Goal: Task Accomplishment & Management: Manage account settings

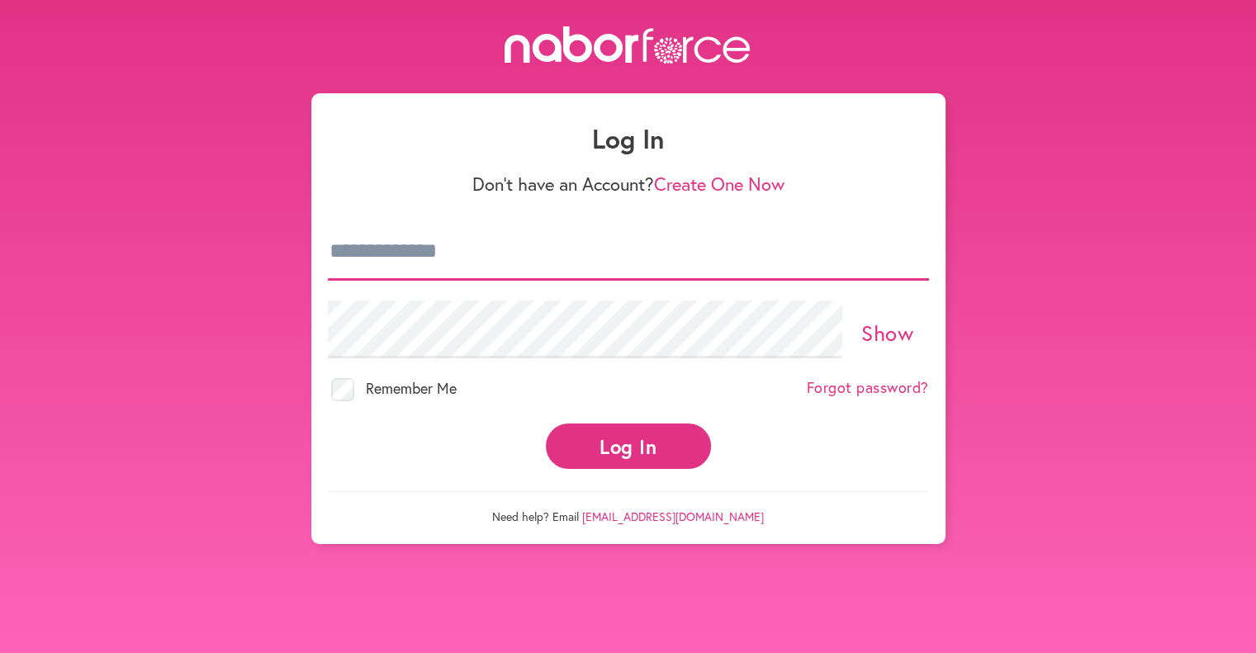
click at [464, 272] on input "email" at bounding box center [628, 252] width 601 height 58
type input "**********"
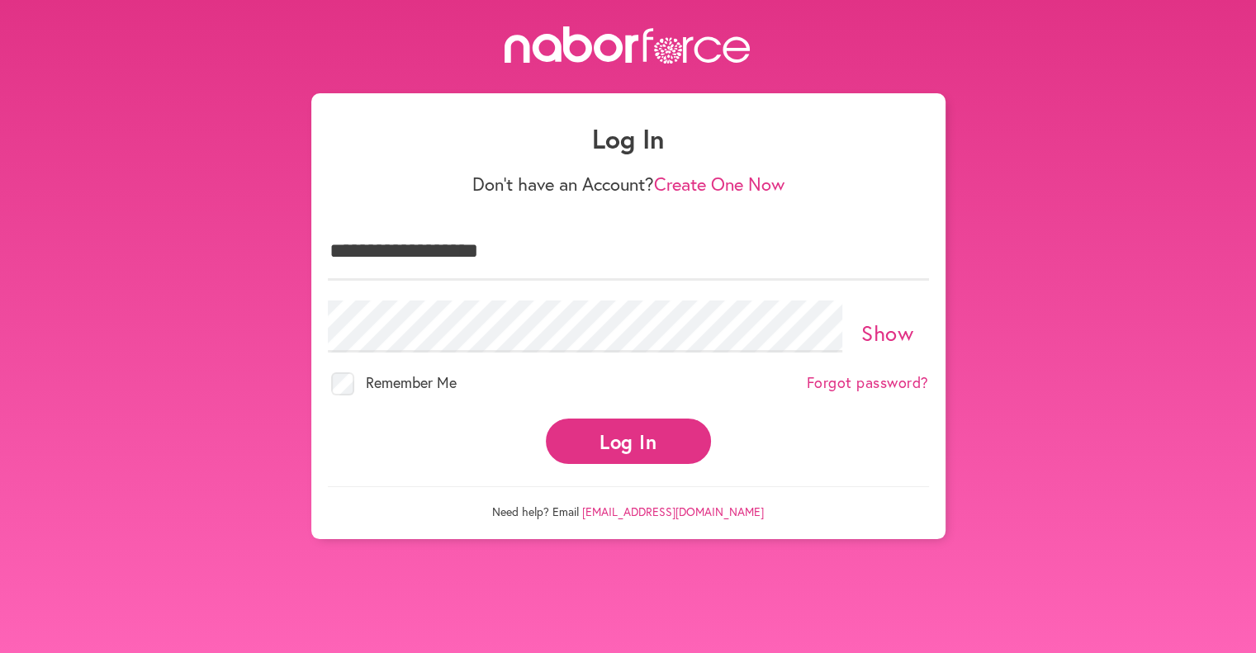
click at [614, 433] on button "Log In" at bounding box center [628, 441] width 165 height 45
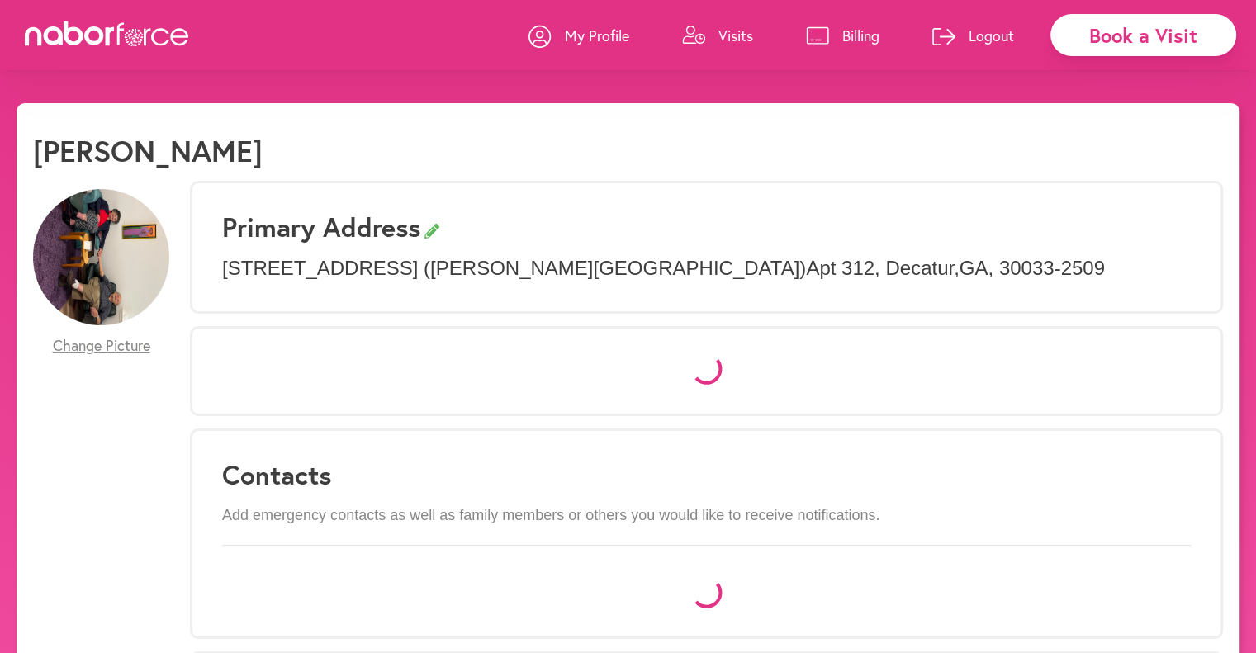
select select "*"
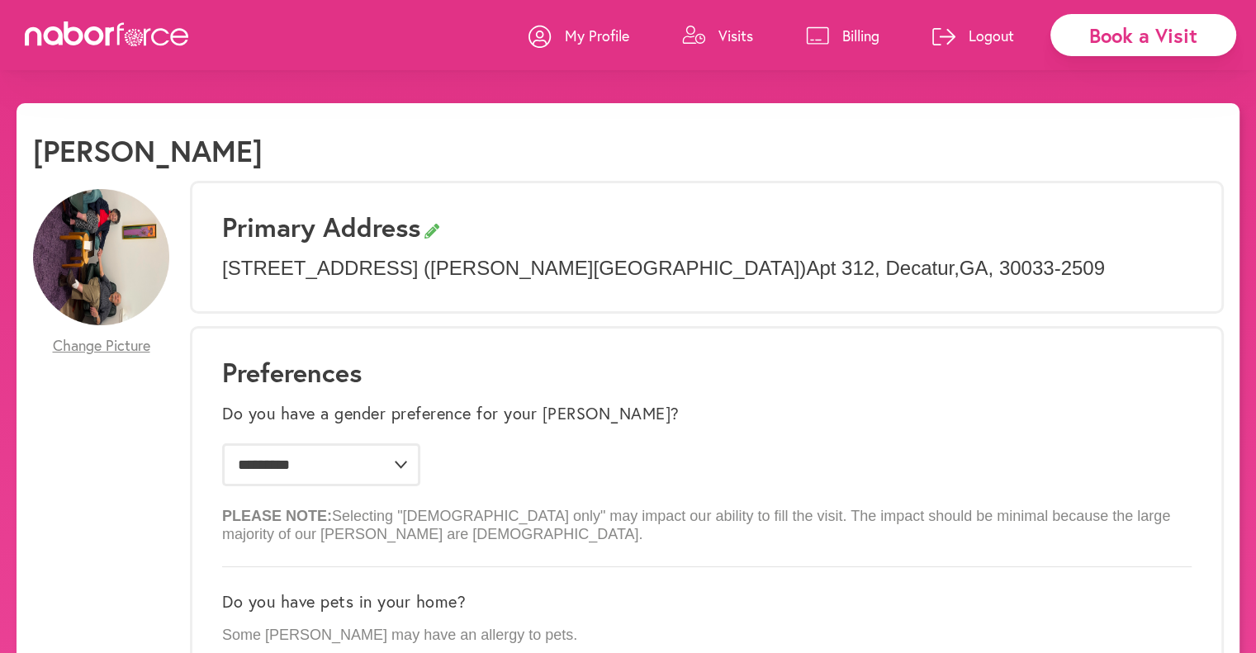
click at [830, 36] on link "Billing" at bounding box center [842, 36] width 73 height 50
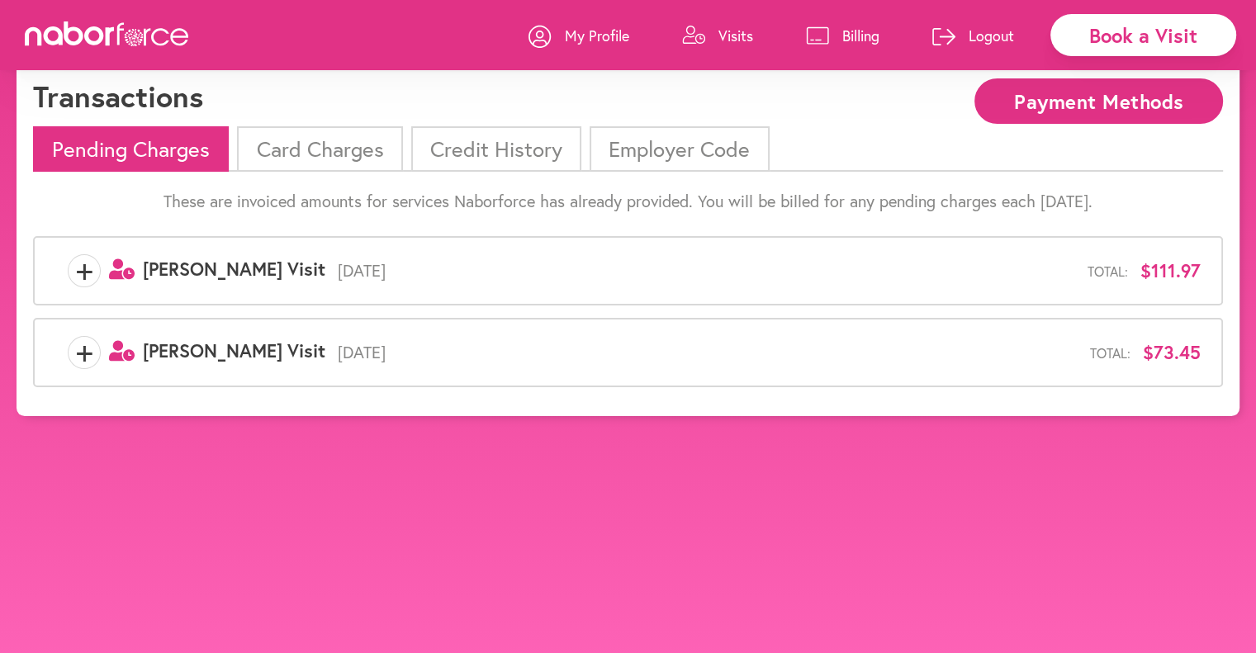
scroll to position [83, 0]
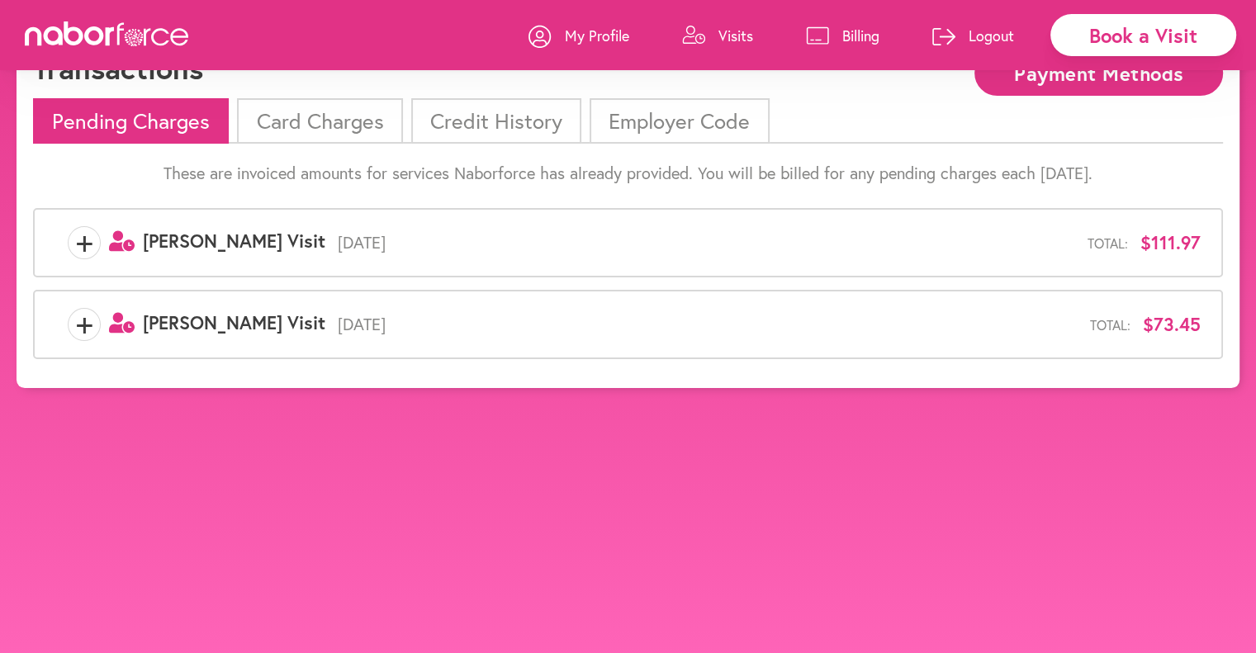
click at [89, 246] on span "+" at bounding box center [84, 242] width 31 height 33
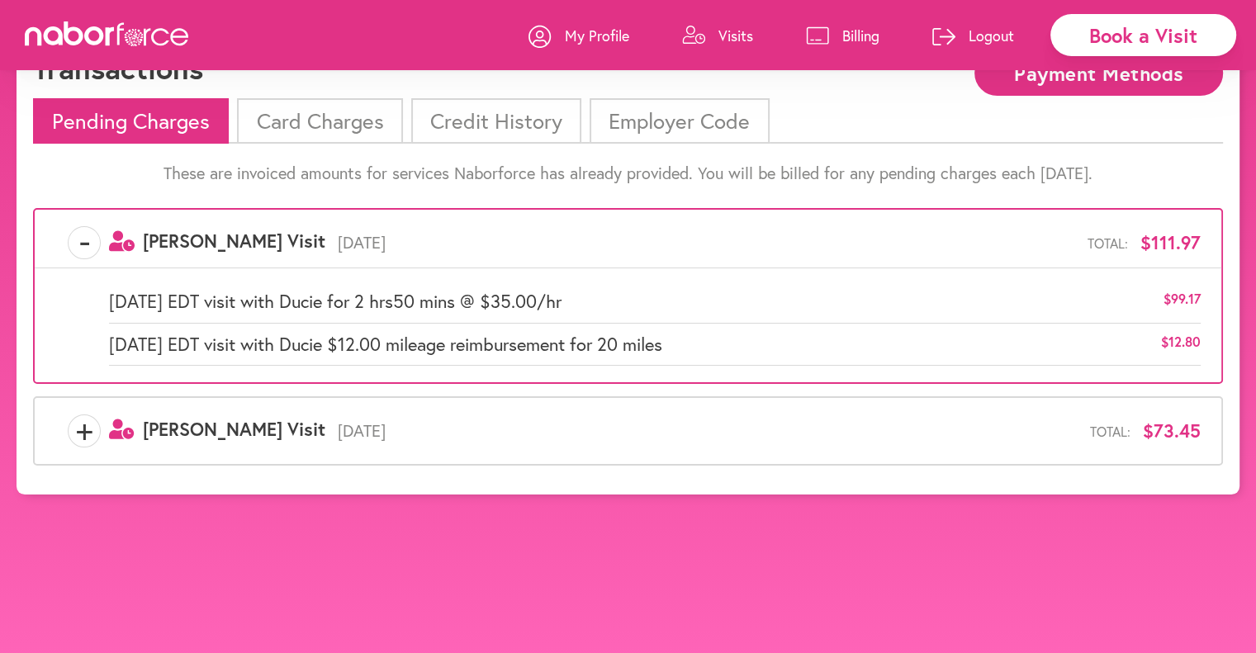
click at [83, 433] on span "+" at bounding box center [84, 431] width 31 height 33
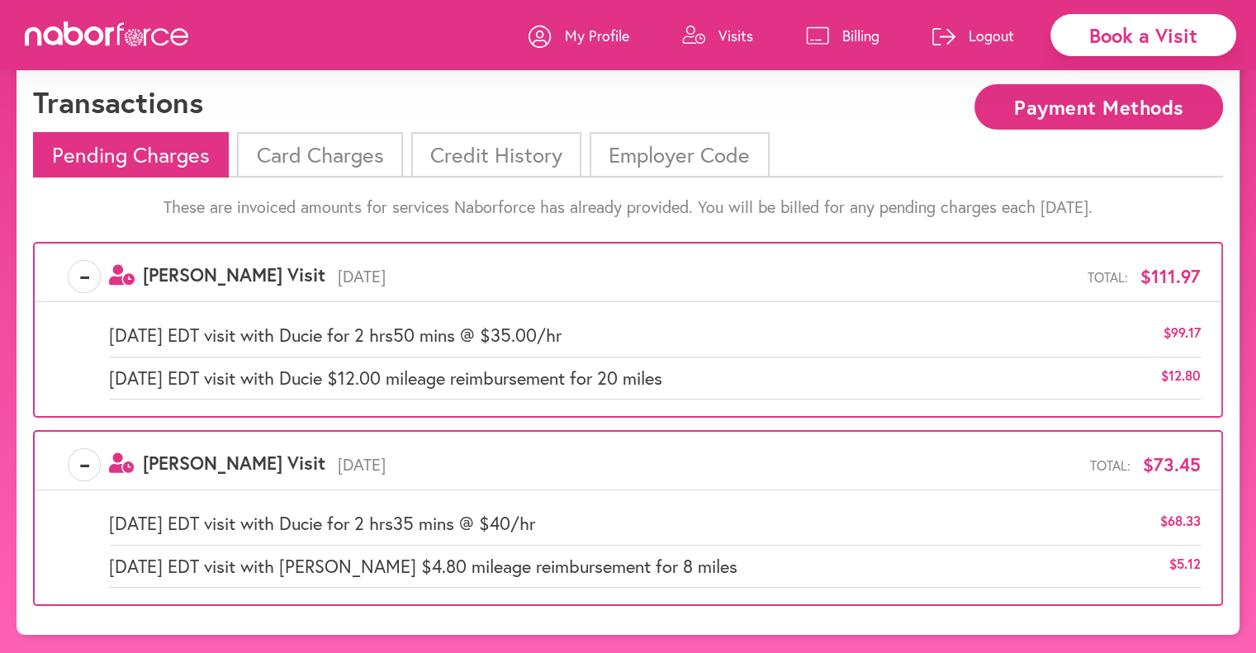
scroll to position [0, 0]
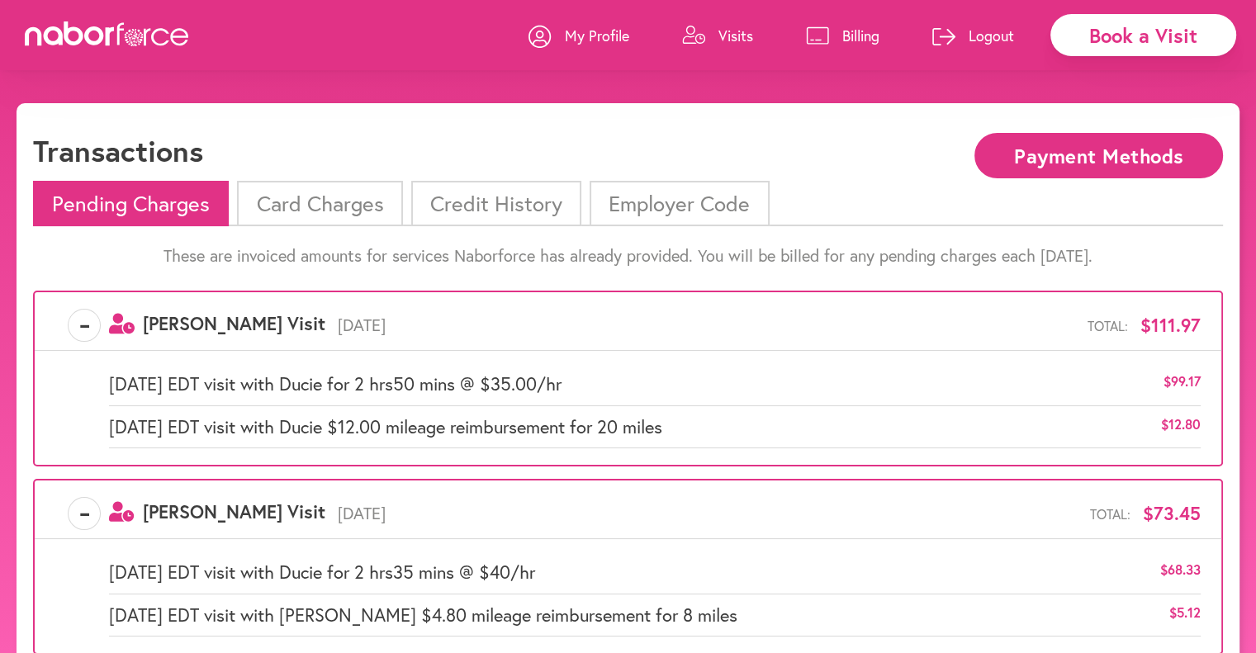
click at [831, 31] on link "Billing" at bounding box center [842, 36] width 73 height 50
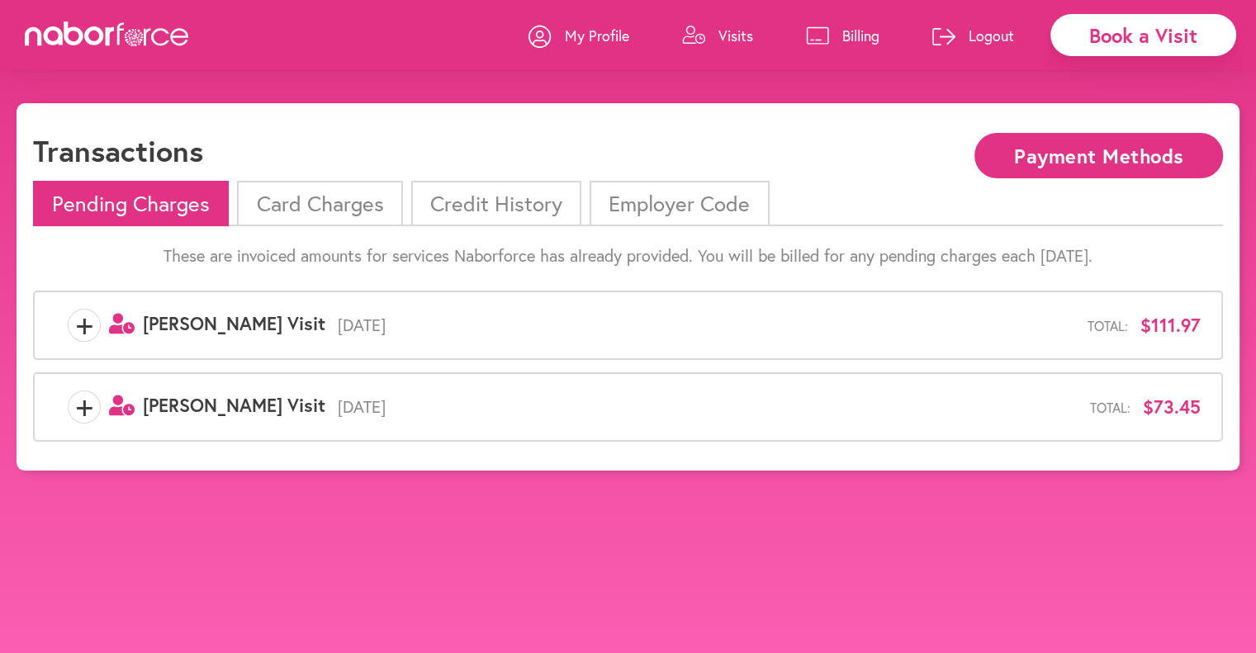
click at [161, 149] on h1 "Transactions" at bounding box center [118, 151] width 170 height 36
click at [372, 204] on li "Card Charges" at bounding box center [319, 203] width 165 height 45
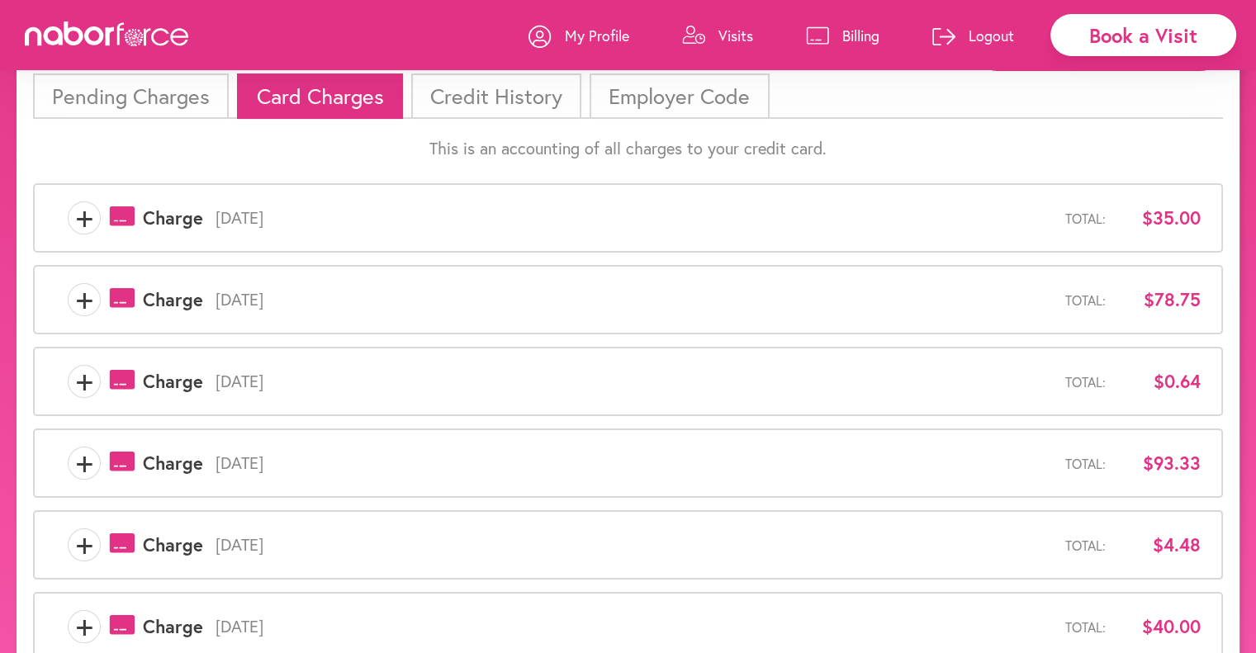
scroll to position [248, 0]
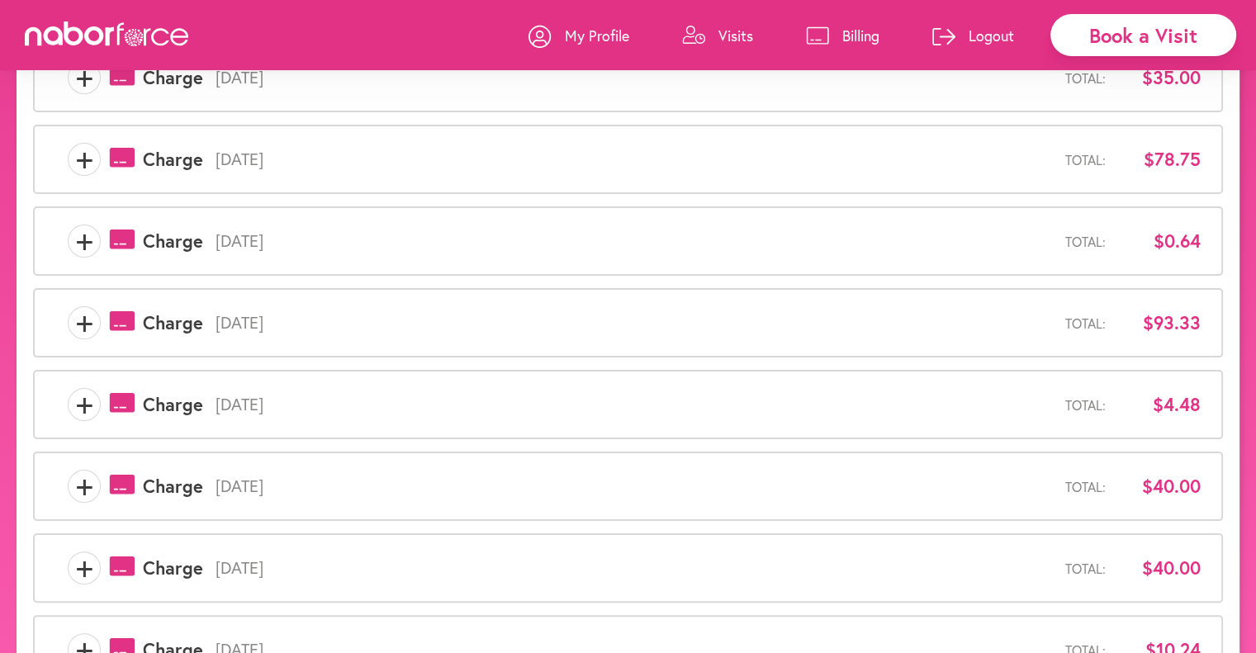
click at [86, 485] on span "+" at bounding box center [84, 486] width 31 height 33
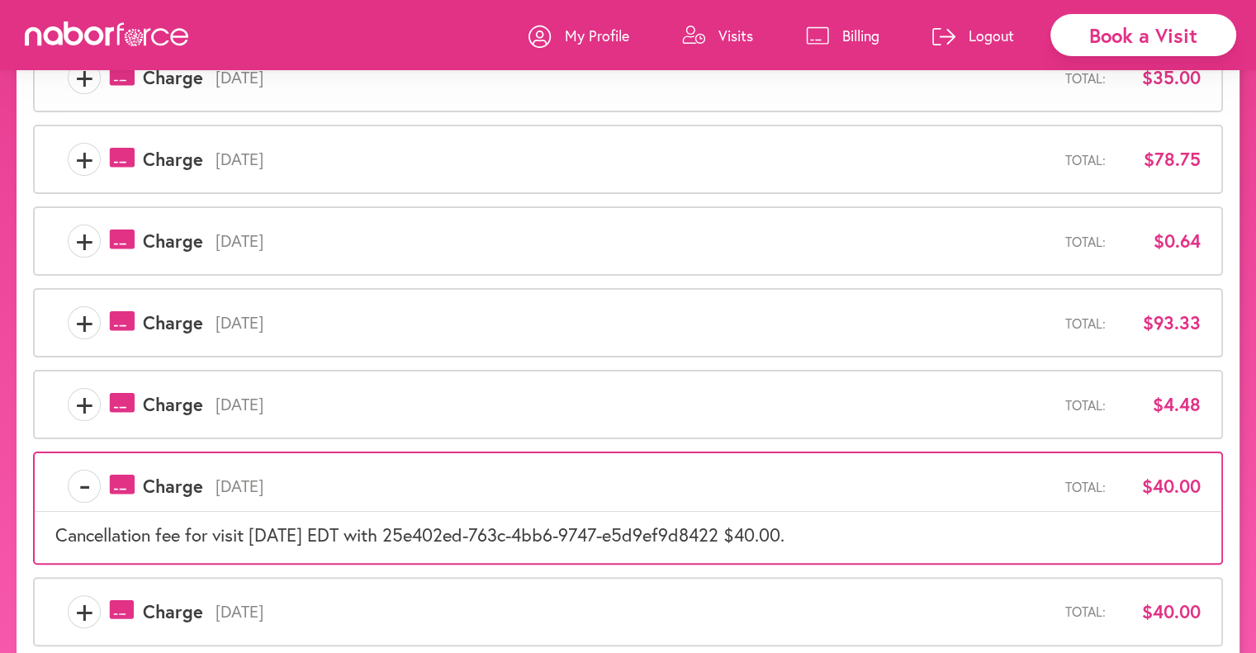
click at [88, 405] on span "+" at bounding box center [84, 404] width 31 height 33
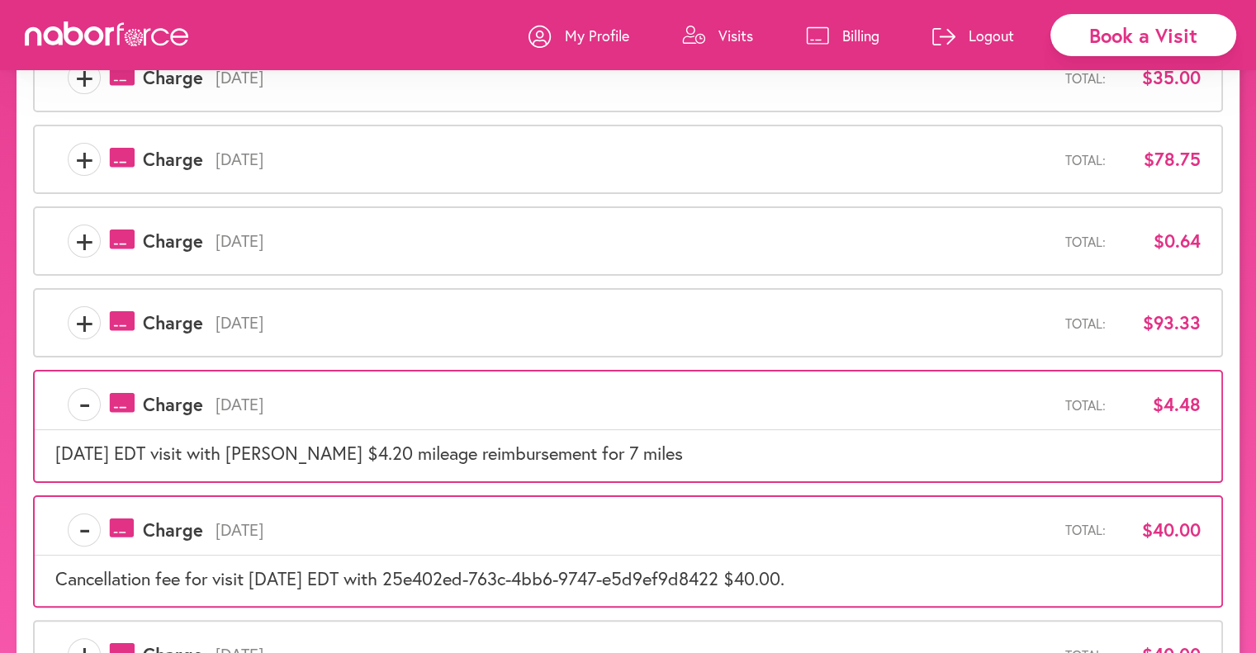
click at [89, 321] on span "+" at bounding box center [84, 322] width 31 height 33
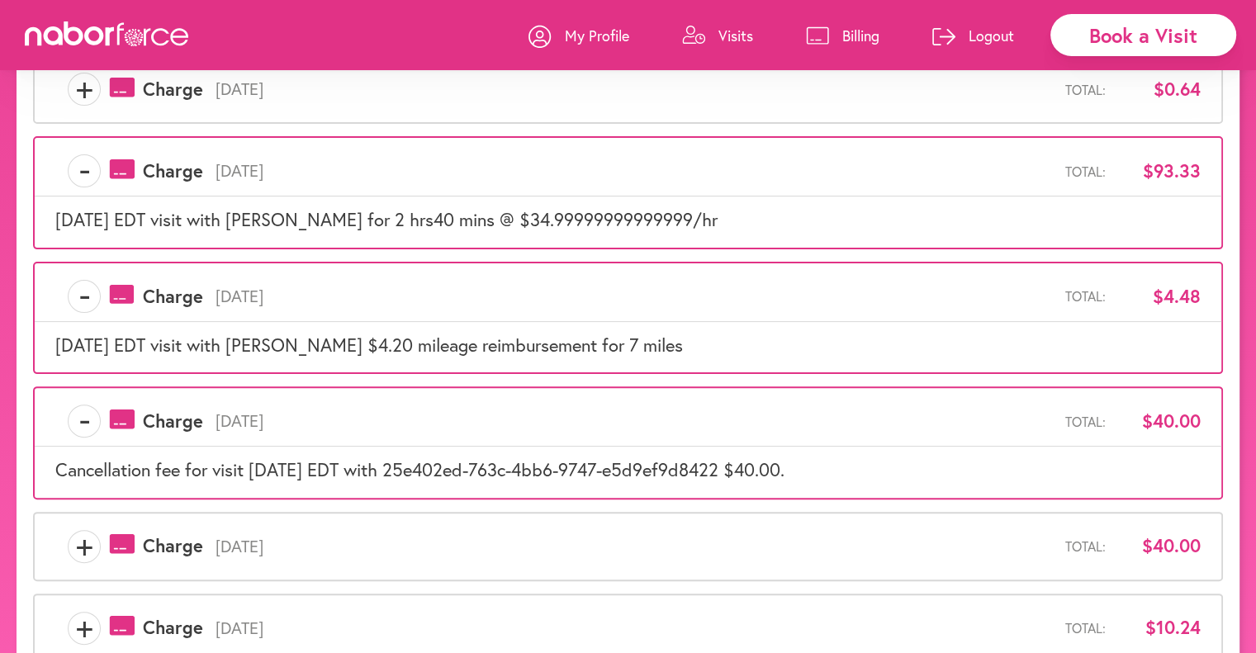
scroll to position [496, 0]
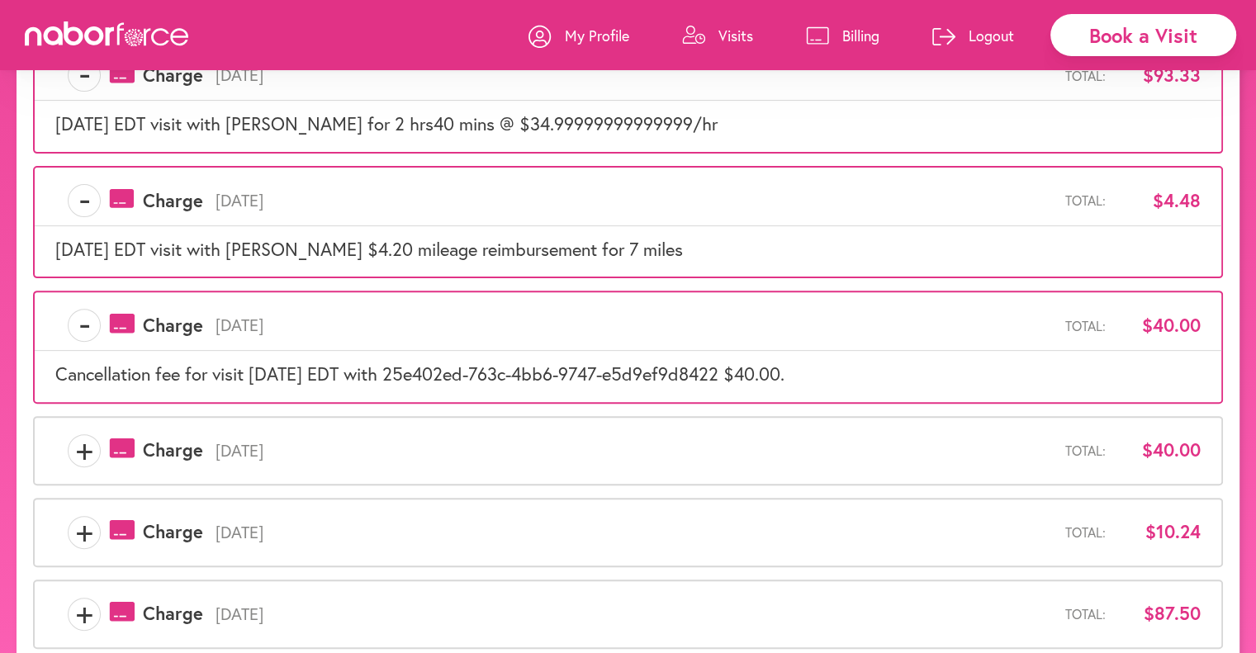
click at [74, 443] on span "+" at bounding box center [84, 450] width 31 height 33
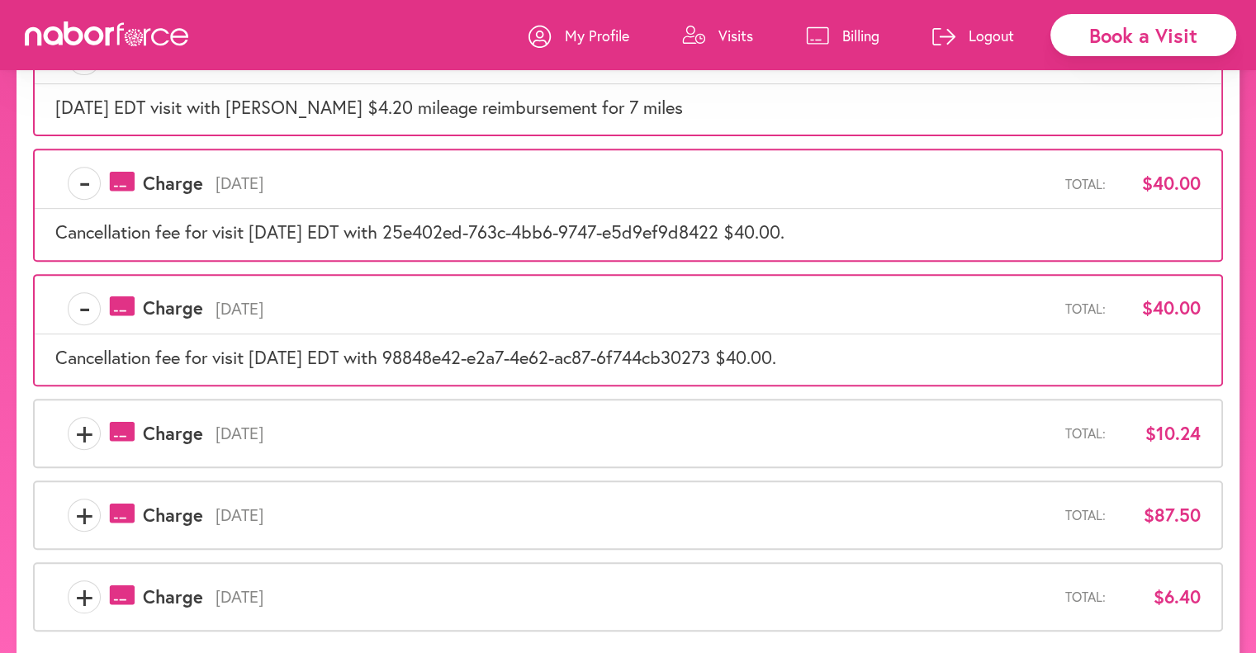
scroll to position [661, 0]
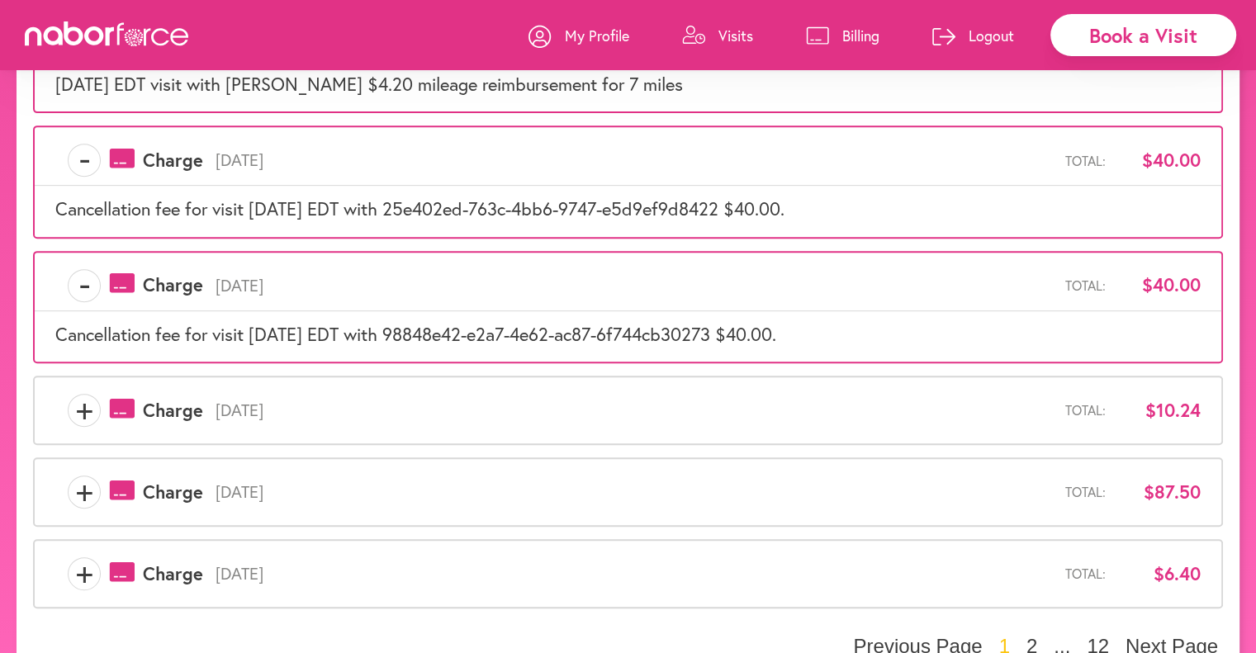
click at [91, 405] on span "+" at bounding box center [84, 410] width 31 height 33
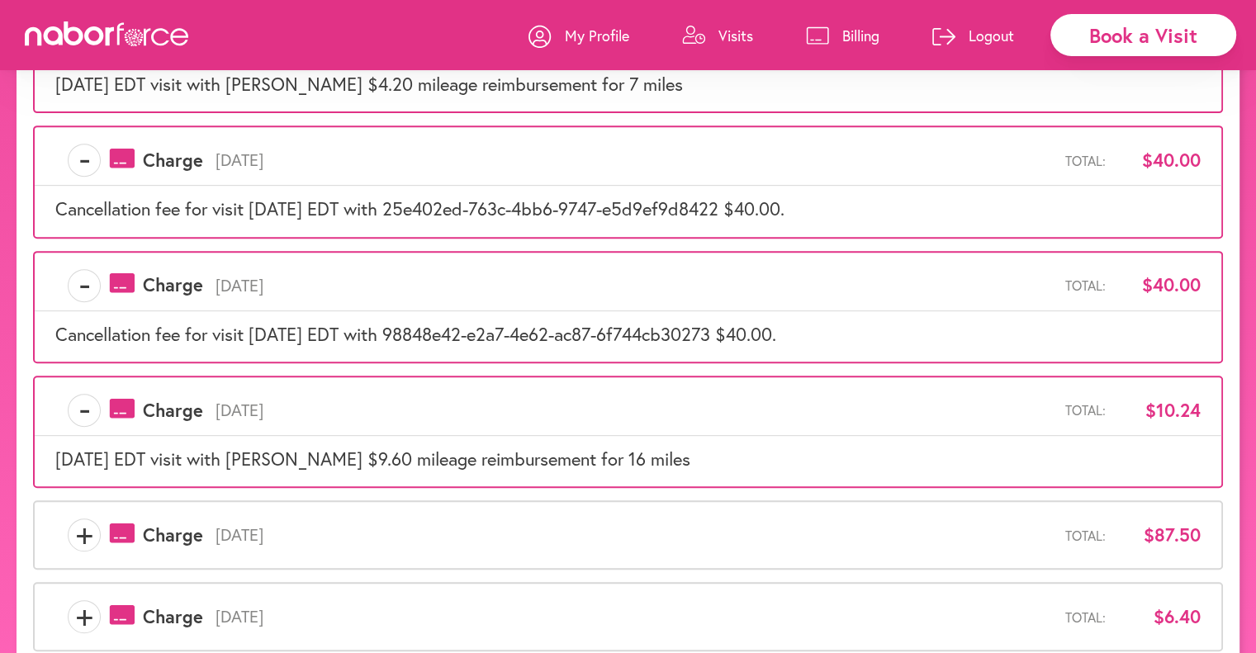
click at [88, 533] on span "+" at bounding box center [84, 535] width 31 height 33
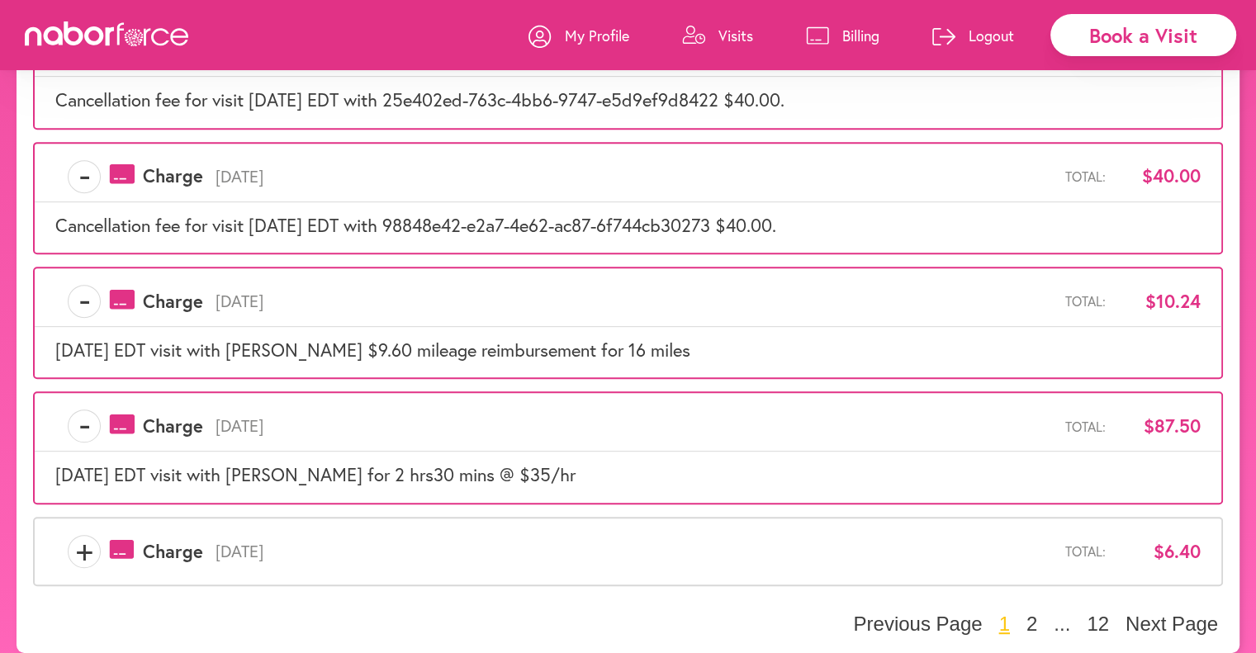
scroll to position [776, 0]
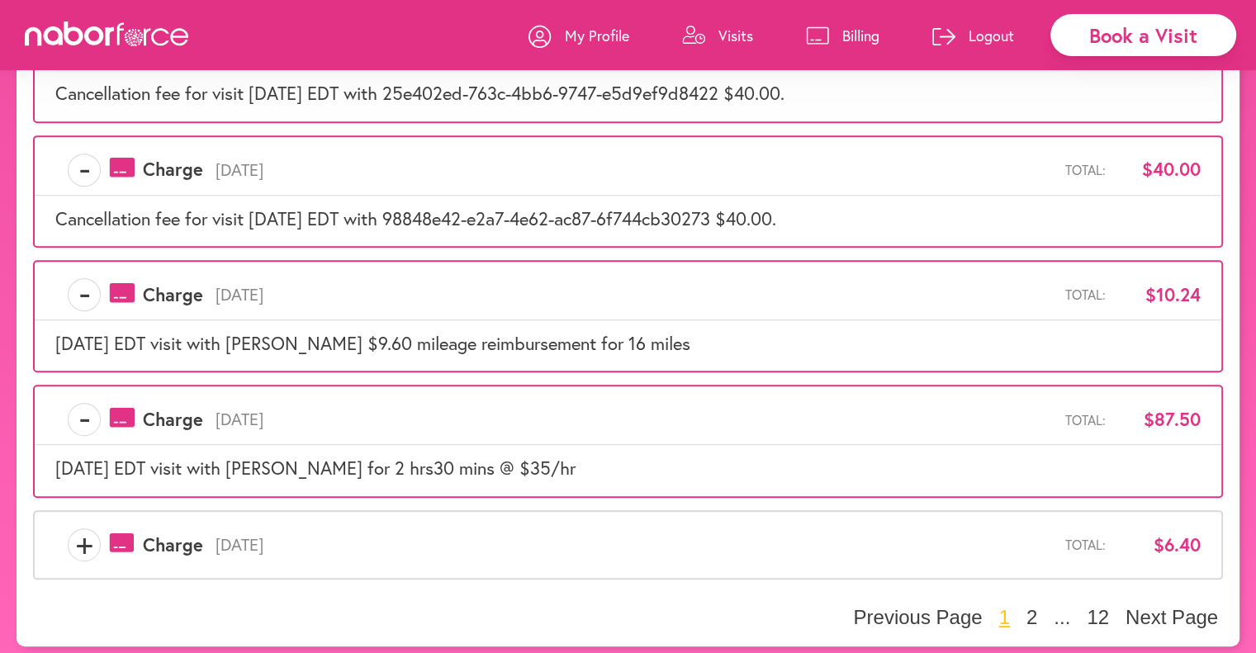
click at [89, 543] on span "+" at bounding box center [84, 545] width 31 height 33
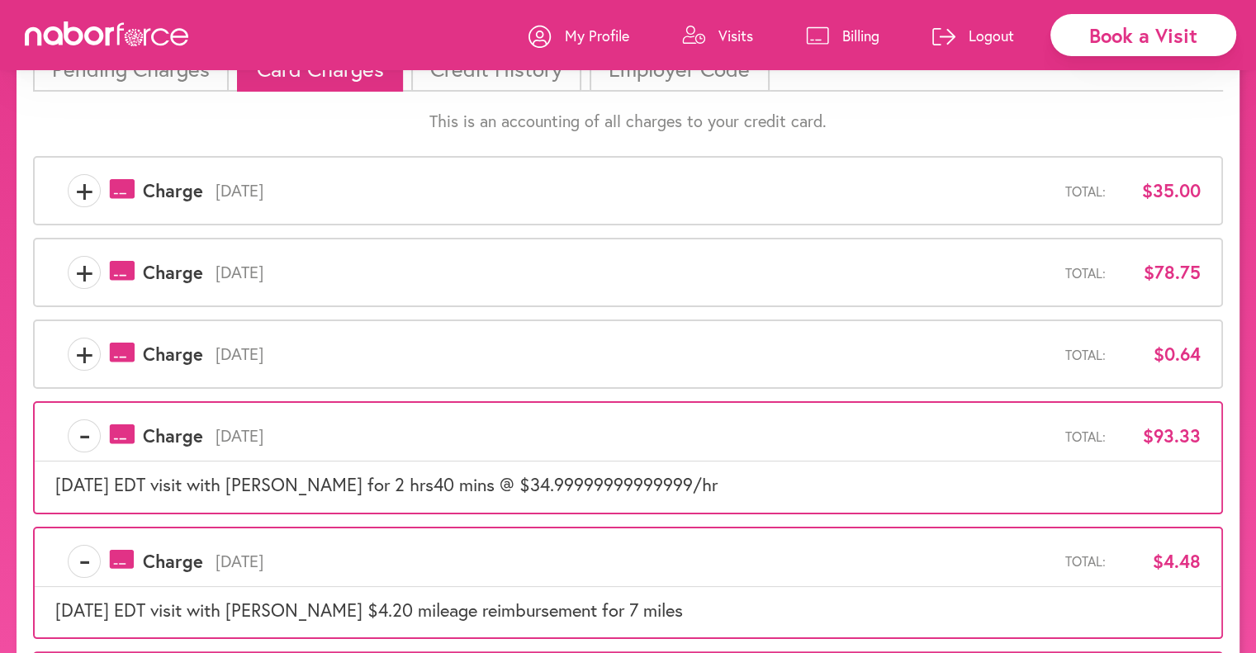
scroll to position [116, 0]
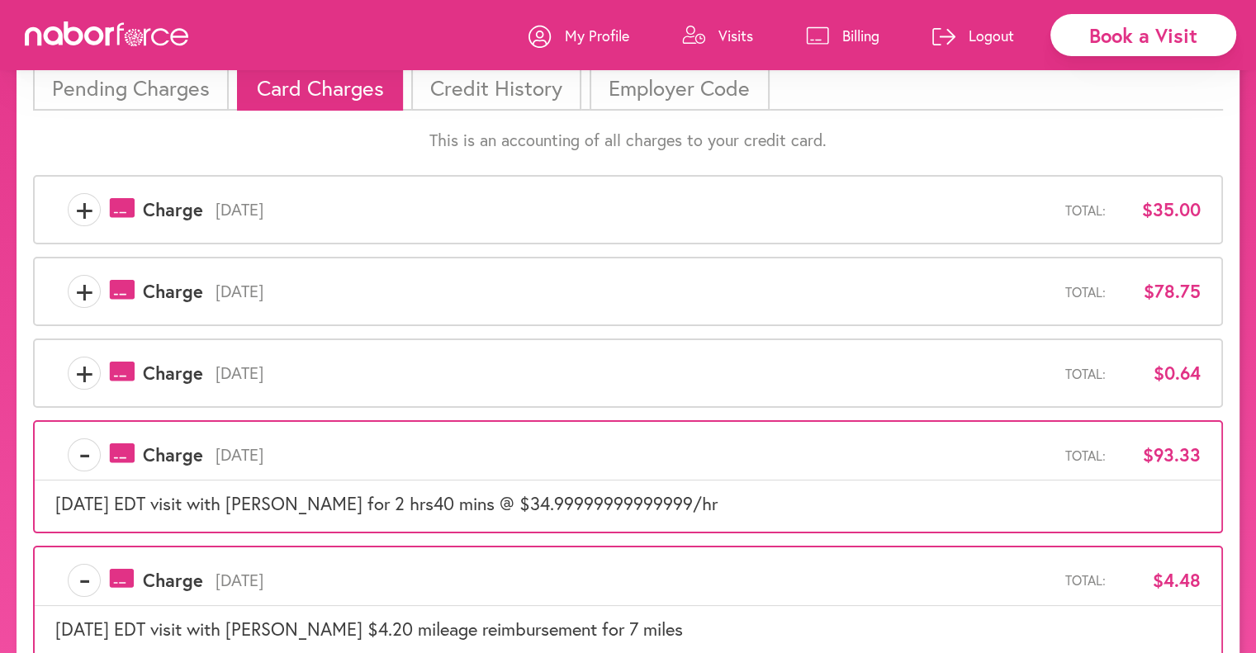
click at [88, 374] on span "+" at bounding box center [84, 373] width 31 height 33
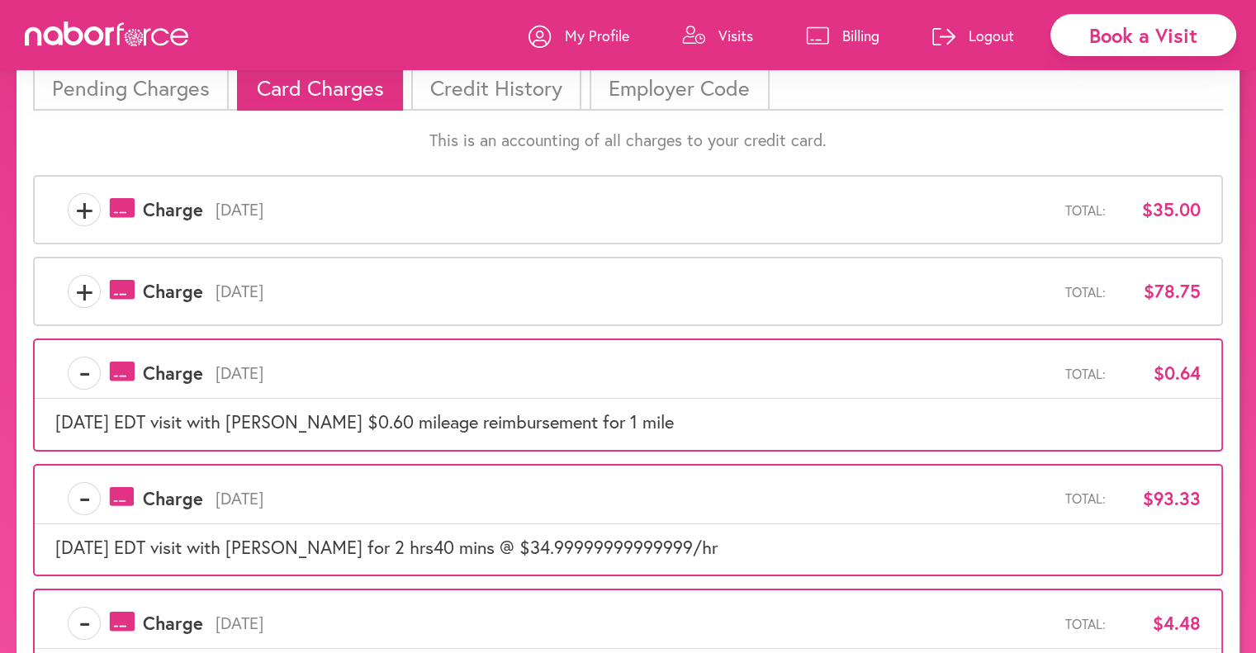
click at [81, 286] on span "+" at bounding box center [84, 291] width 31 height 33
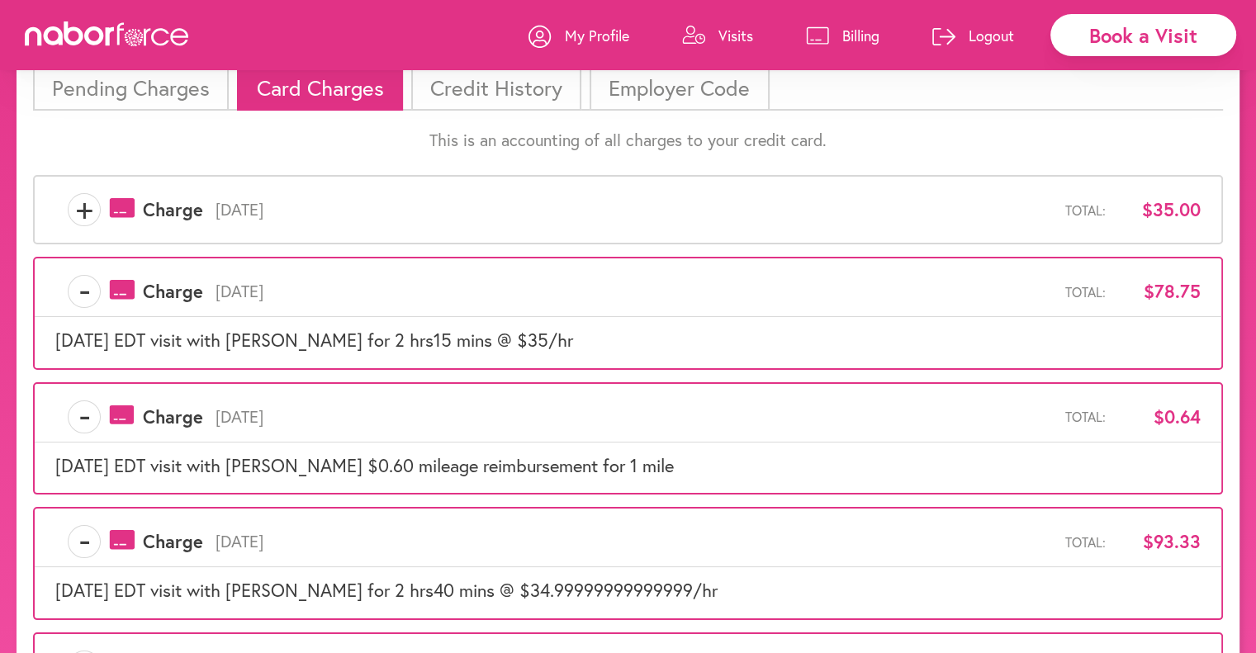
click at [83, 205] on span "+" at bounding box center [84, 209] width 31 height 33
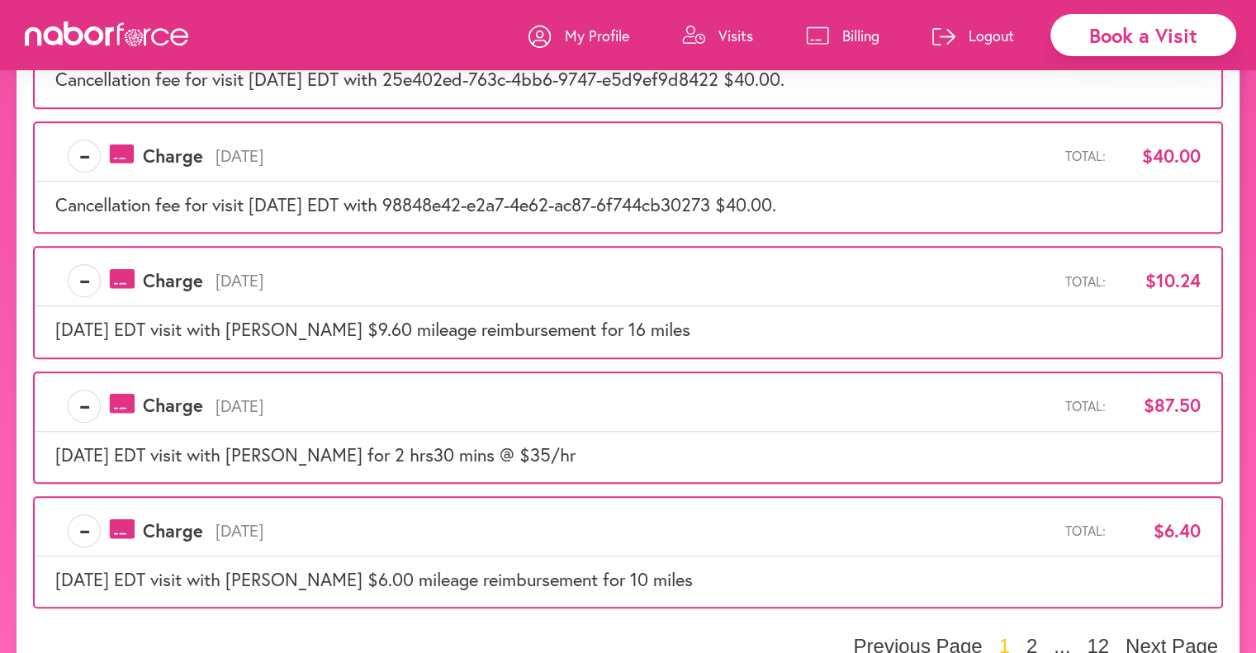
scroll to position [949, 0]
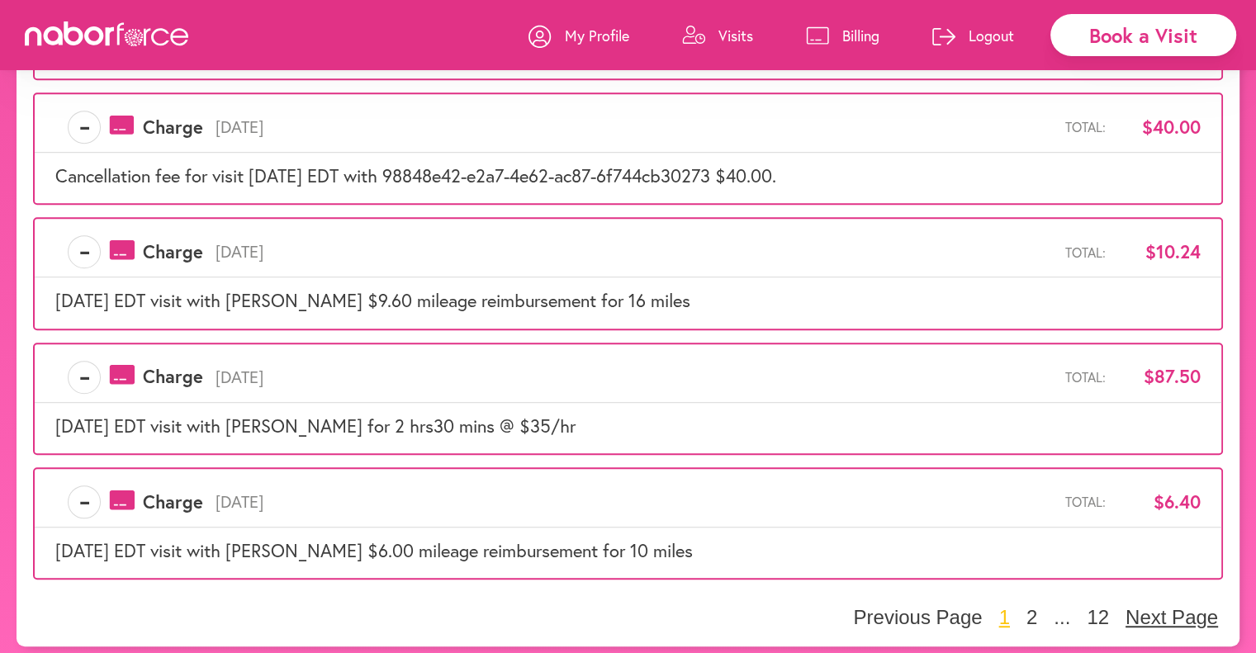
click at [1174, 610] on button "Next Page" at bounding box center [1172, 617] width 102 height 25
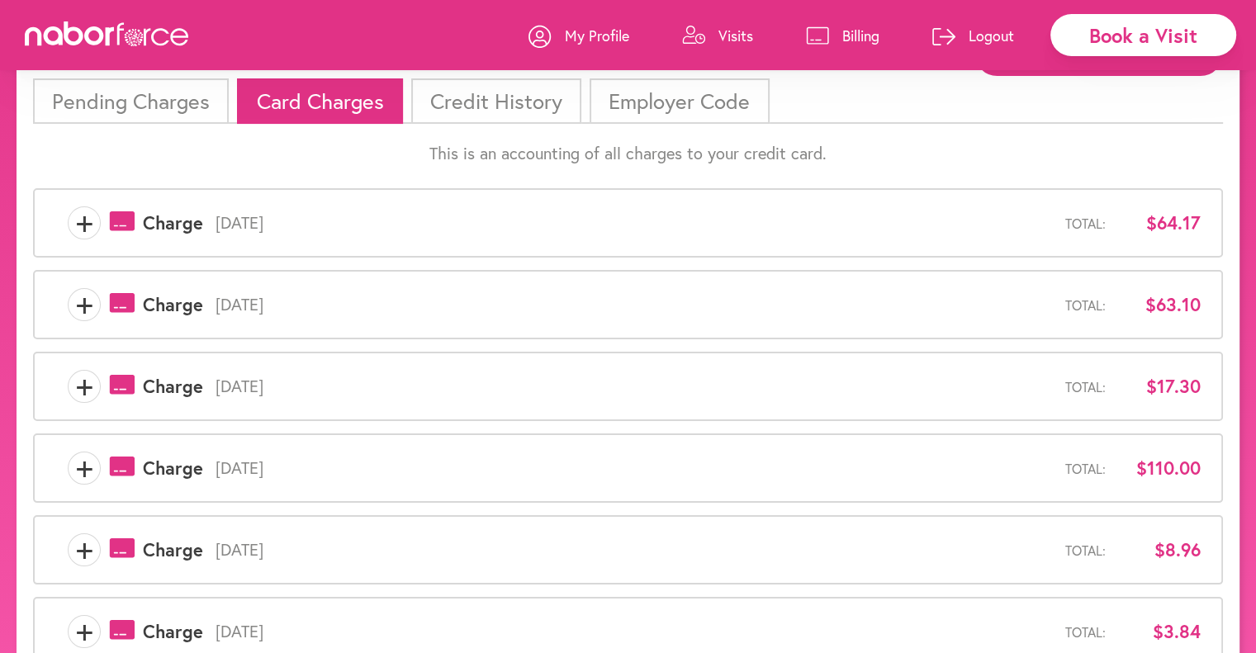
scroll to position [518, 0]
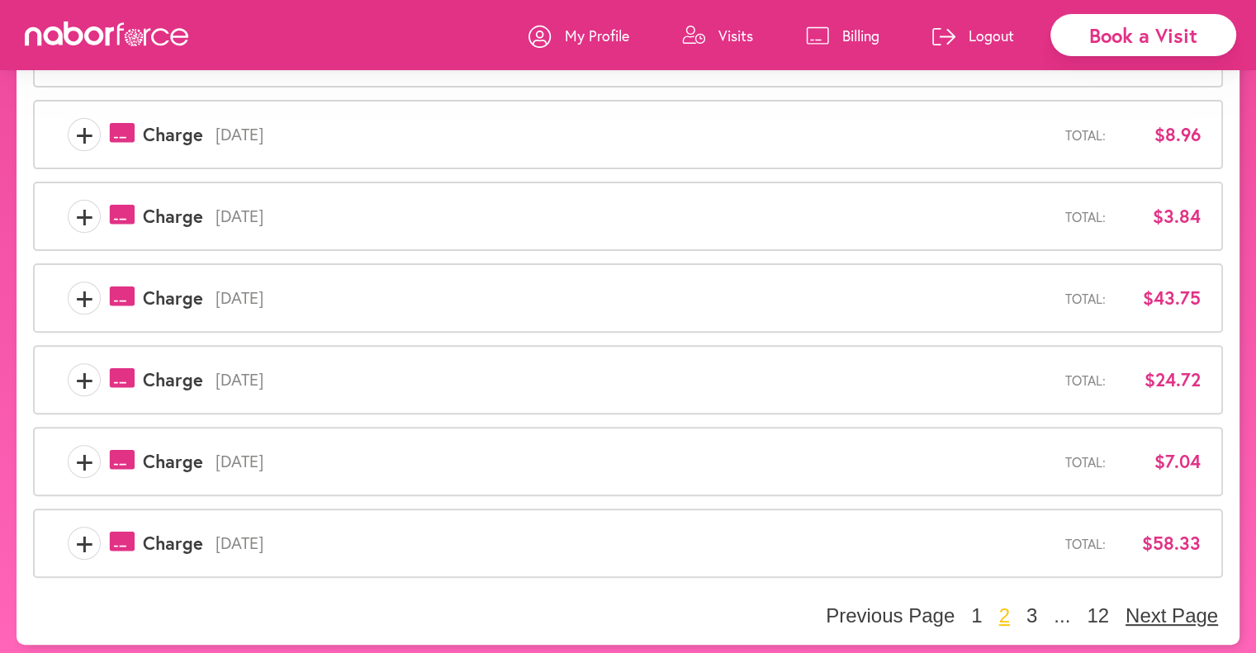
click at [1172, 607] on button "Next Page" at bounding box center [1172, 616] width 102 height 25
click at [1188, 611] on button "Next Page" at bounding box center [1172, 616] width 102 height 25
click at [976, 610] on button "3" at bounding box center [976, 616] width 21 height 25
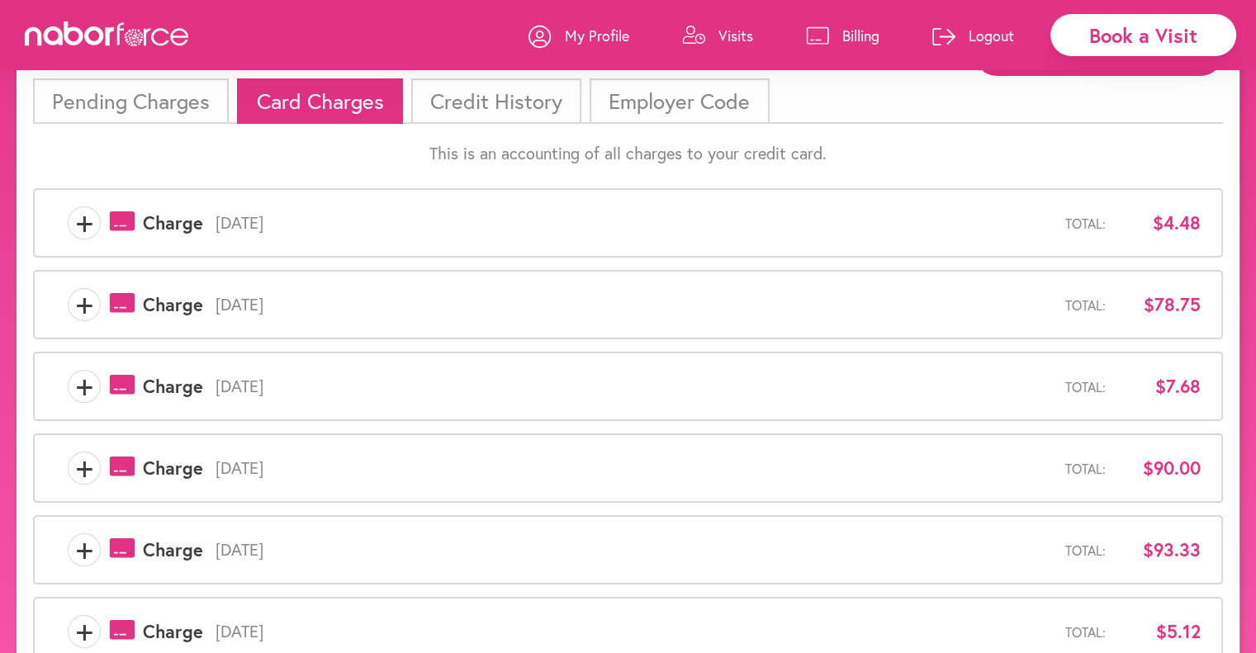
scroll to position [486, 0]
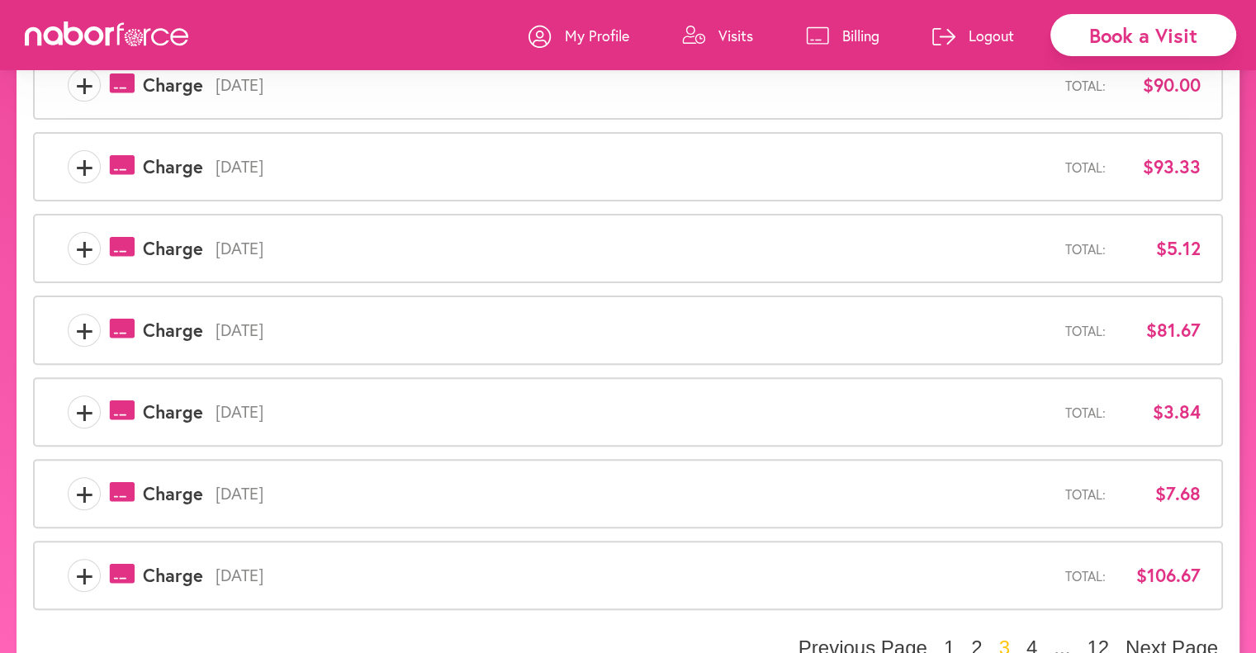
click at [88, 571] on span "+" at bounding box center [84, 575] width 31 height 33
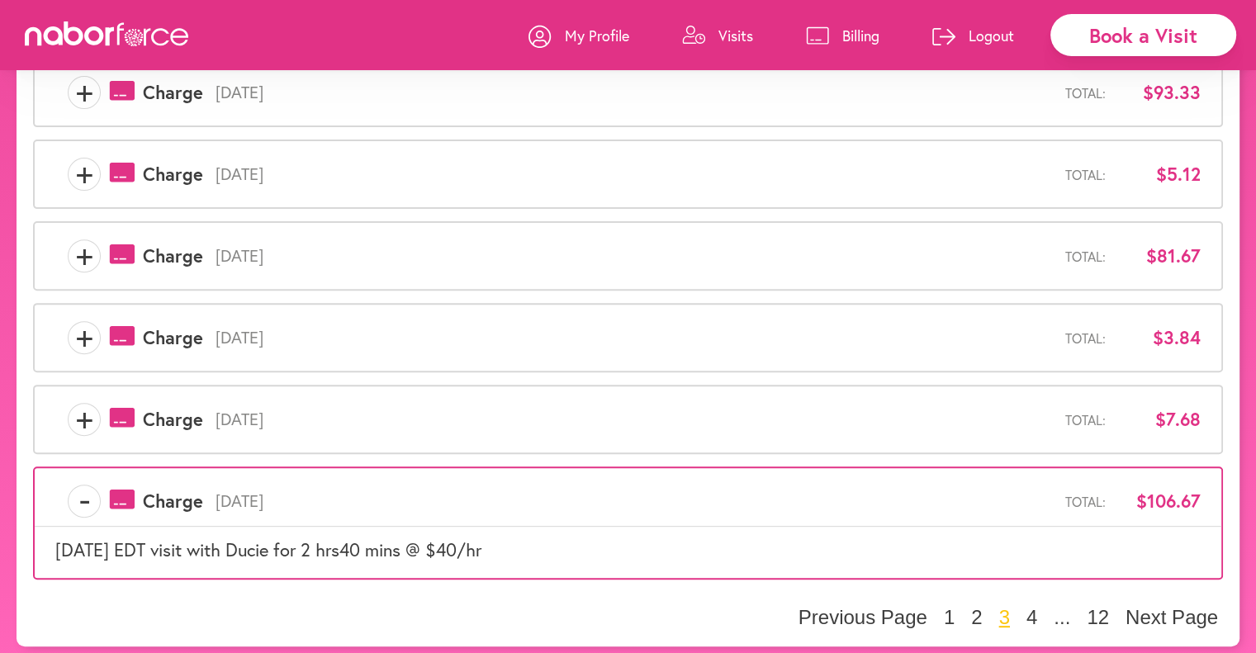
scroll to position [561, 0]
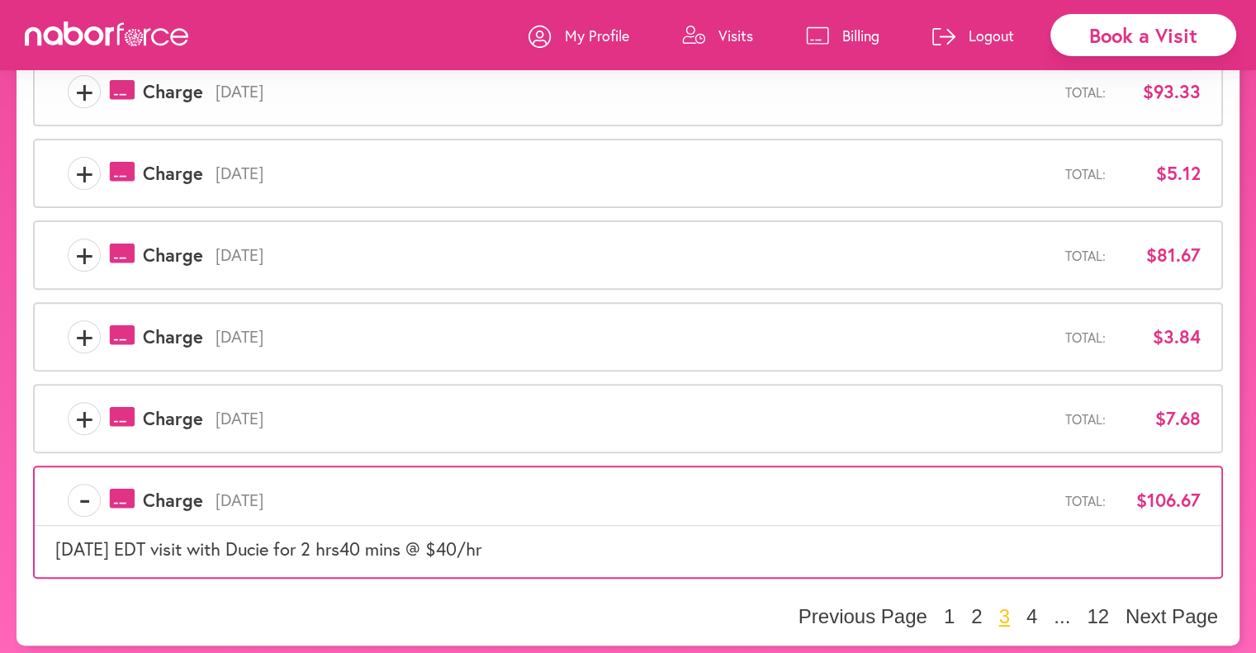
click at [88, 415] on span "+" at bounding box center [84, 418] width 31 height 33
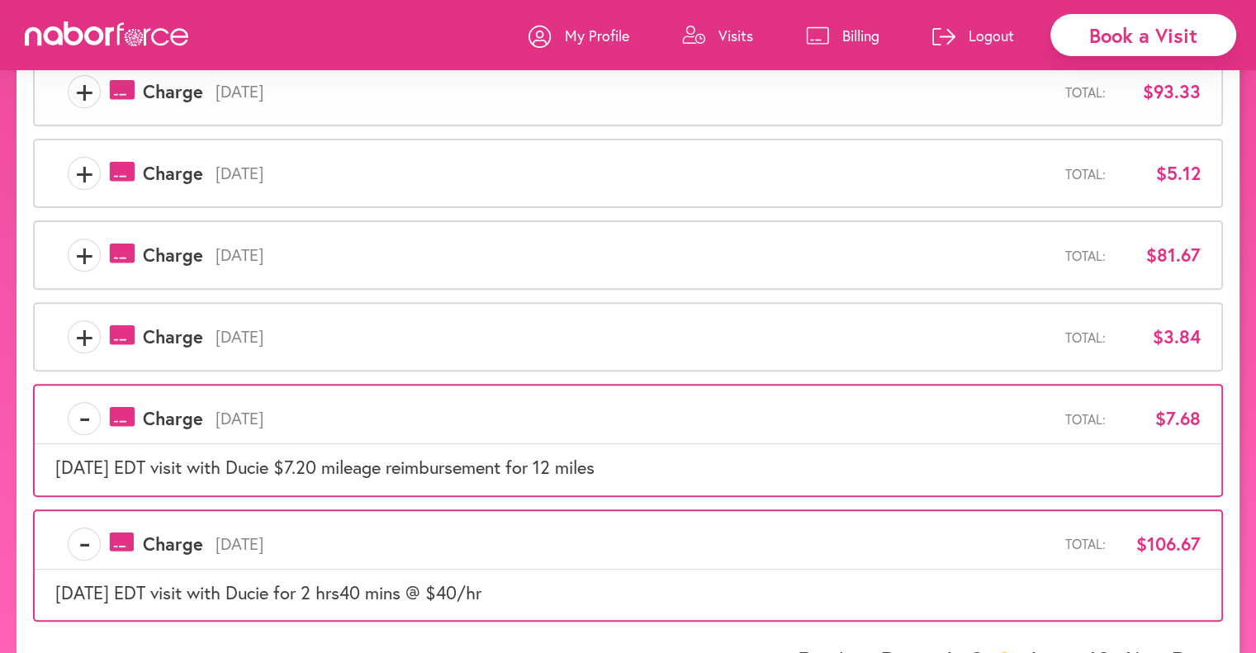
click at [76, 336] on span "+" at bounding box center [84, 336] width 31 height 33
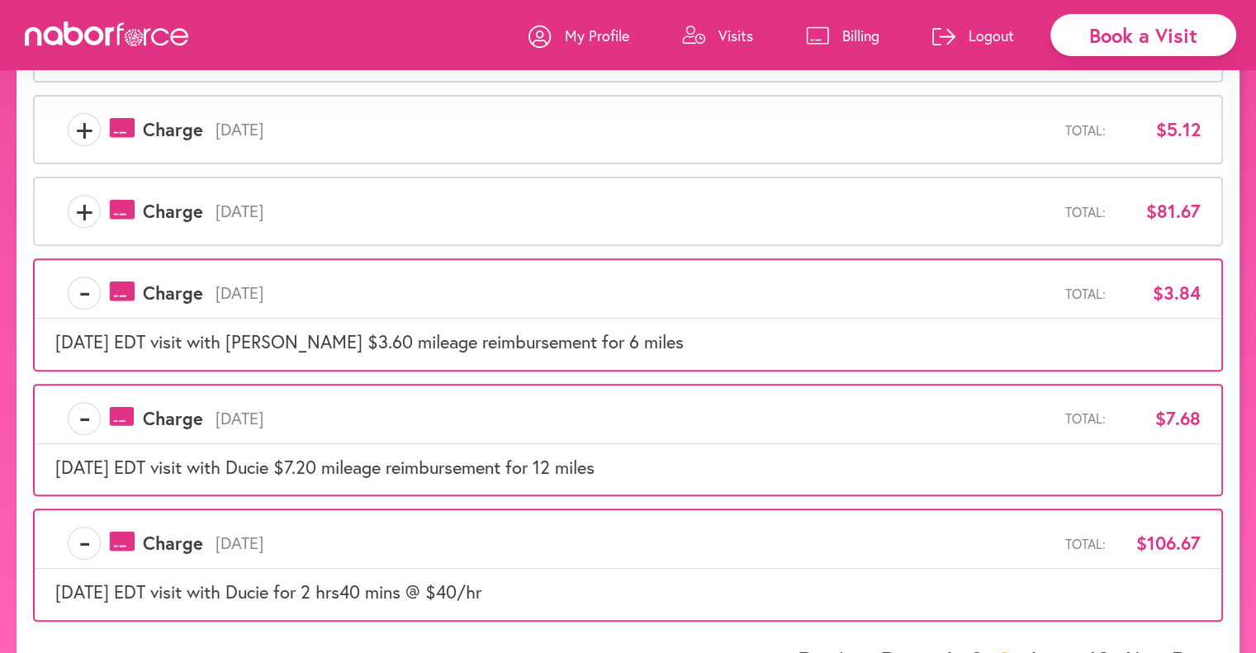
scroll to position [643, 0]
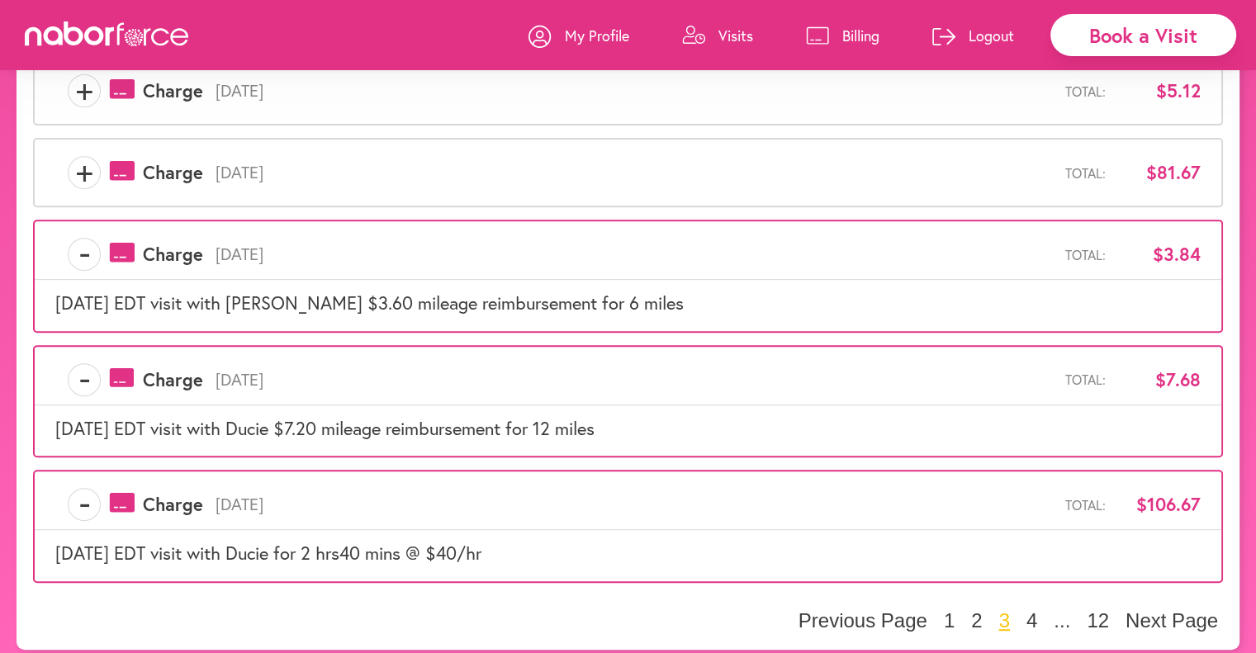
click at [101, 173] on span "payments-outline-icon-pink Created with Sketch. Charge" at bounding box center [152, 172] width 102 height 25
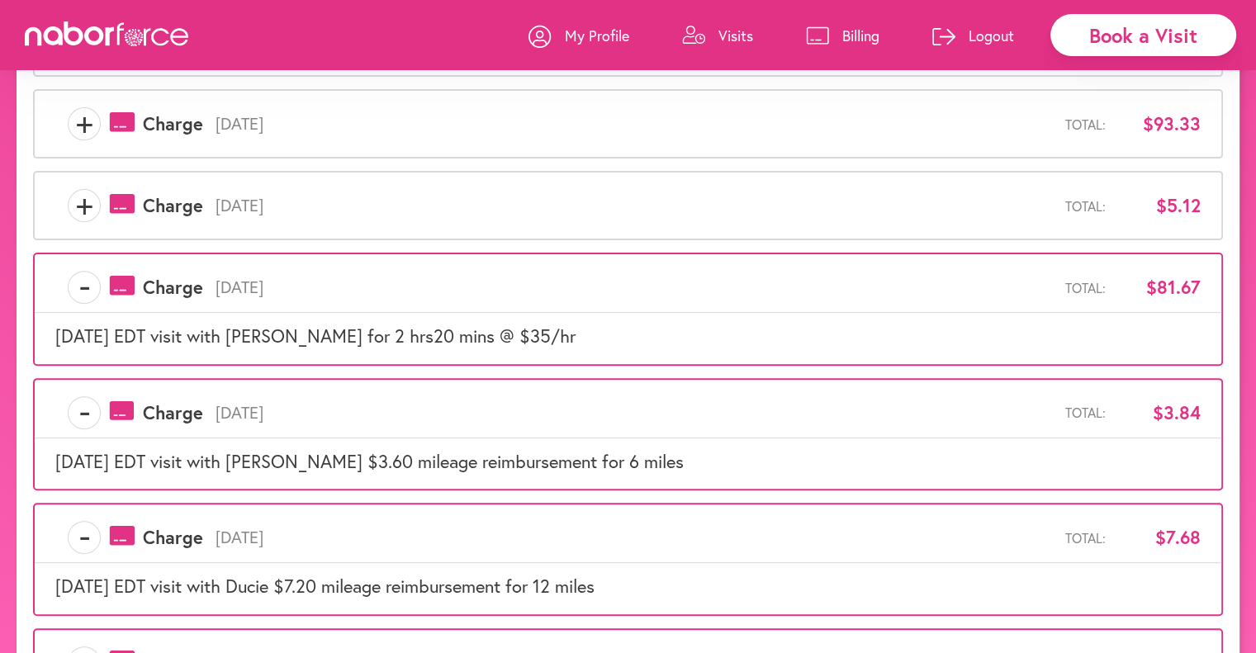
scroll to position [478, 0]
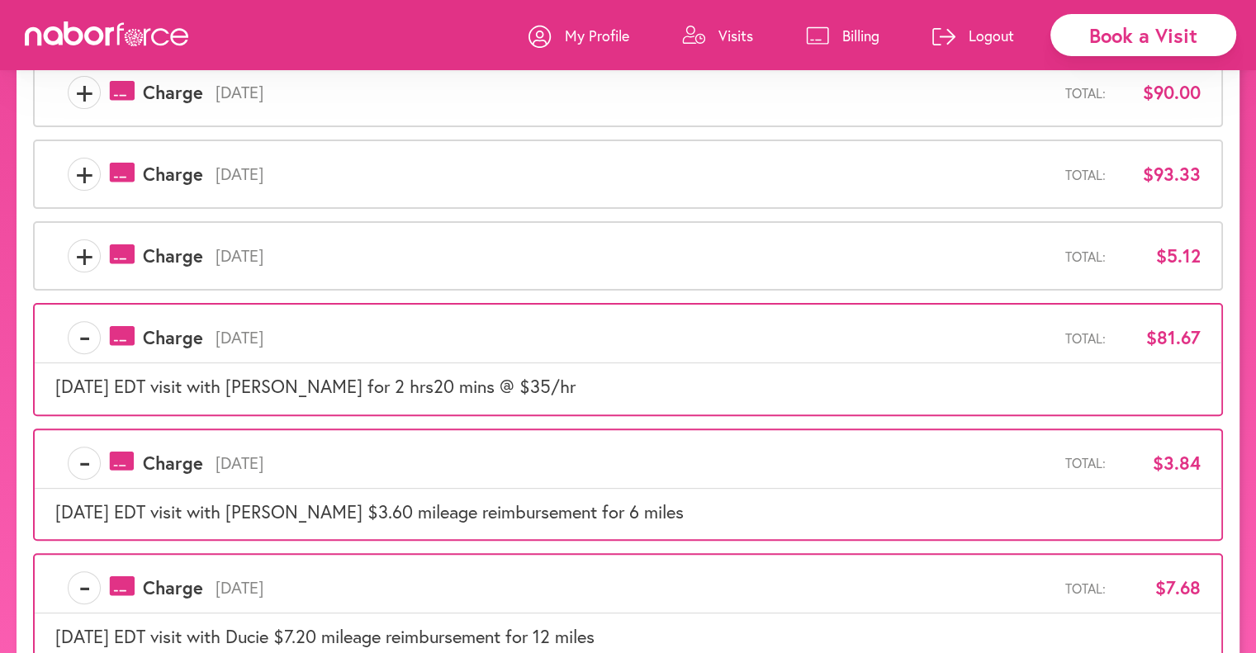
click at [83, 250] on span "+" at bounding box center [84, 255] width 31 height 33
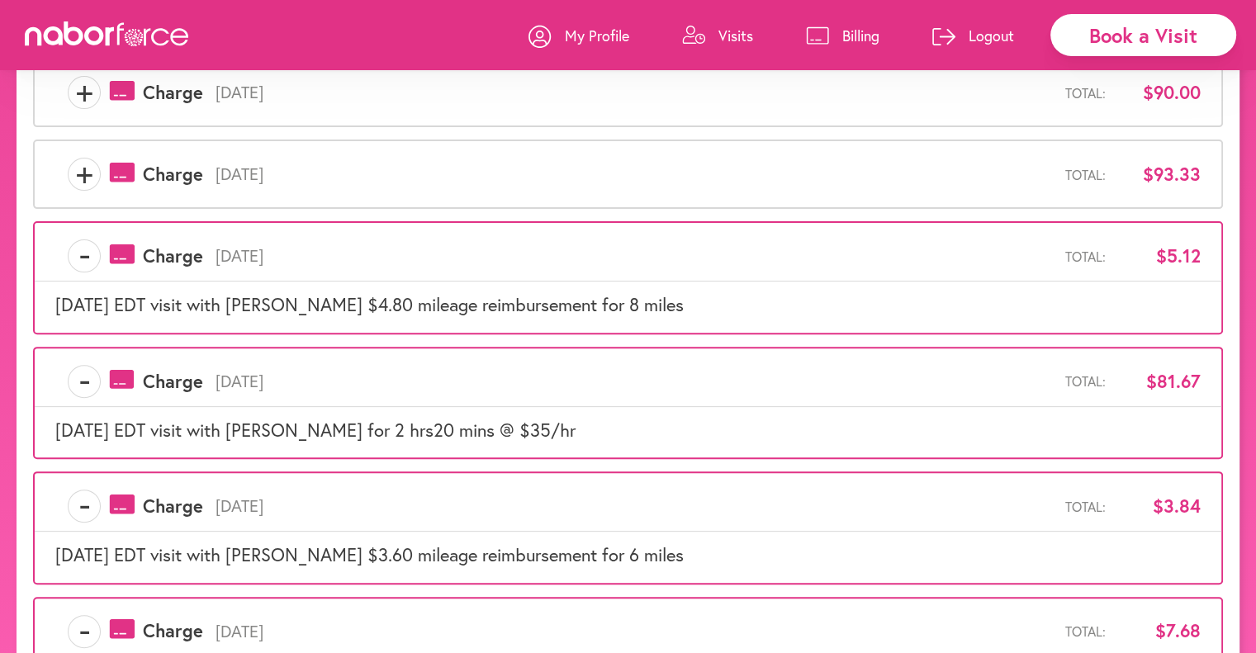
click at [89, 173] on span "+" at bounding box center [84, 174] width 31 height 33
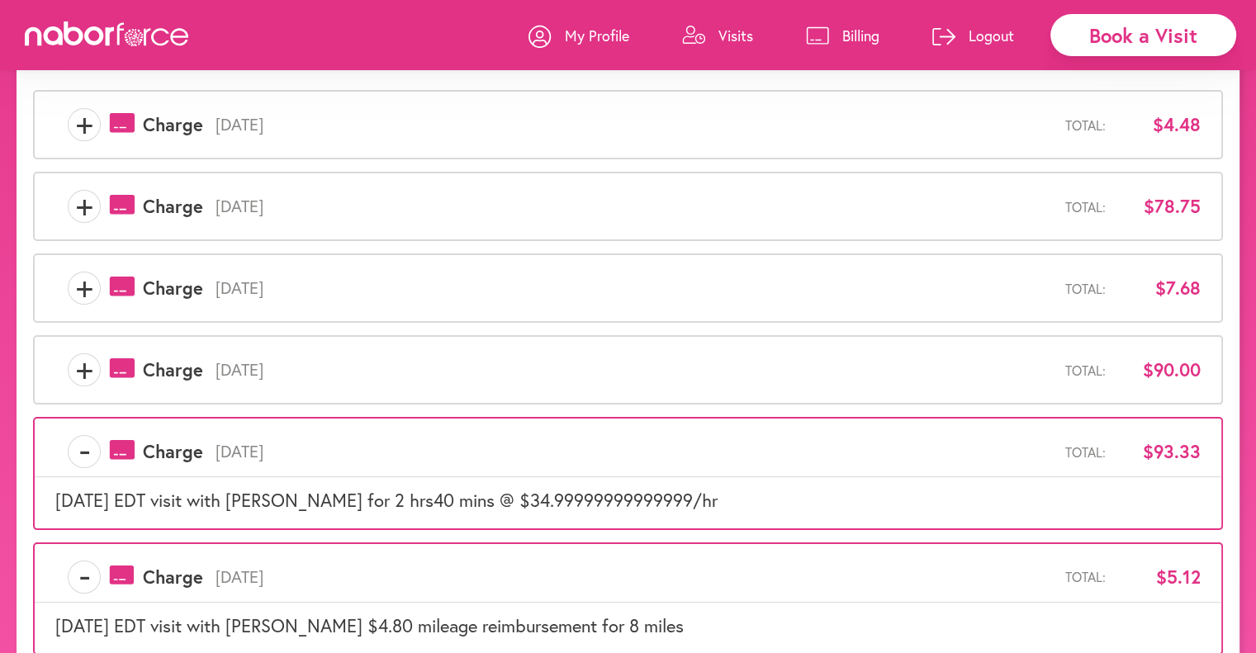
scroll to position [148, 0]
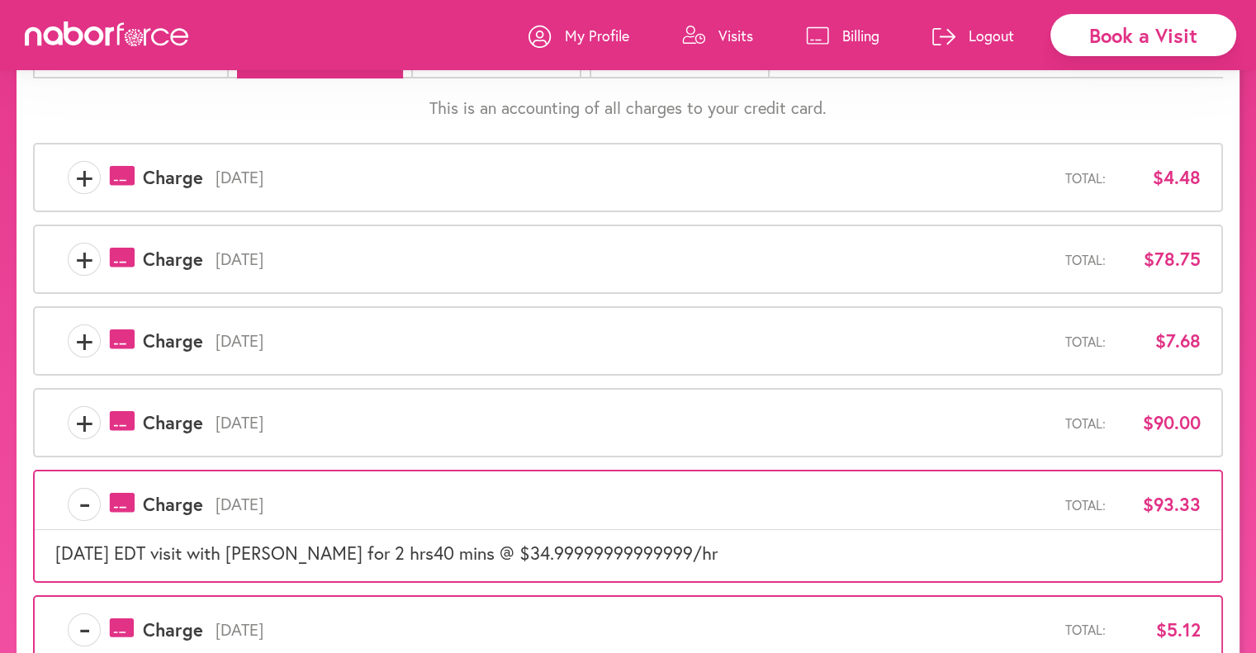
click at [80, 425] on span "+" at bounding box center [84, 422] width 31 height 33
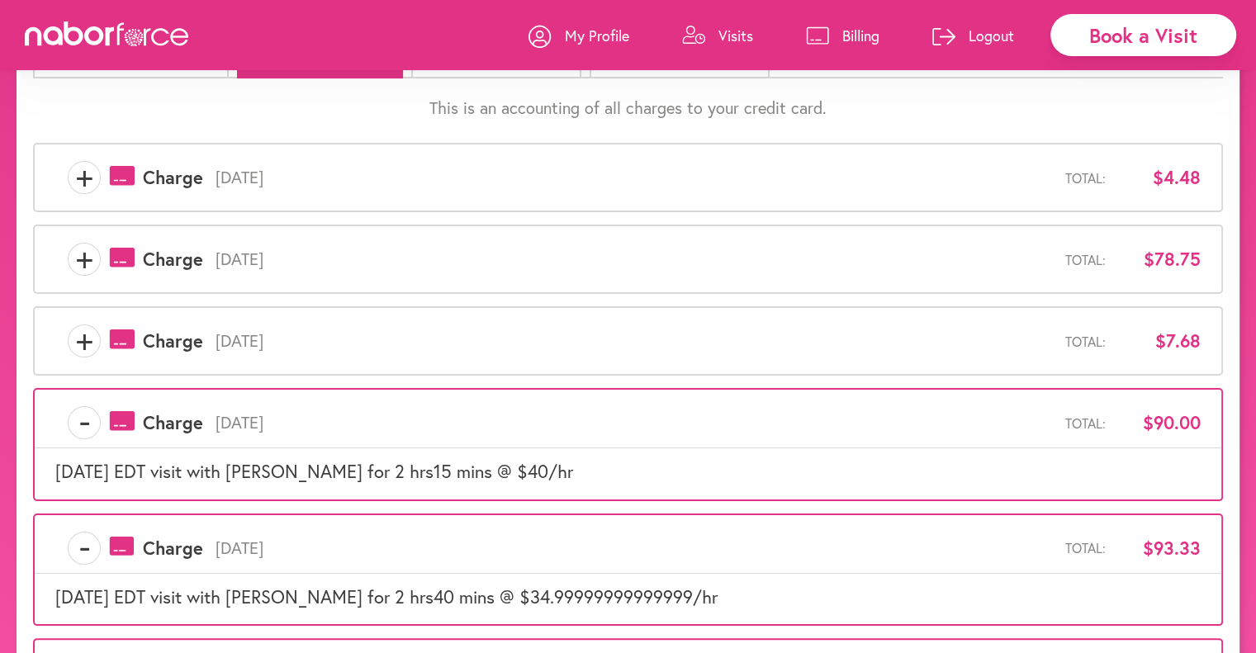
click at [80, 336] on span "+" at bounding box center [84, 341] width 31 height 33
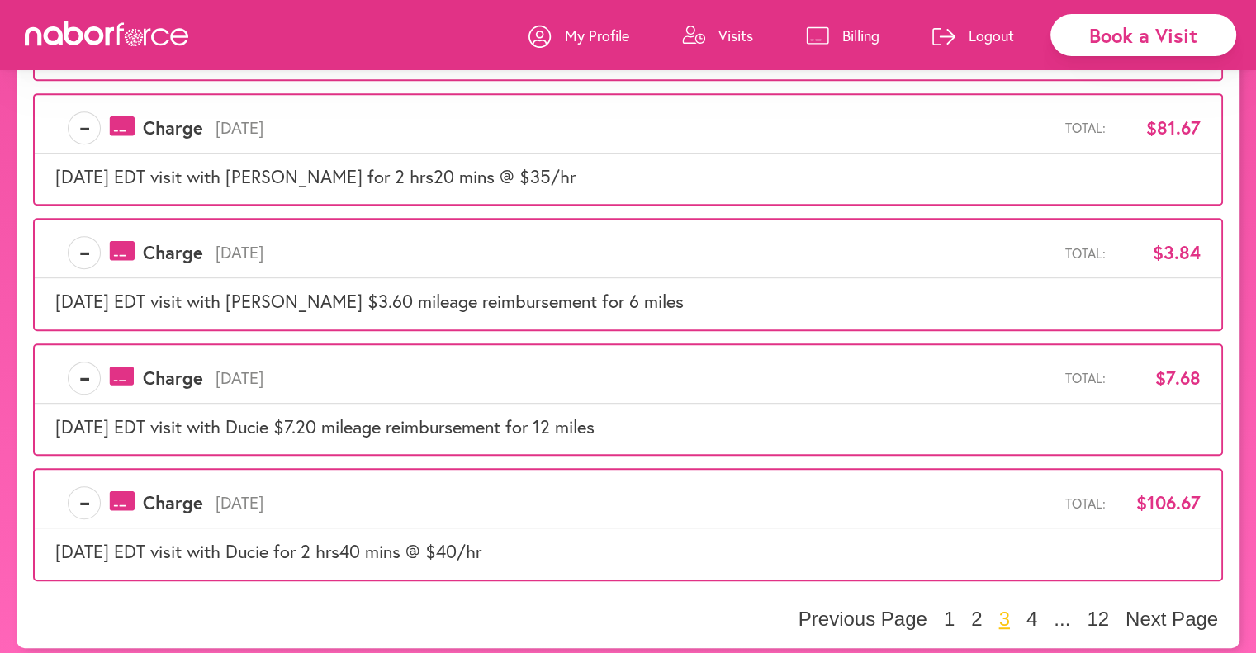
scroll to position [862, 0]
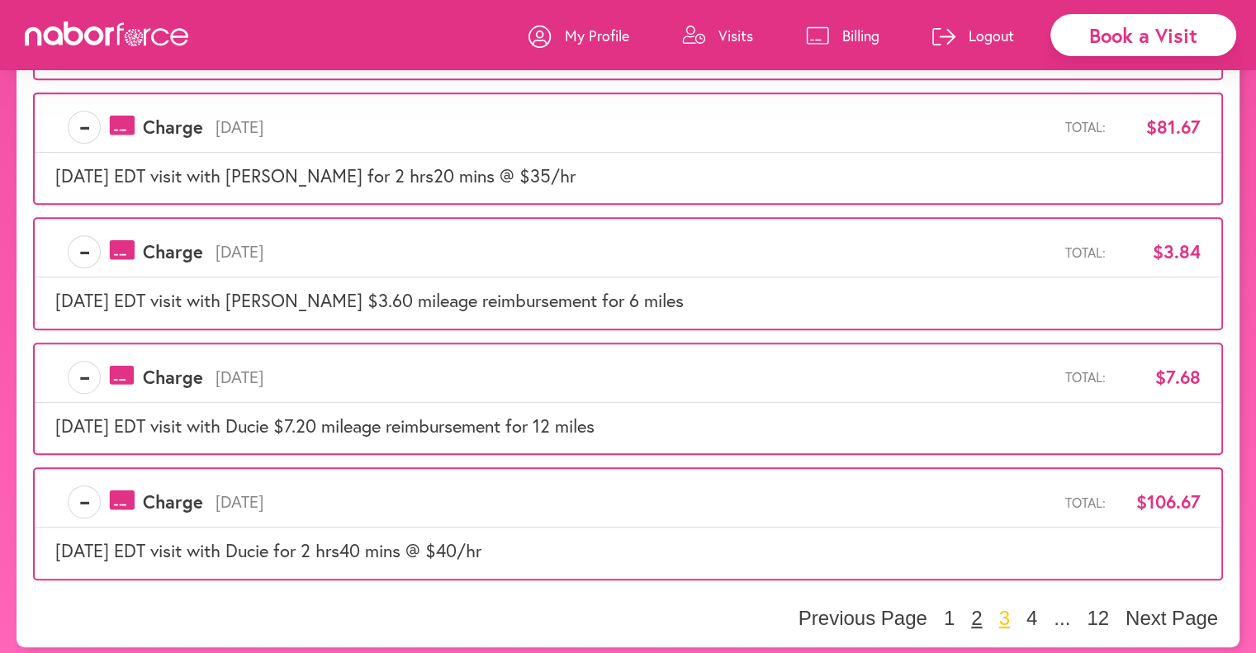
click at [978, 608] on button "2" at bounding box center [976, 618] width 21 height 25
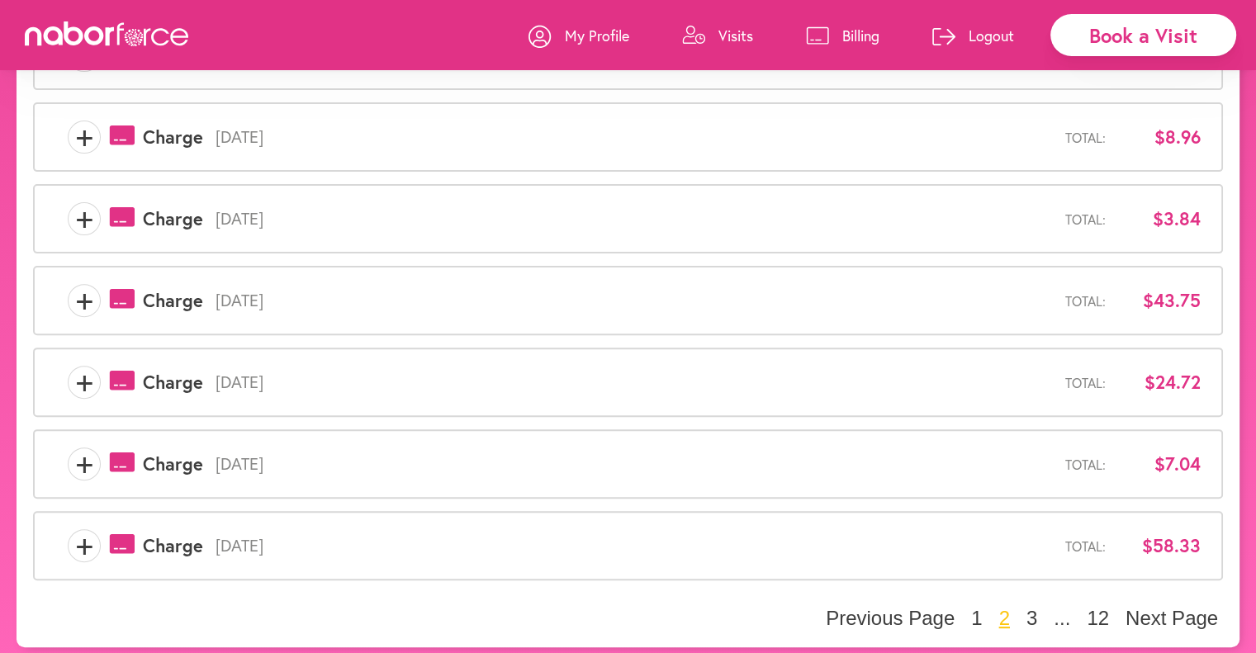
scroll to position [518, 0]
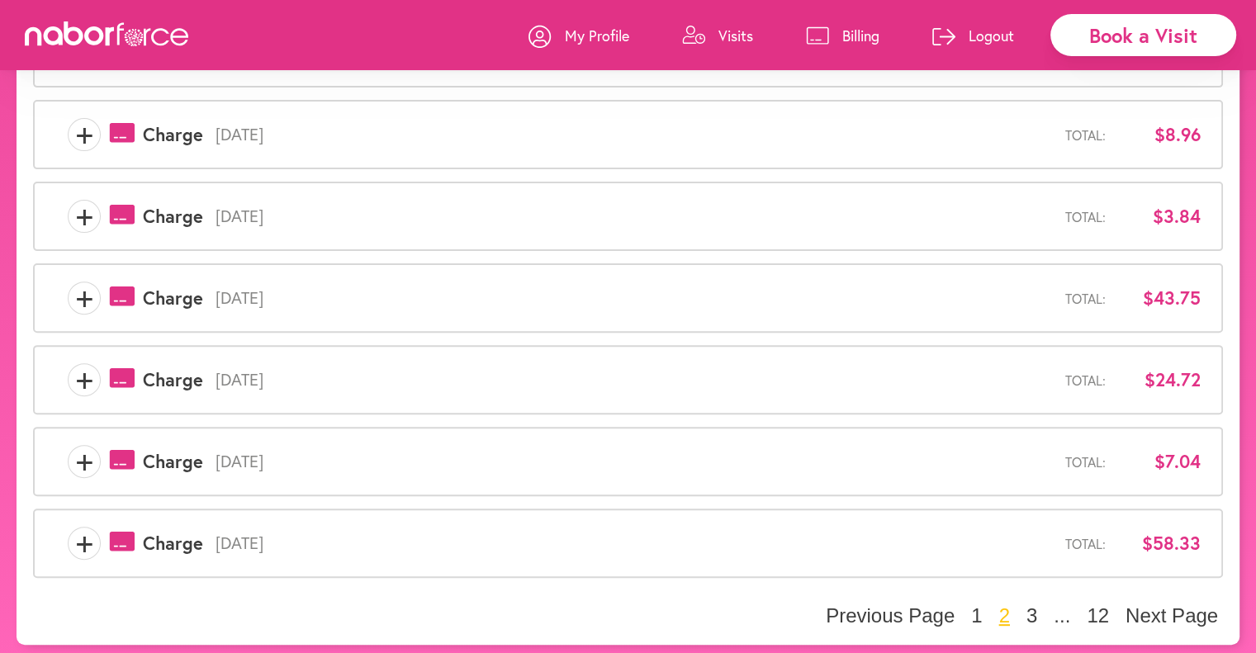
click at [85, 535] on span "+" at bounding box center [84, 543] width 31 height 33
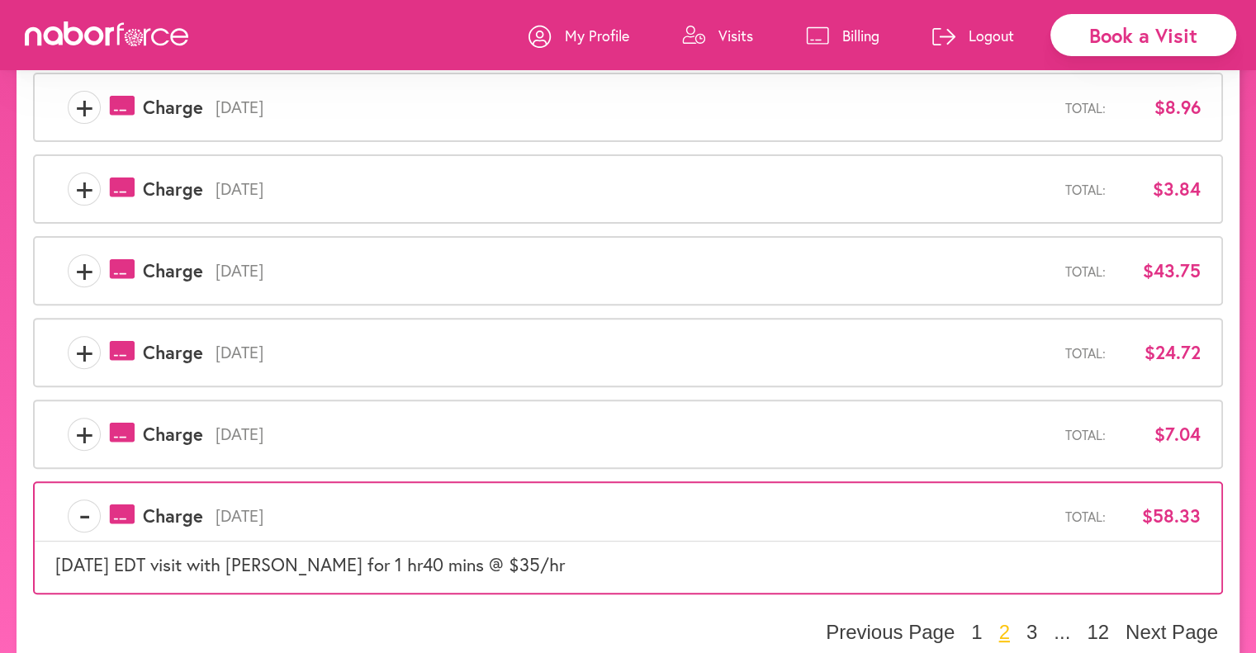
scroll to position [561, 0]
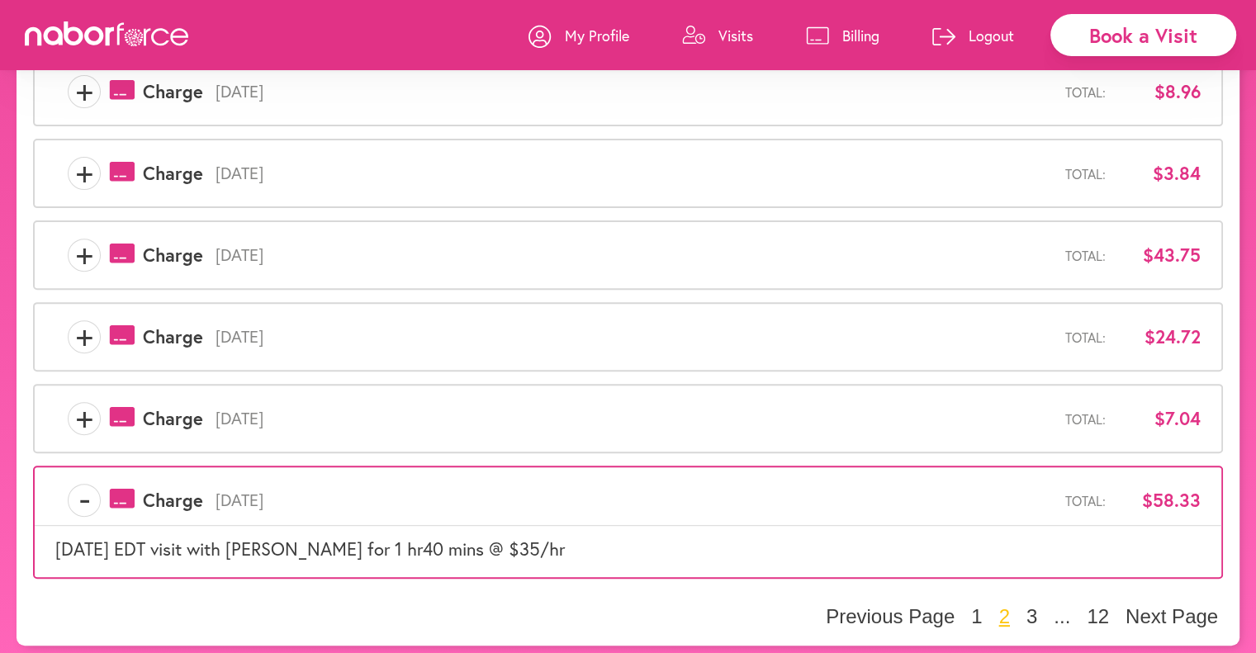
click at [78, 334] on span "+" at bounding box center [84, 336] width 31 height 33
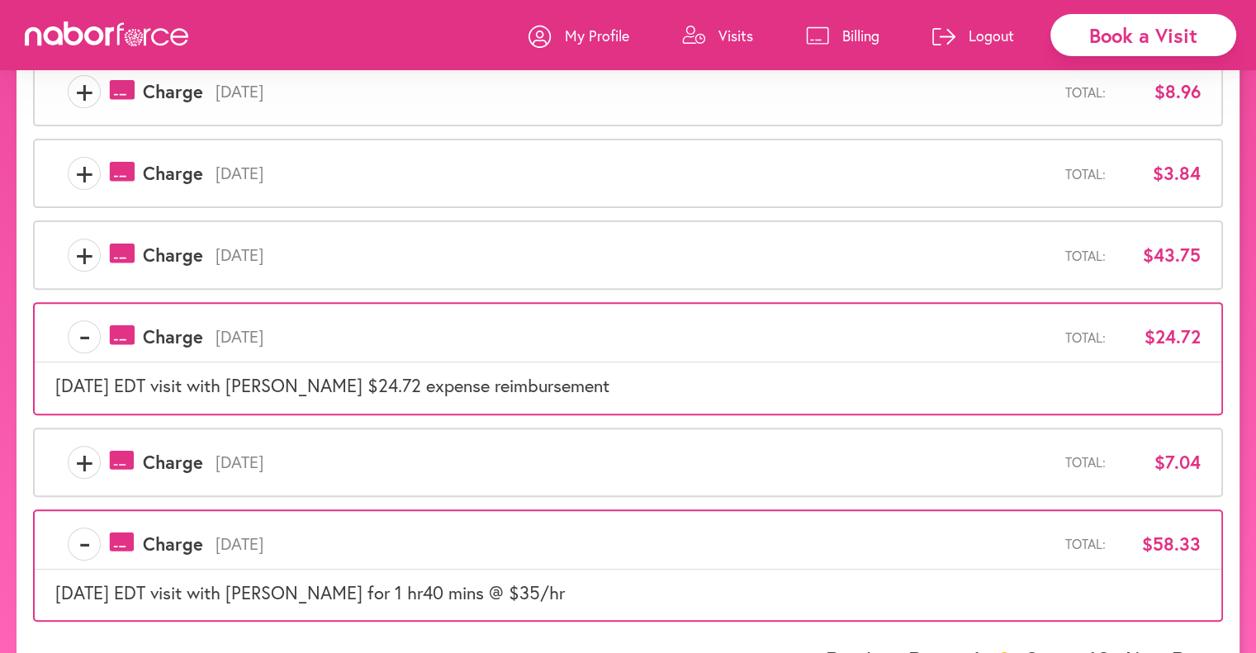
click at [87, 251] on span "+" at bounding box center [84, 255] width 31 height 33
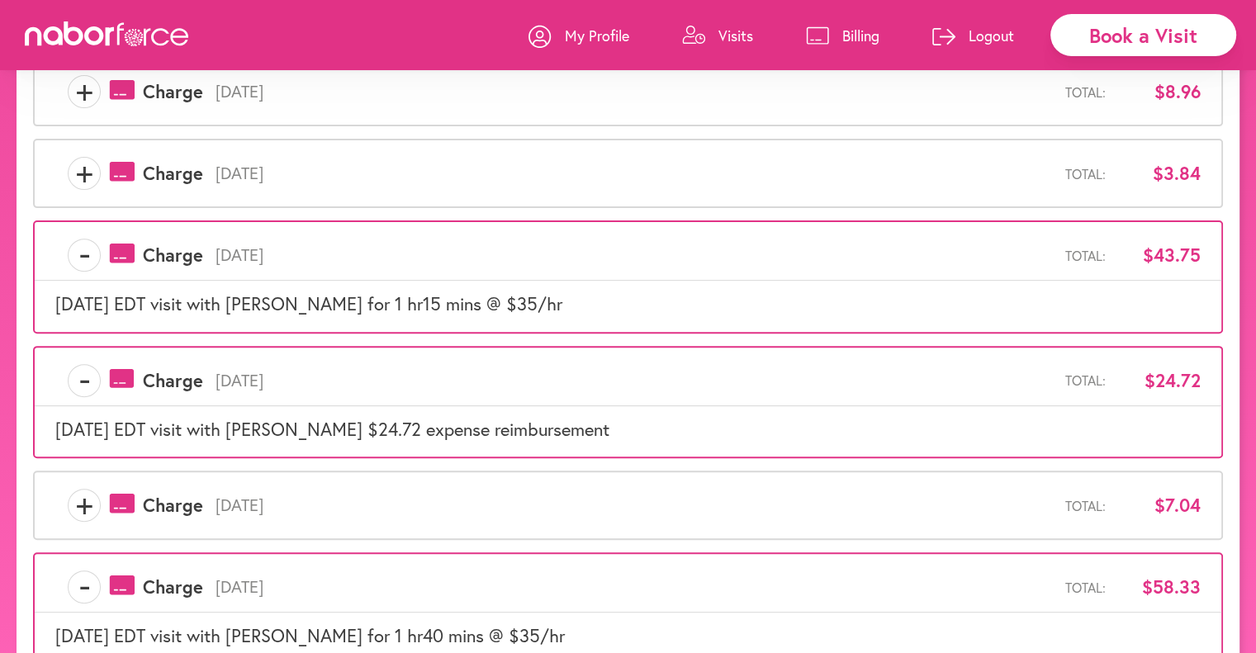
click at [86, 498] on span "+" at bounding box center [84, 505] width 31 height 33
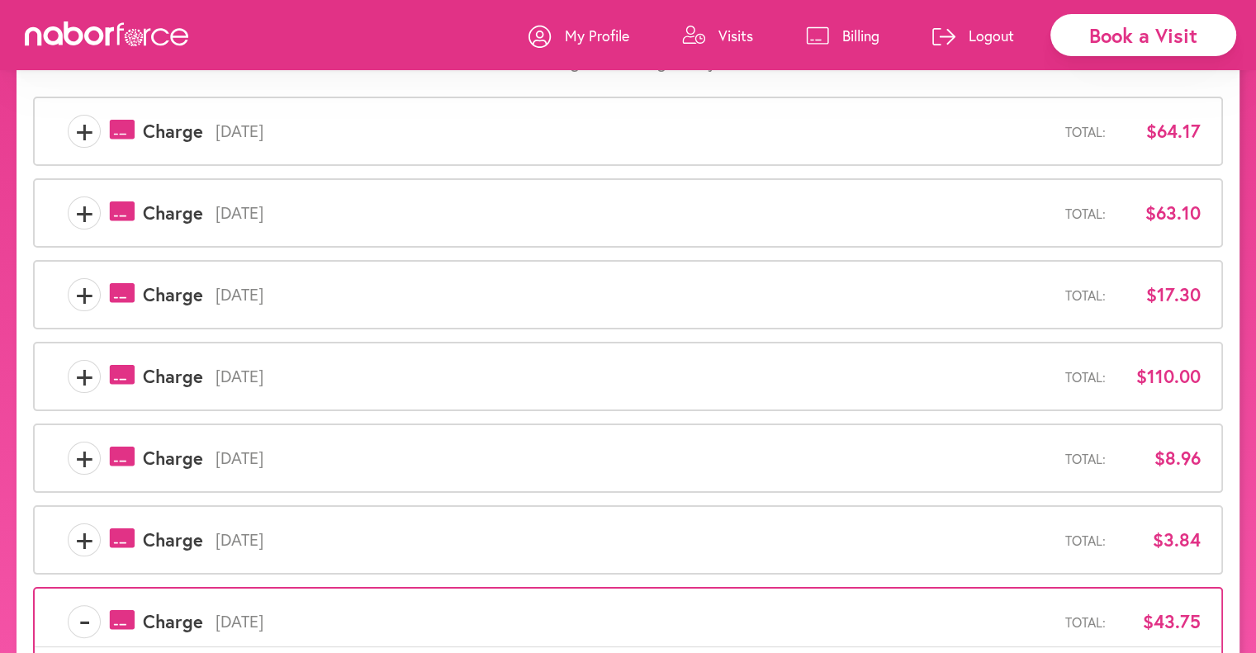
scroll to position [230, 0]
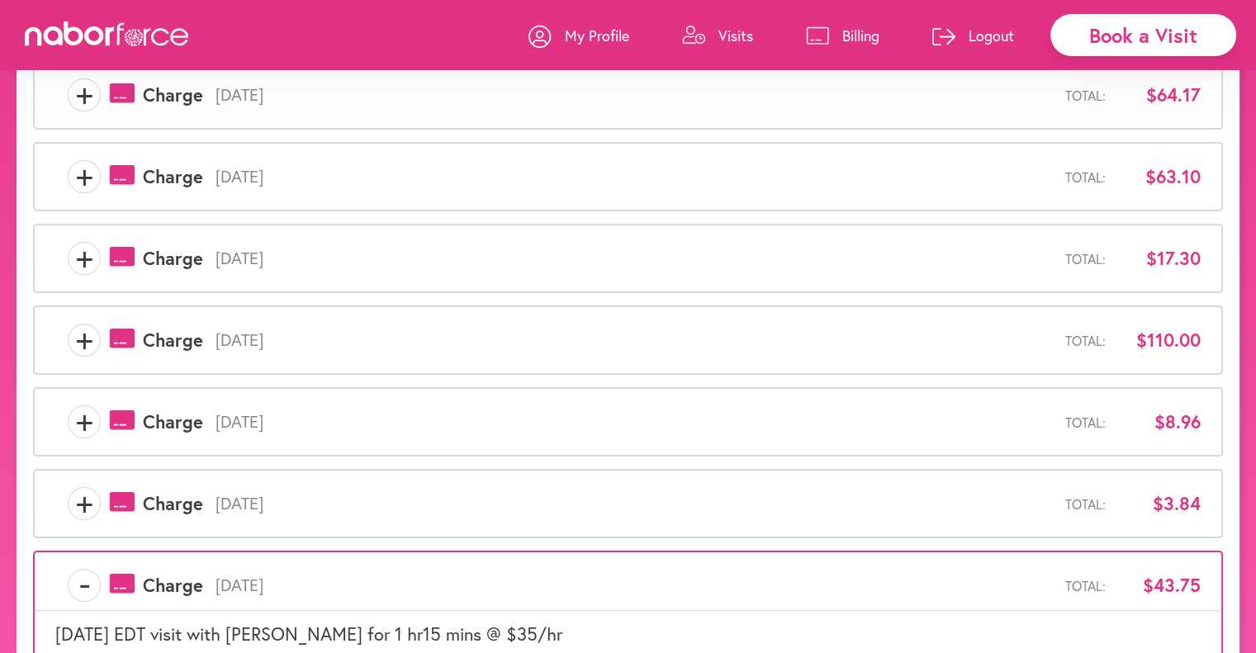
click at [99, 498] on span "+" at bounding box center [84, 503] width 31 height 33
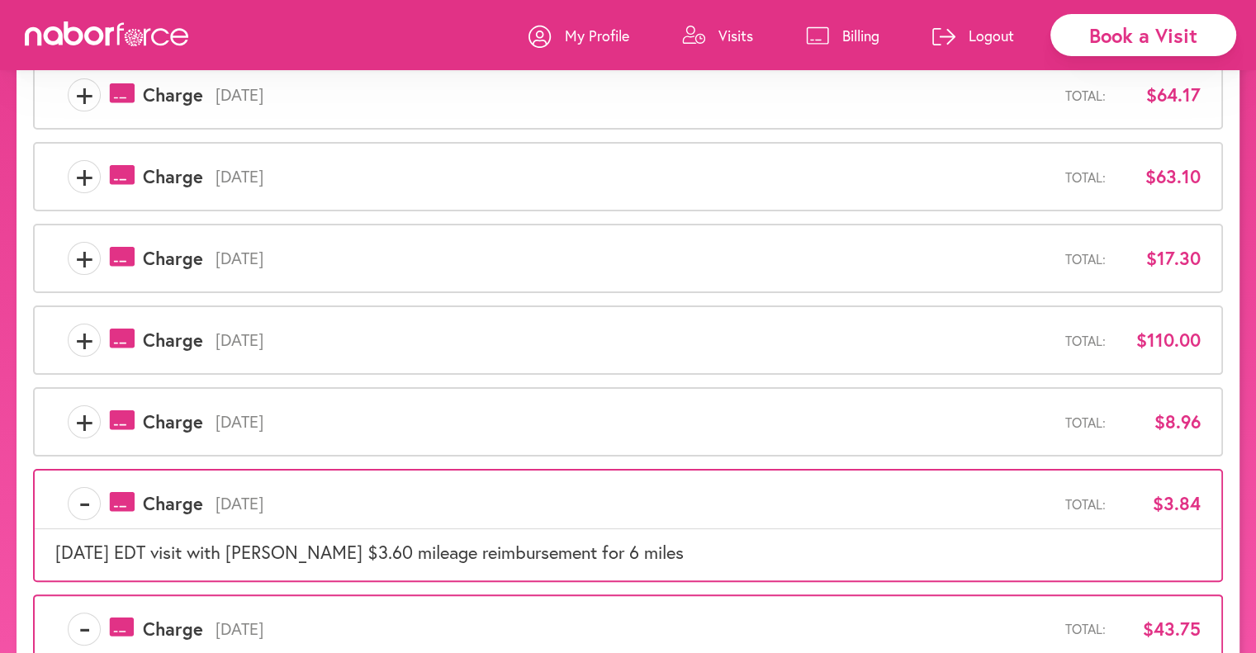
click at [88, 421] on span "+" at bounding box center [84, 421] width 31 height 33
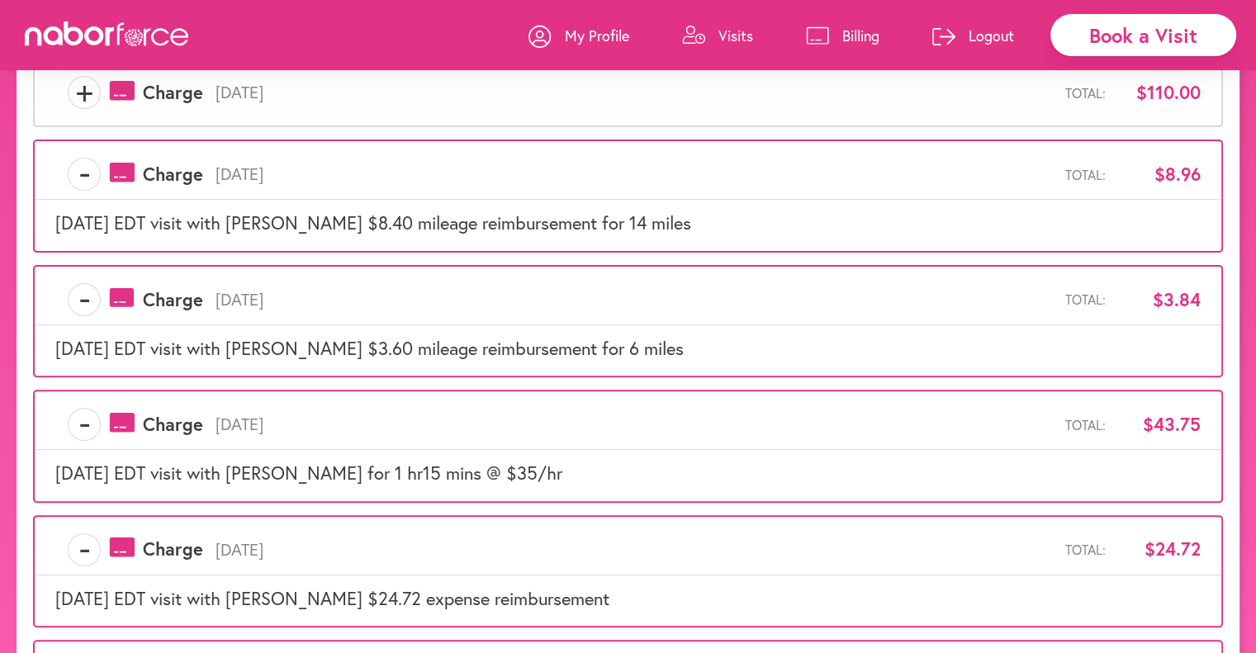
scroll to position [396, 0]
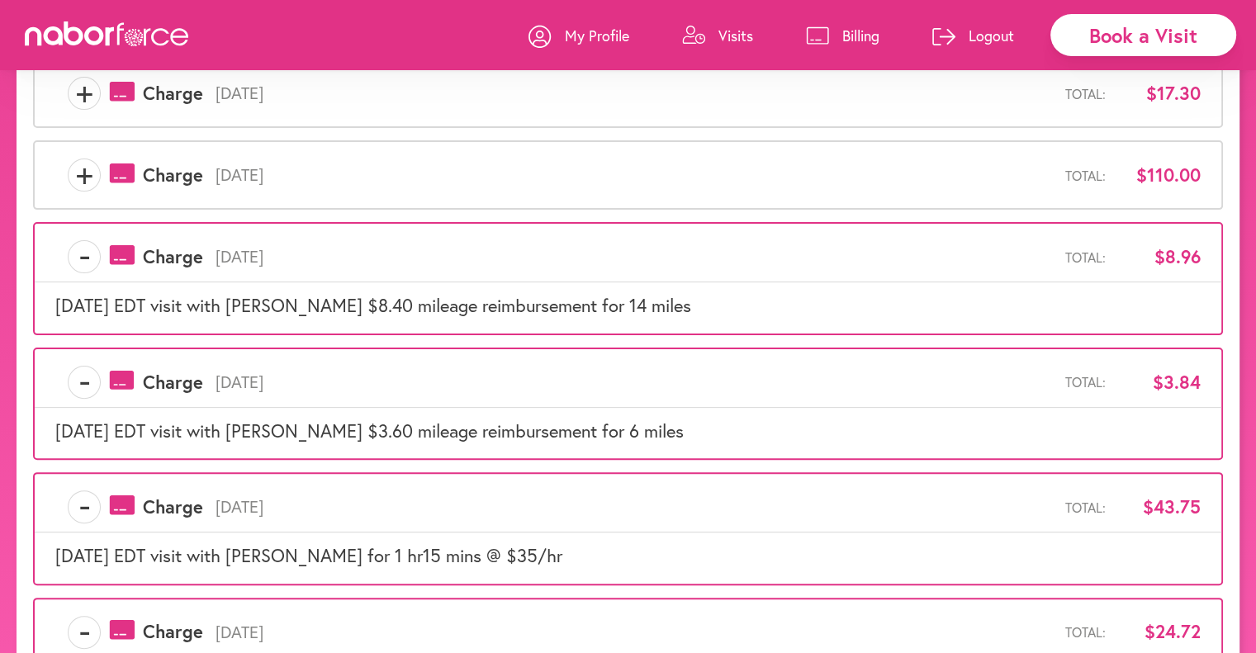
click at [77, 176] on span "+" at bounding box center [84, 175] width 31 height 33
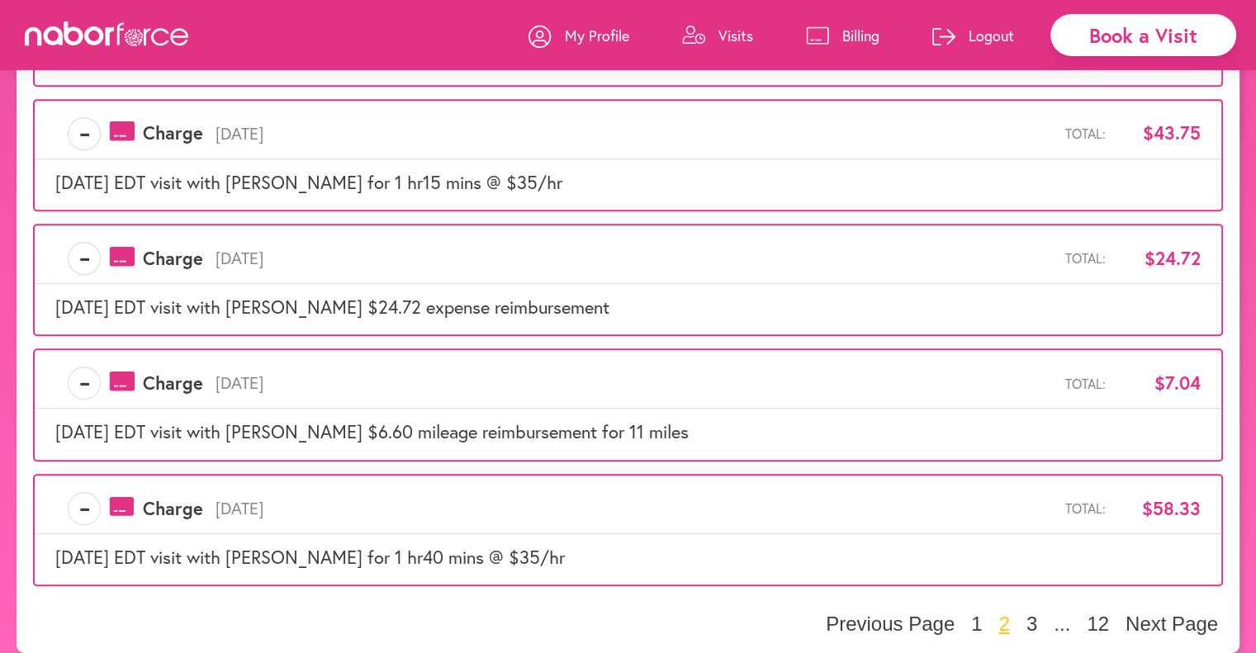
scroll to position [819, 0]
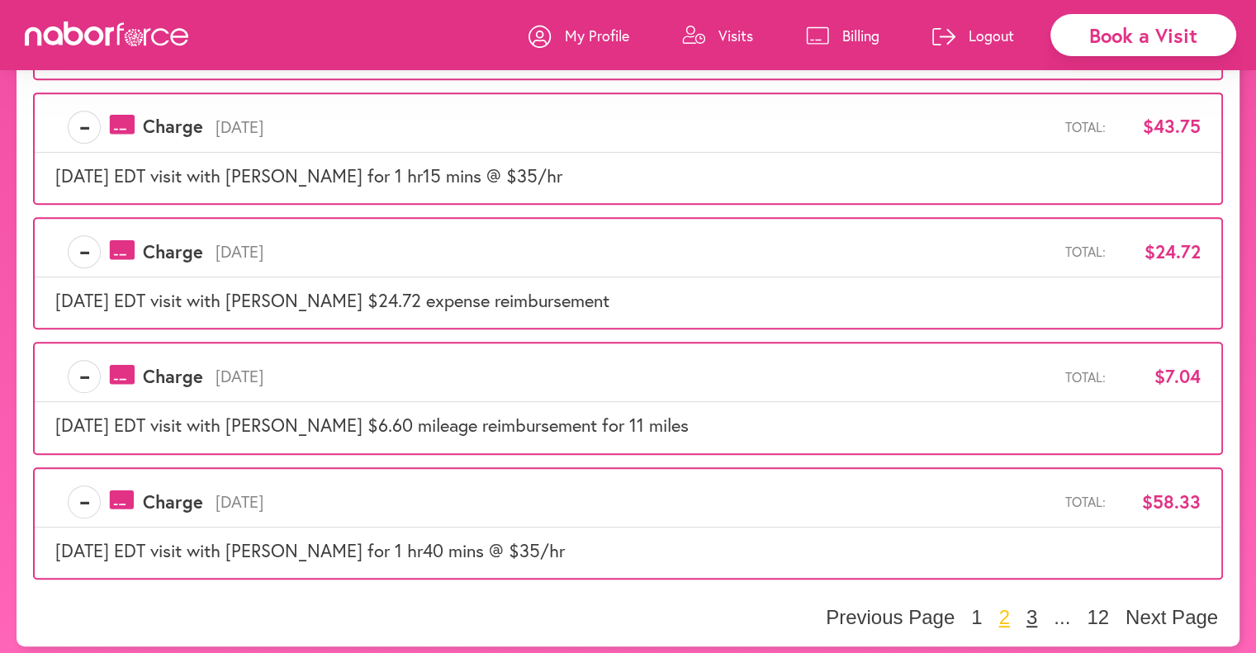
click at [1029, 607] on button "3" at bounding box center [1032, 617] width 21 height 25
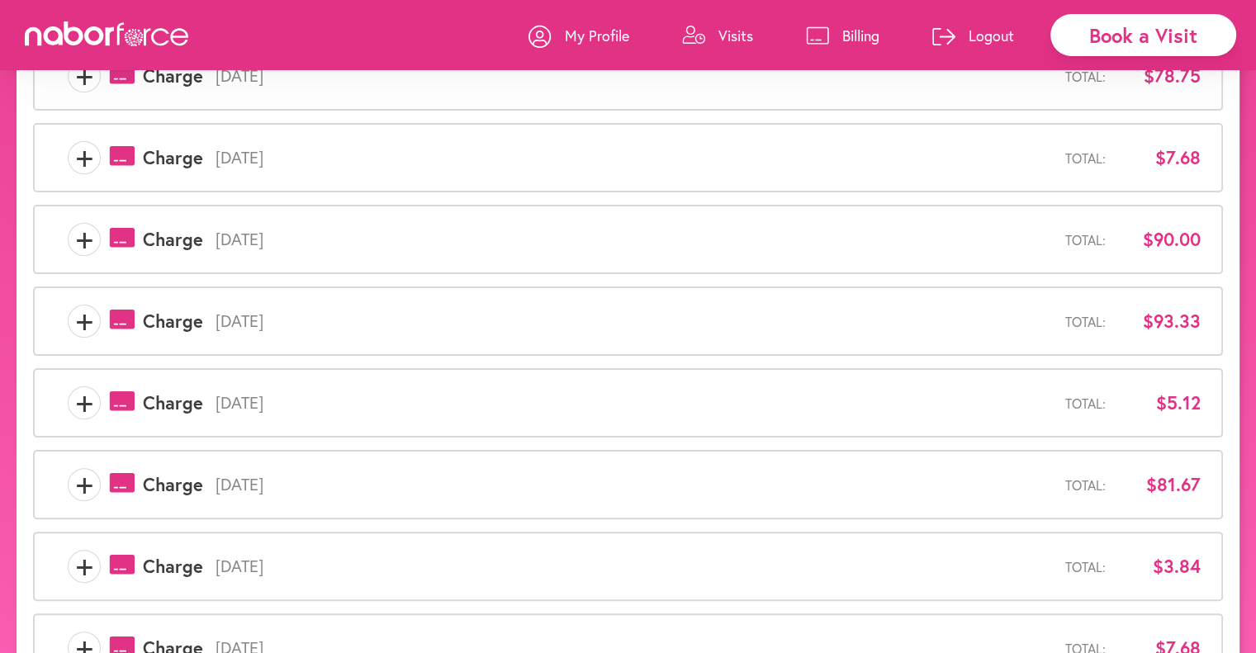
scroll to position [105, 0]
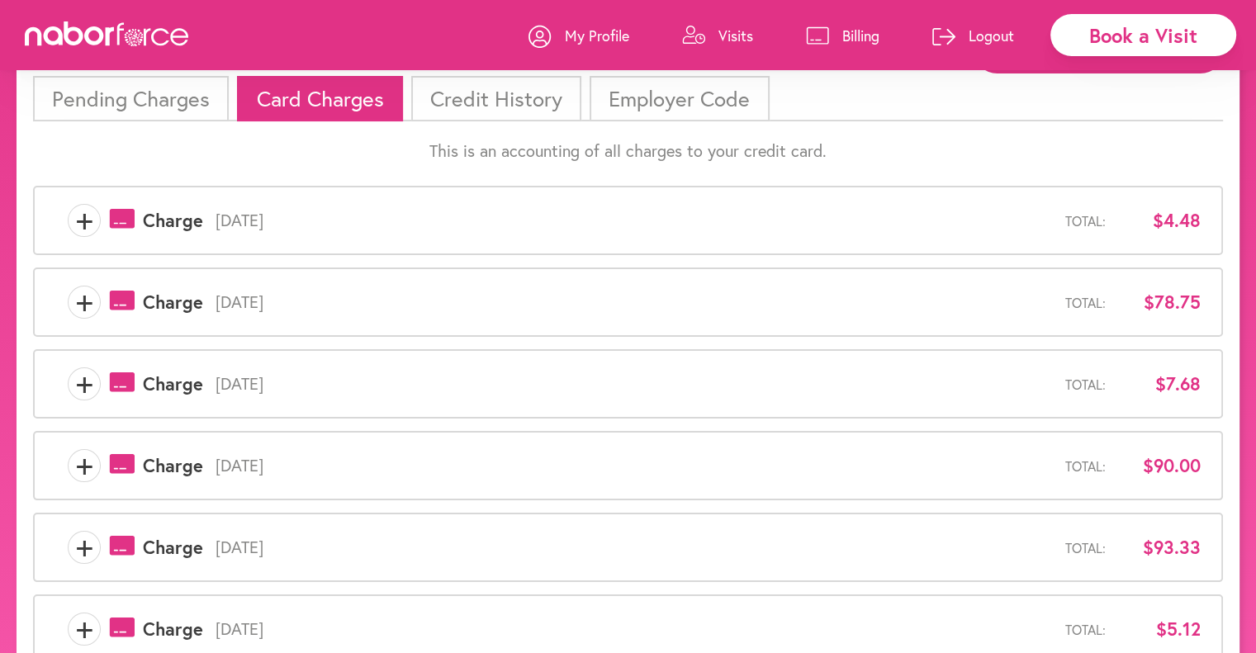
click at [69, 218] on span "+" at bounding box center [84, 220] width 31 height 33
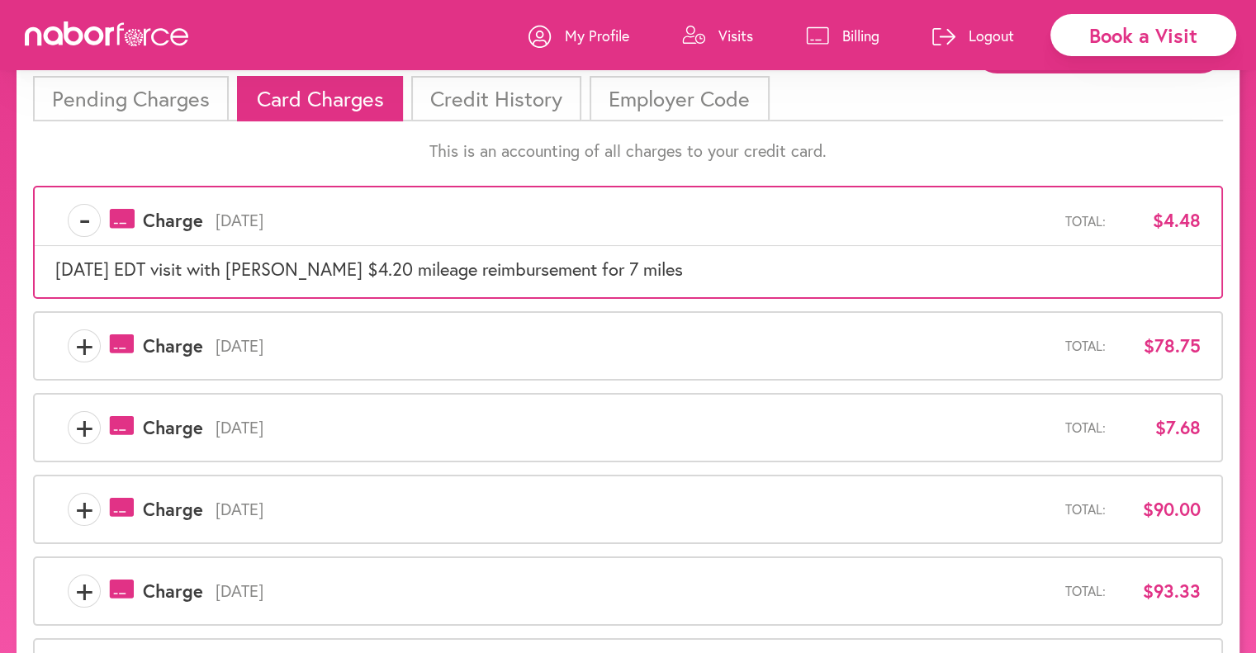
click at [83, 341] on span "+" at bounding box center [84, 346] width 31 height 33
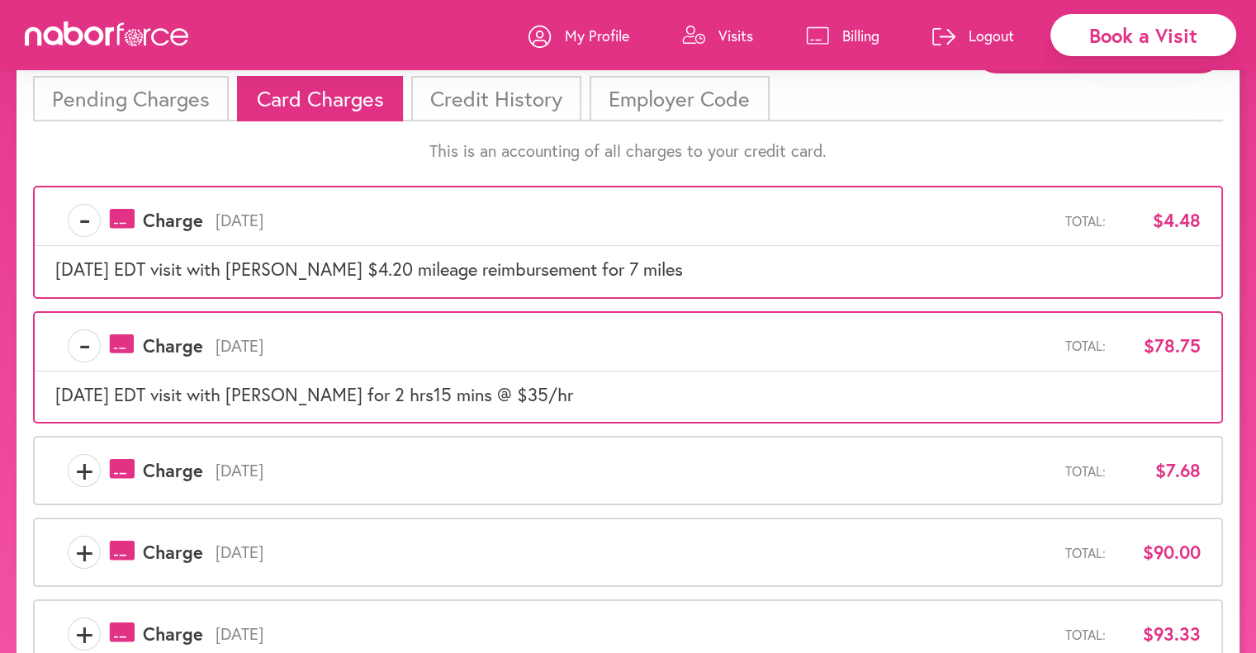
click at [96, 470] on span "+" at bounding box center [84, 470] width 31 height 33
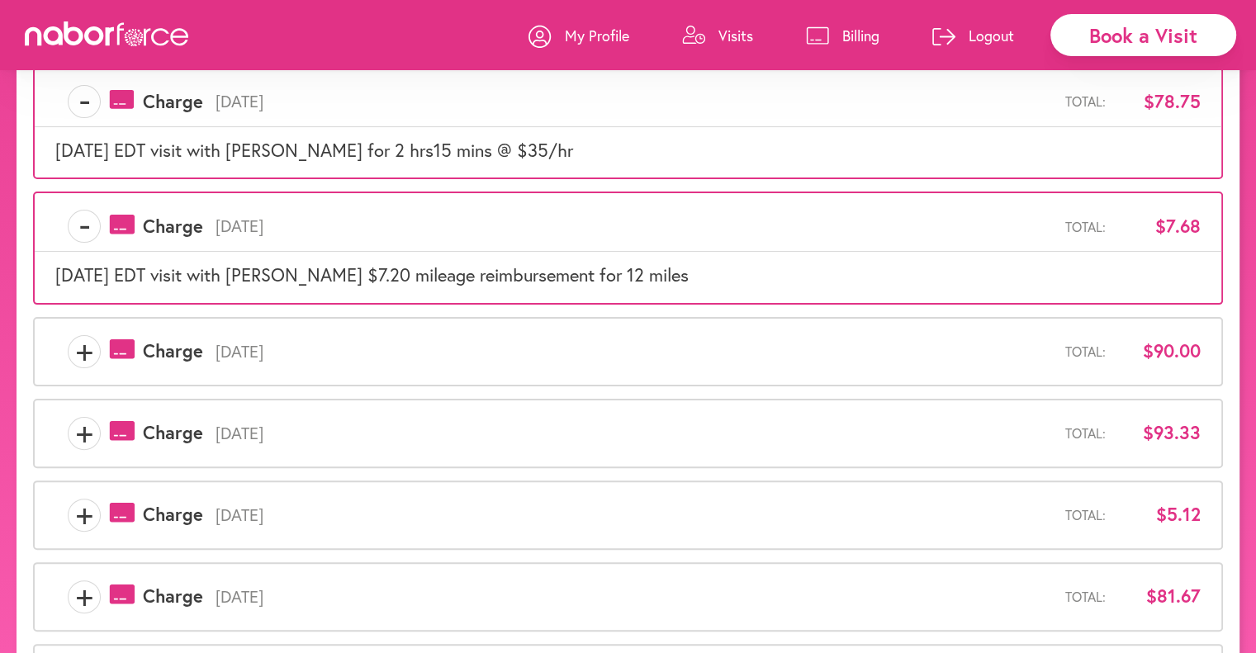
scroll to position [353, 0]
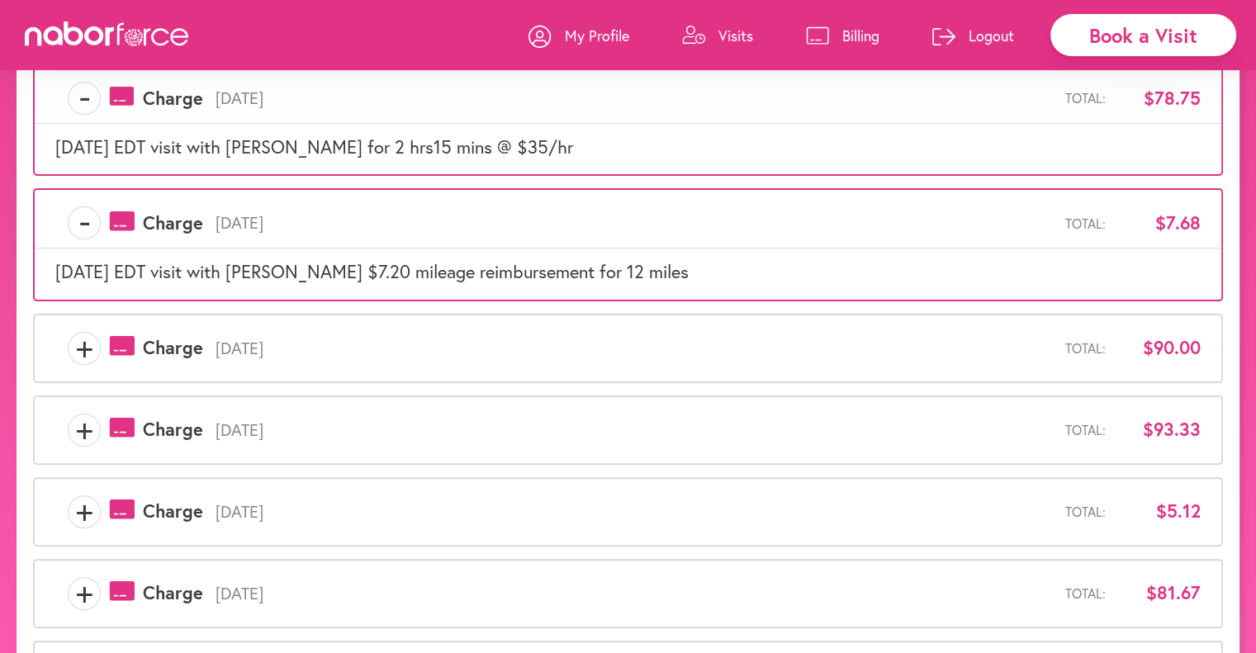
click at [76, 345] on span "+" at bounding box center [84, 348] width 31 height 33
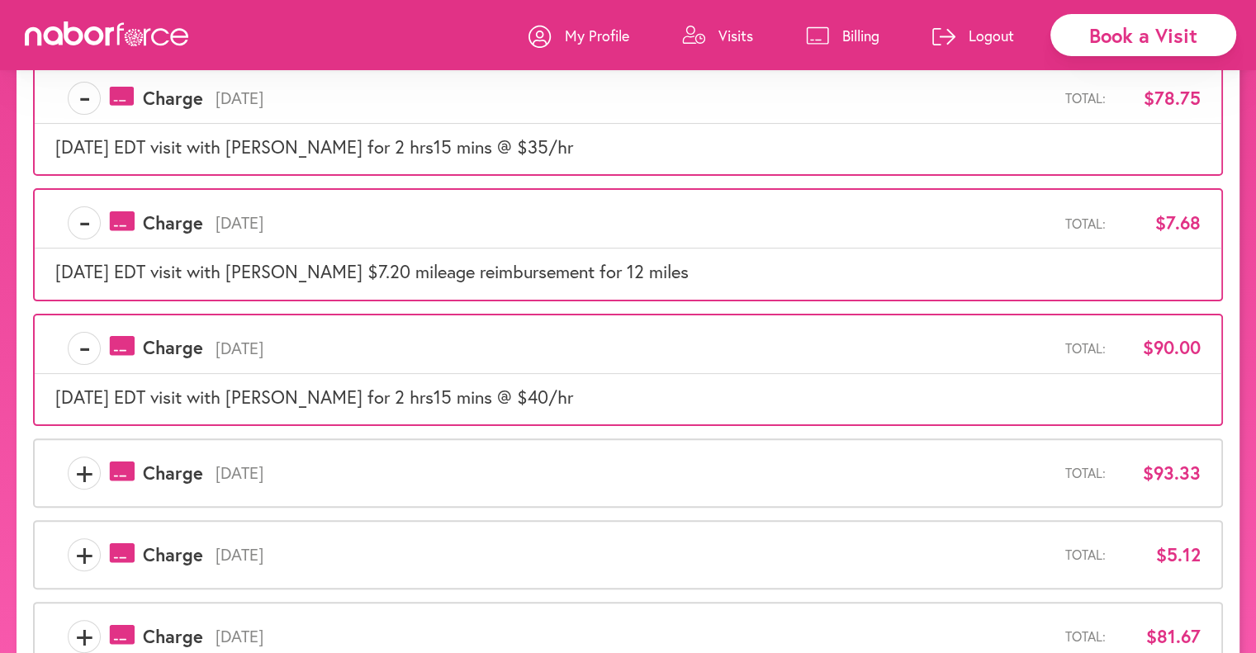
click at [88, 468] on span "+" at bounding box center [84, 473] width 31 height 33
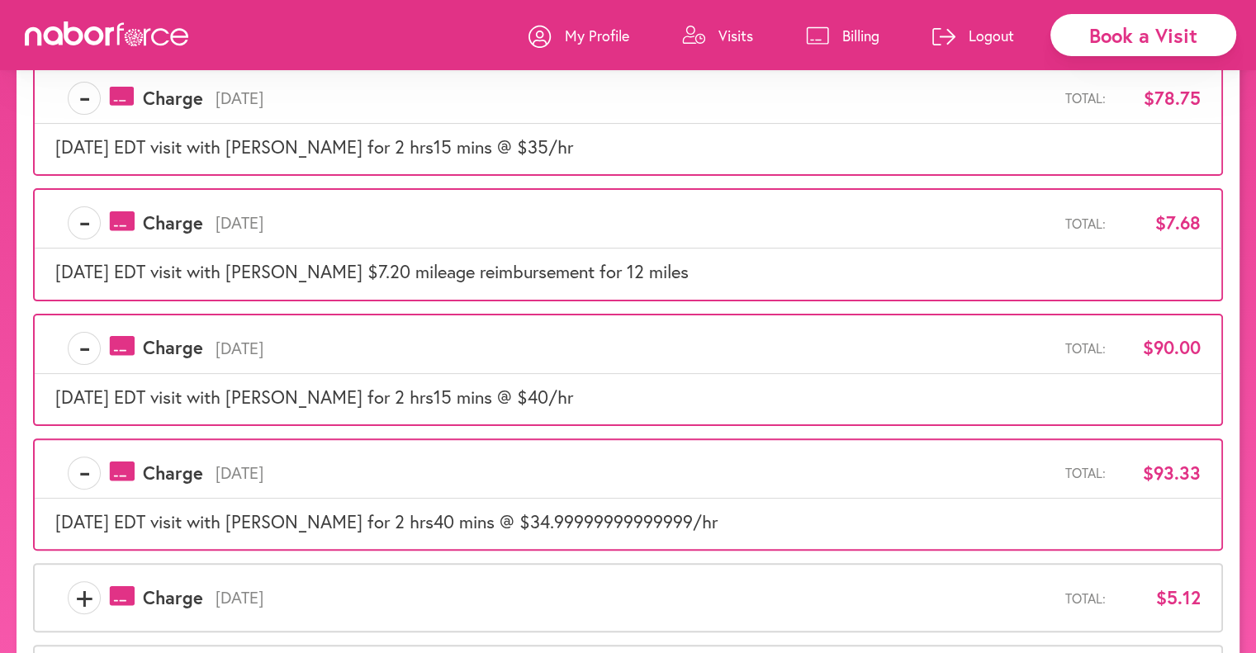
click at [92, 596] on span "+" at bounding box center [84, 597] width 31 height 33
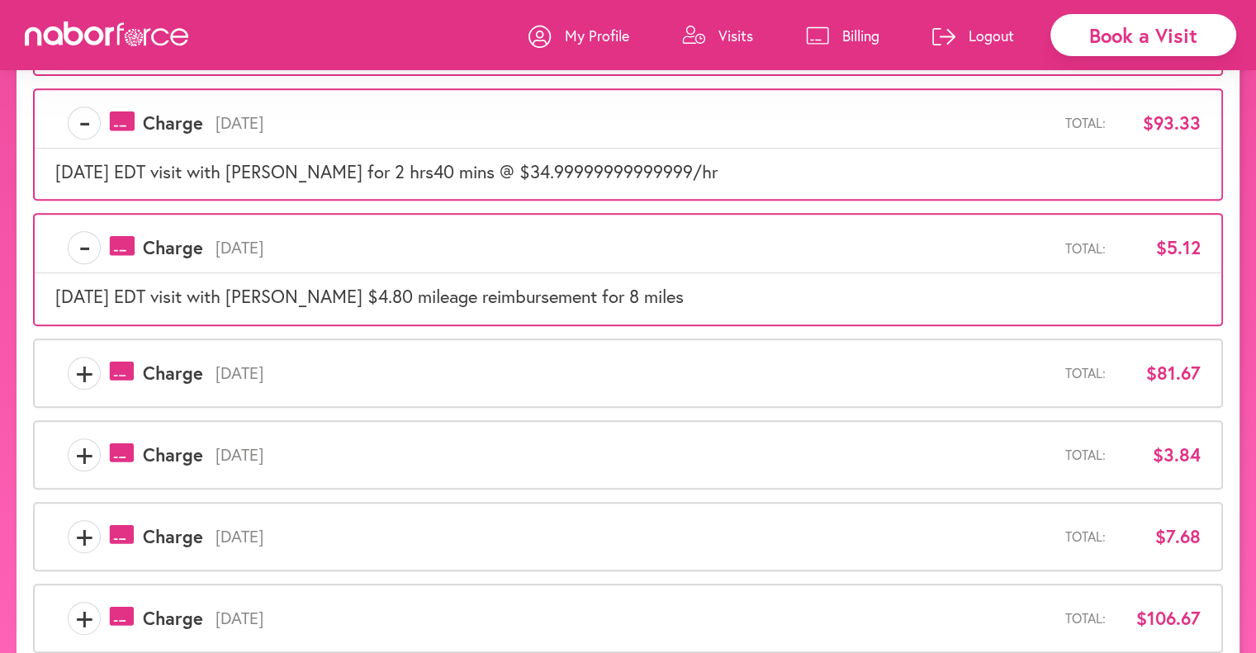
scroll to position [776, 0]
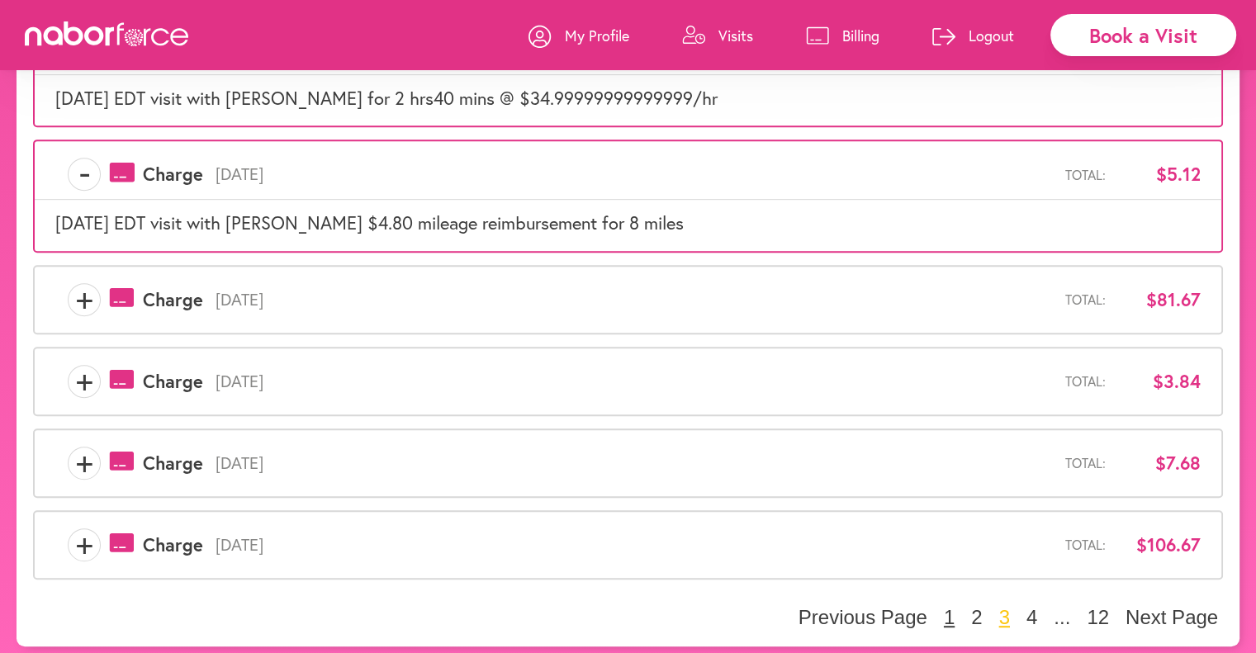
click at [951, 614] on button "1" at bounding box center [949, 617] width 21 height 25
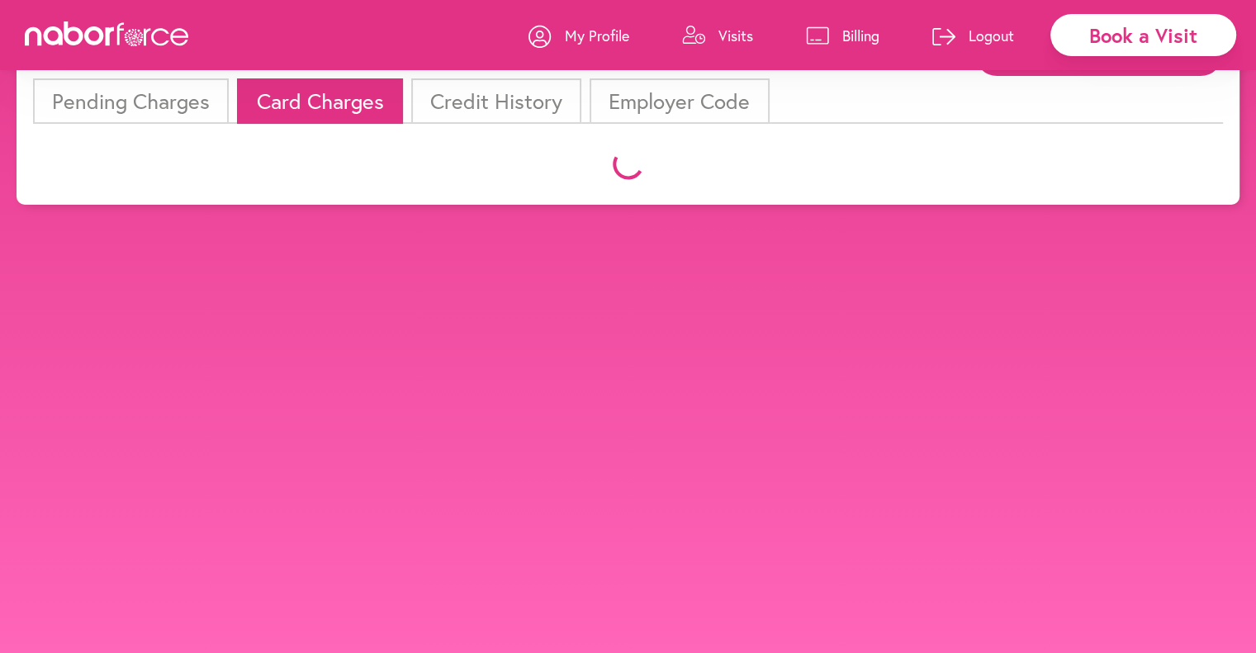
scroll to position [518, 0]
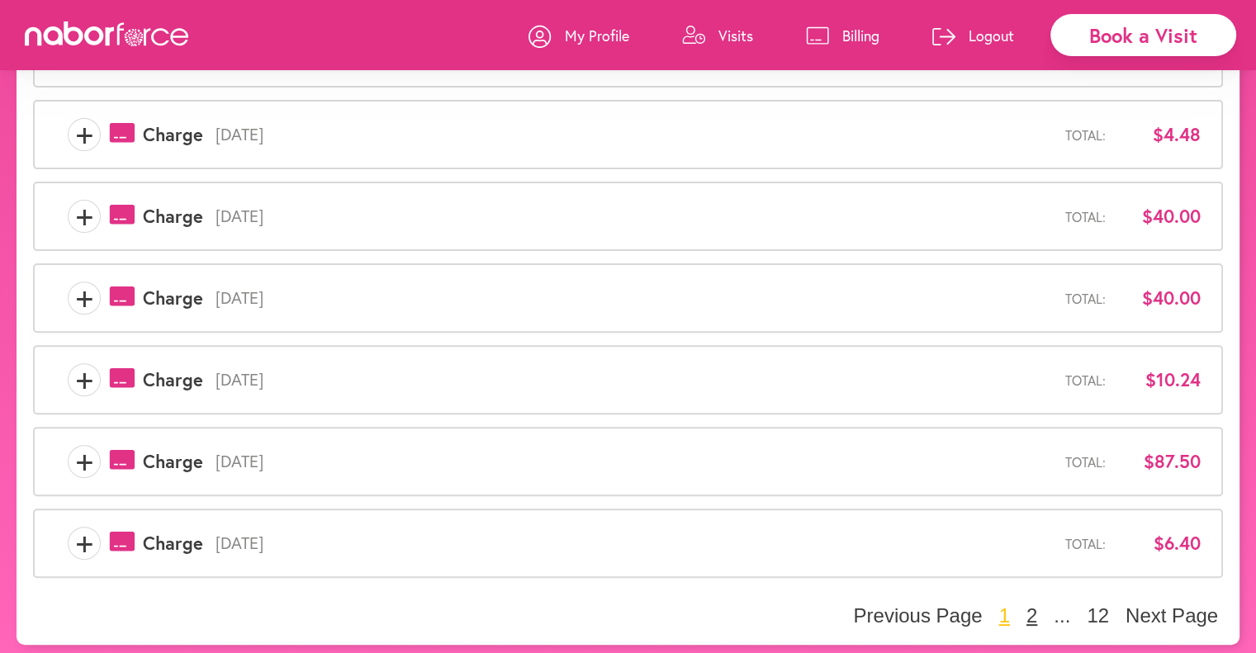
click at [1033, 604] on button "2" at bounding box center [1032, 616] width 21 height 25
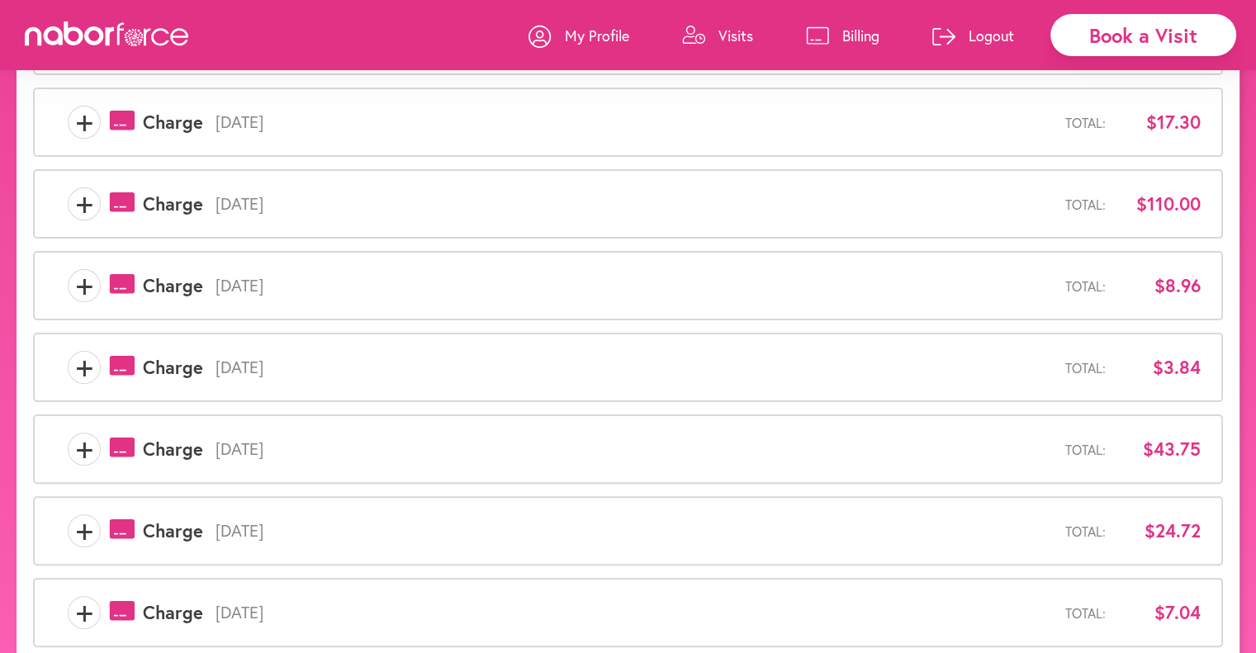
scroll to position [155, 0]
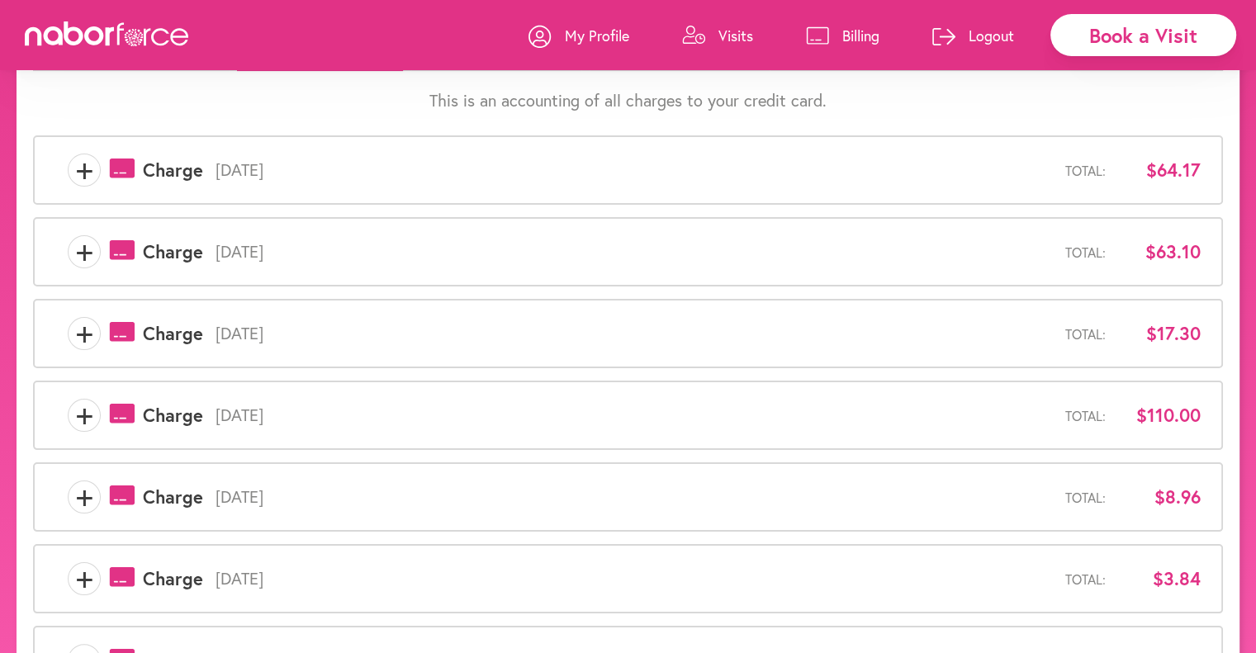
click at [76, 328] on span "+" at bounding box center [84, 333] width 31 height 33
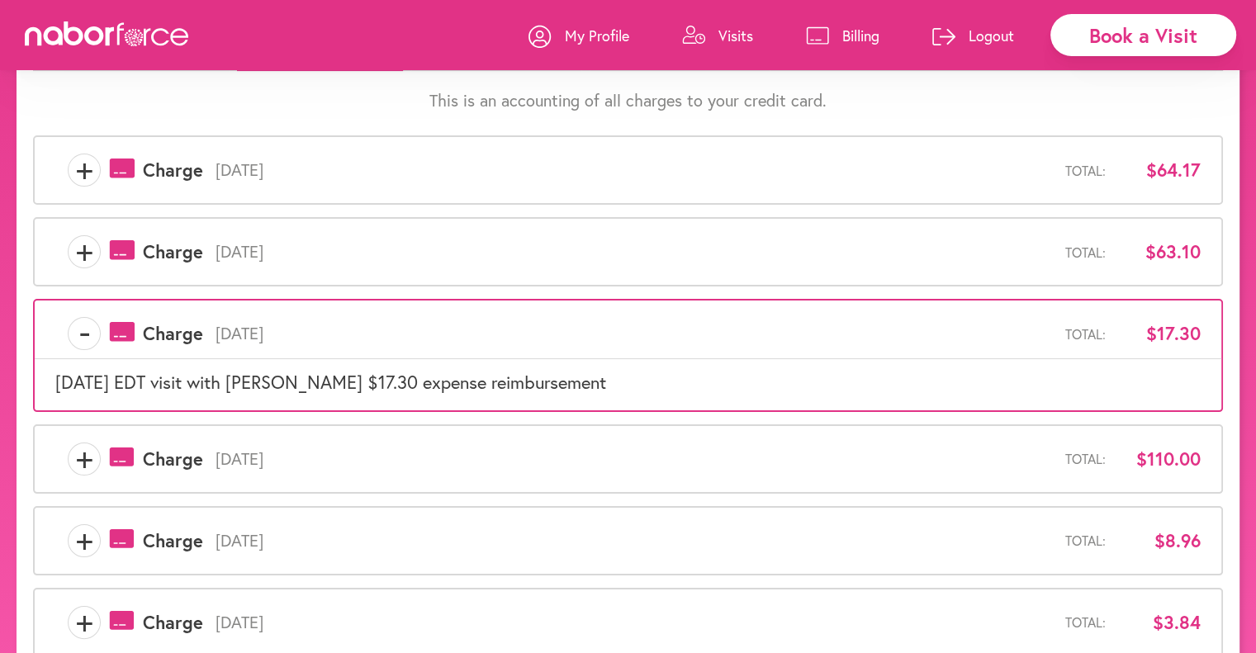
click at [92, 249] on span "+" at bounding box center [84, 251] width 31 height 33
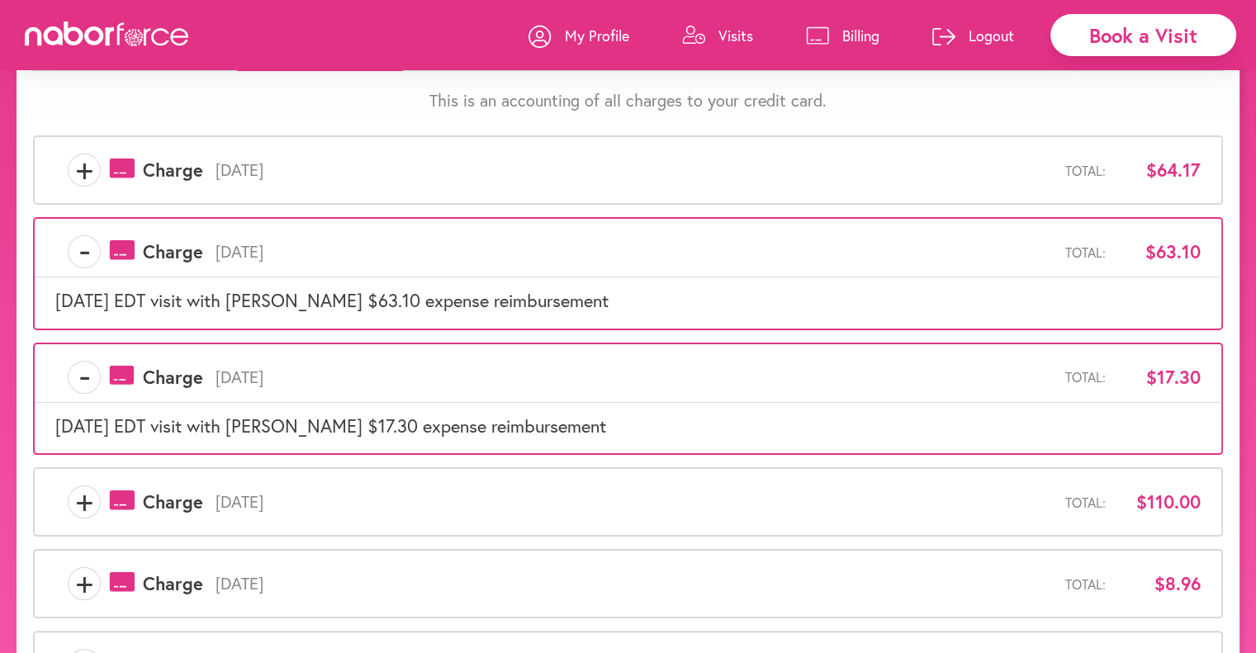
click at [82, 175] on span "+" at bounding box center [84, 170] width 31 height 33
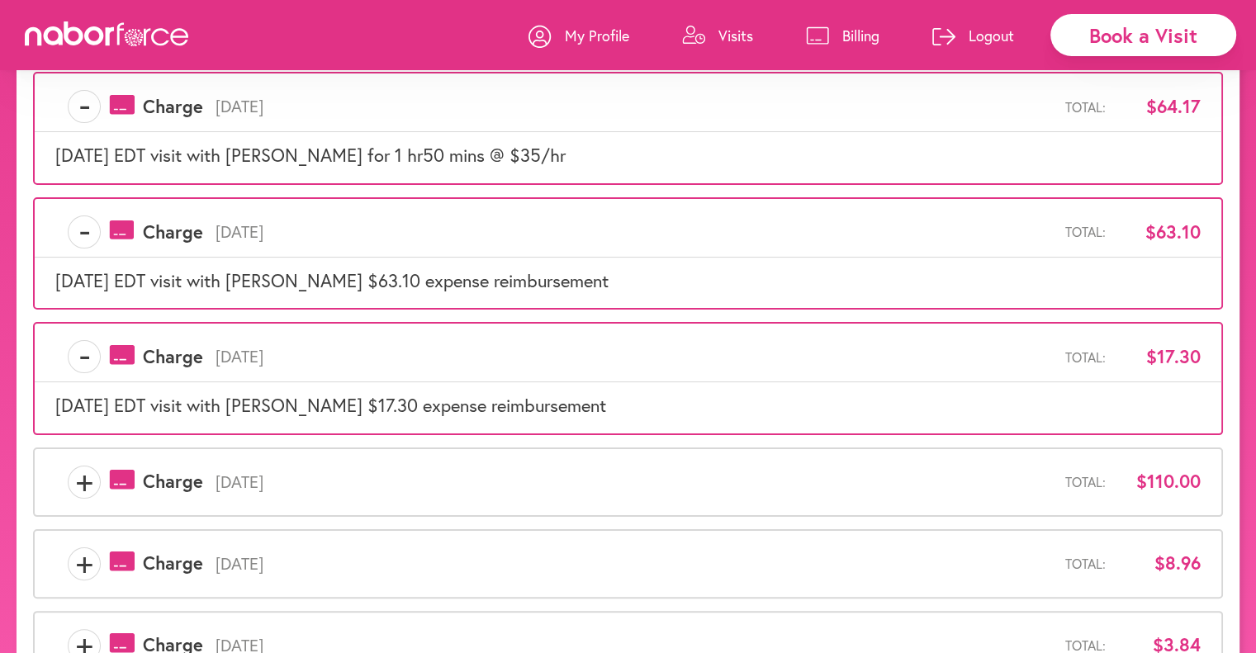
scroll to position [320, 0]
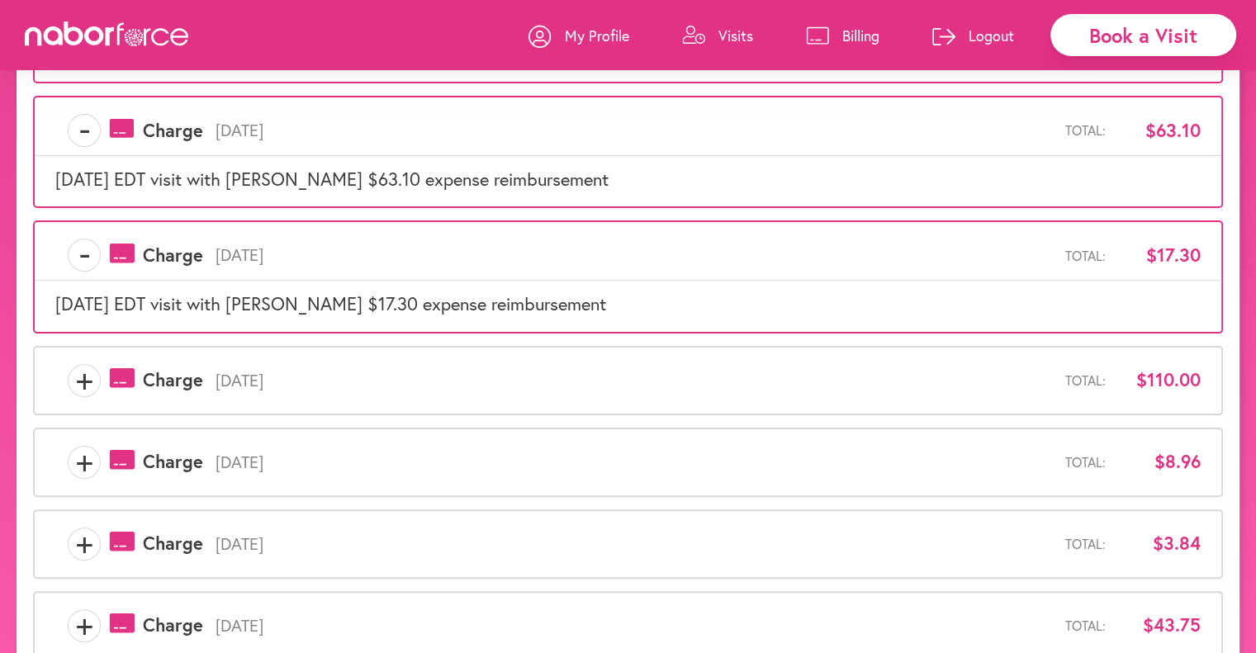
click at [92, 377] on span "+" at bounding box center [84, 380] width 31 height 33
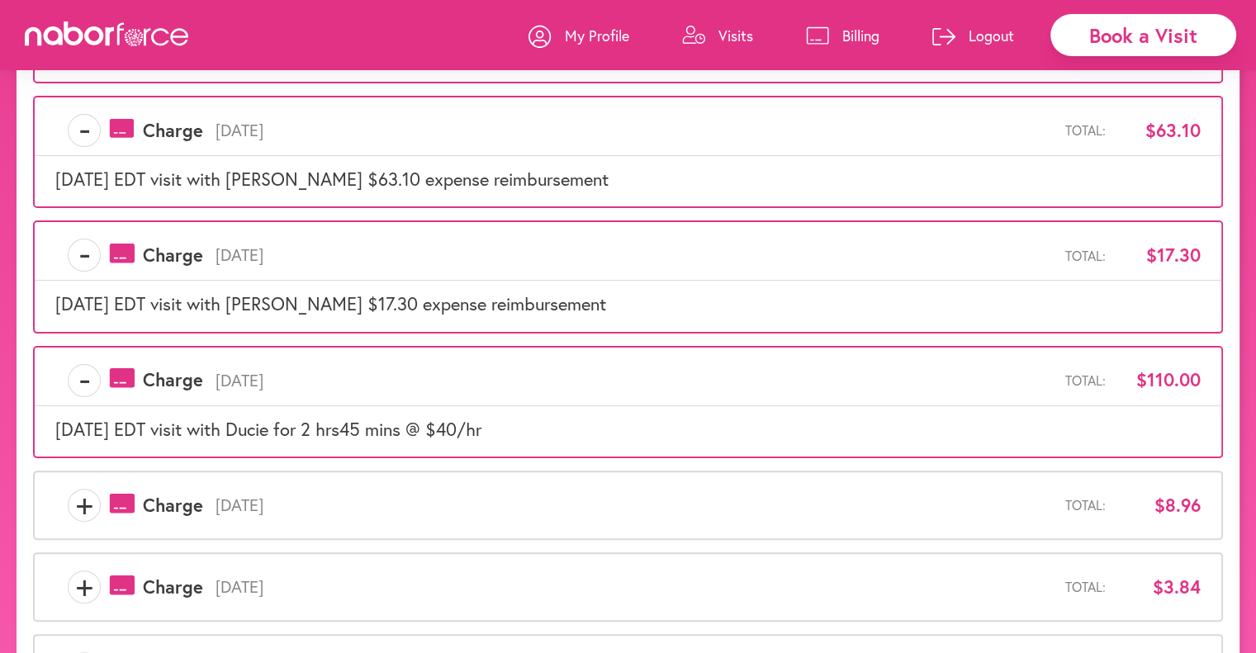
click at [823, 41] on icon at bounding box center [817, 35] width 23 height 18
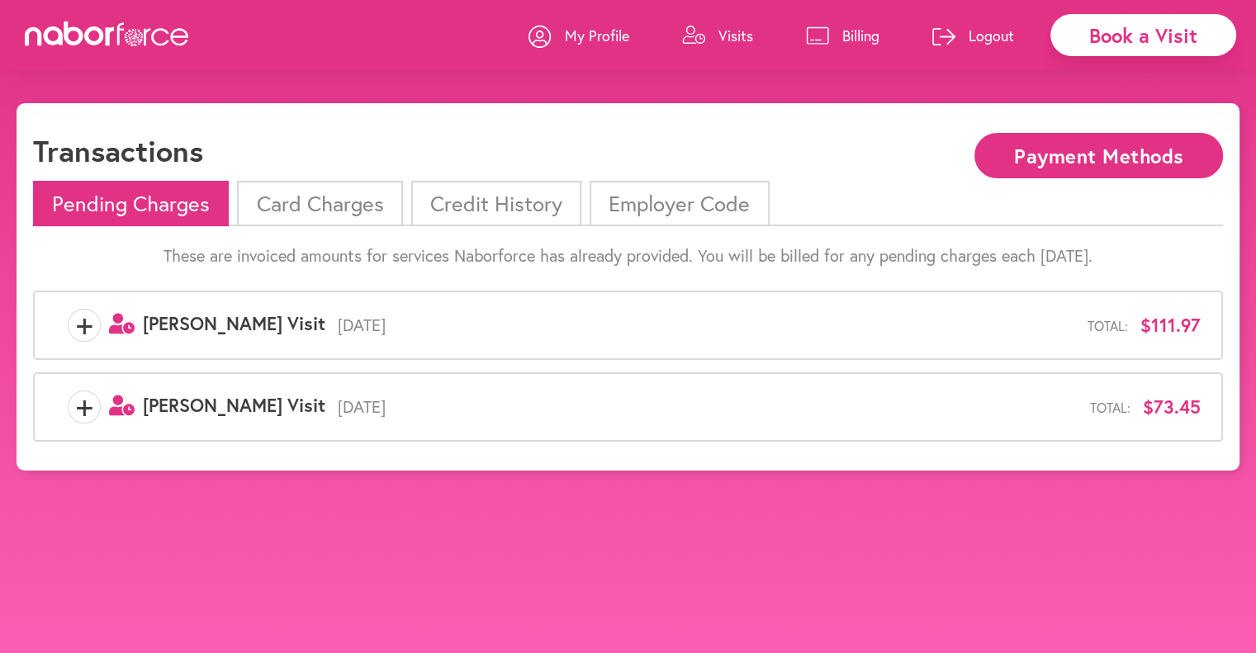
click at [349, 203] on li "Card Charges" at bounding box center [319, 203] width 165 height 45
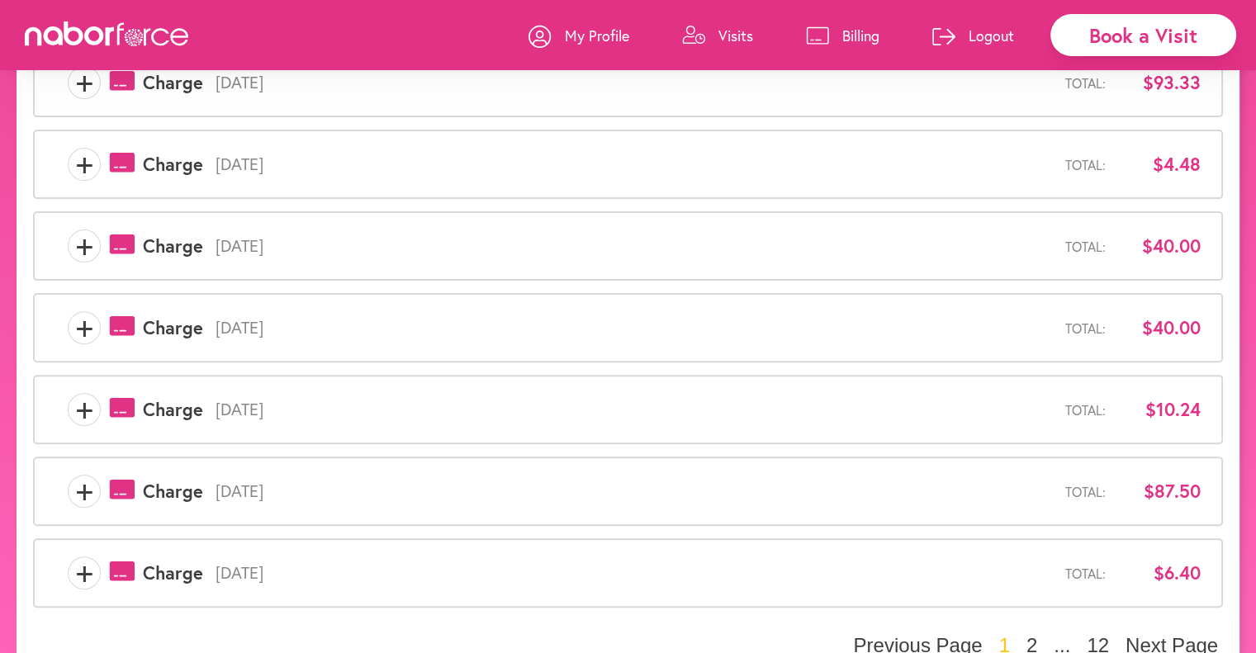
scroll to position [518, 0]
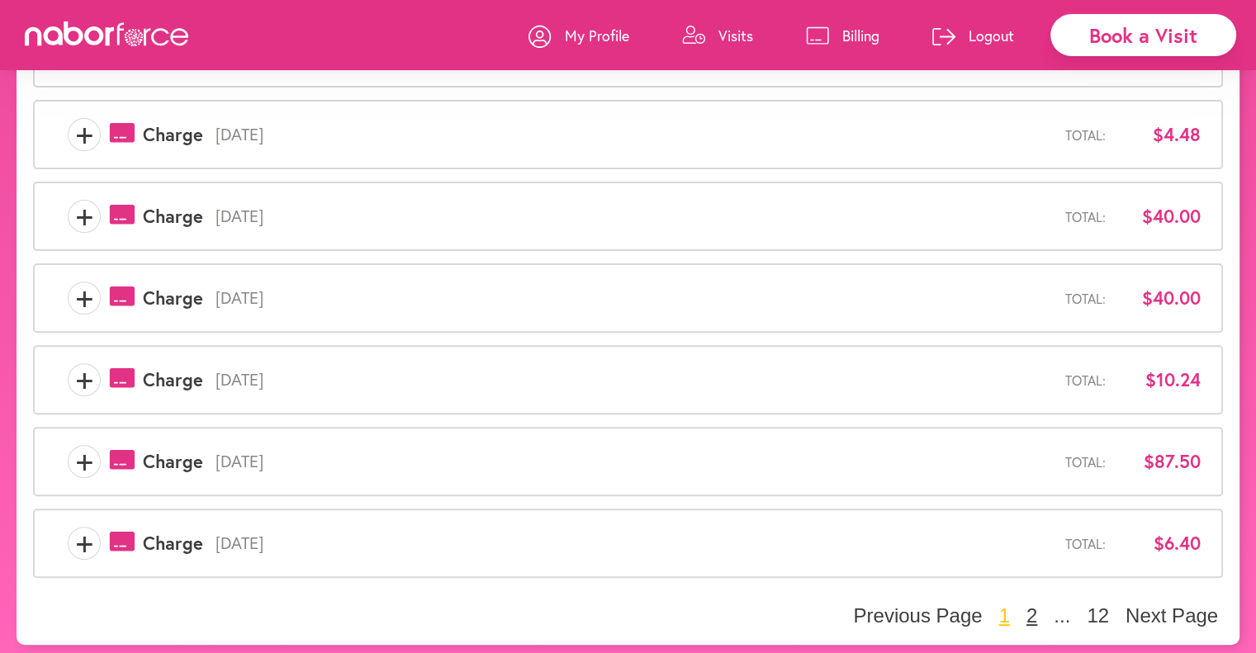
click at [1039, 615] on button "2" at bounding box center [1032, 616] width 21 height 25
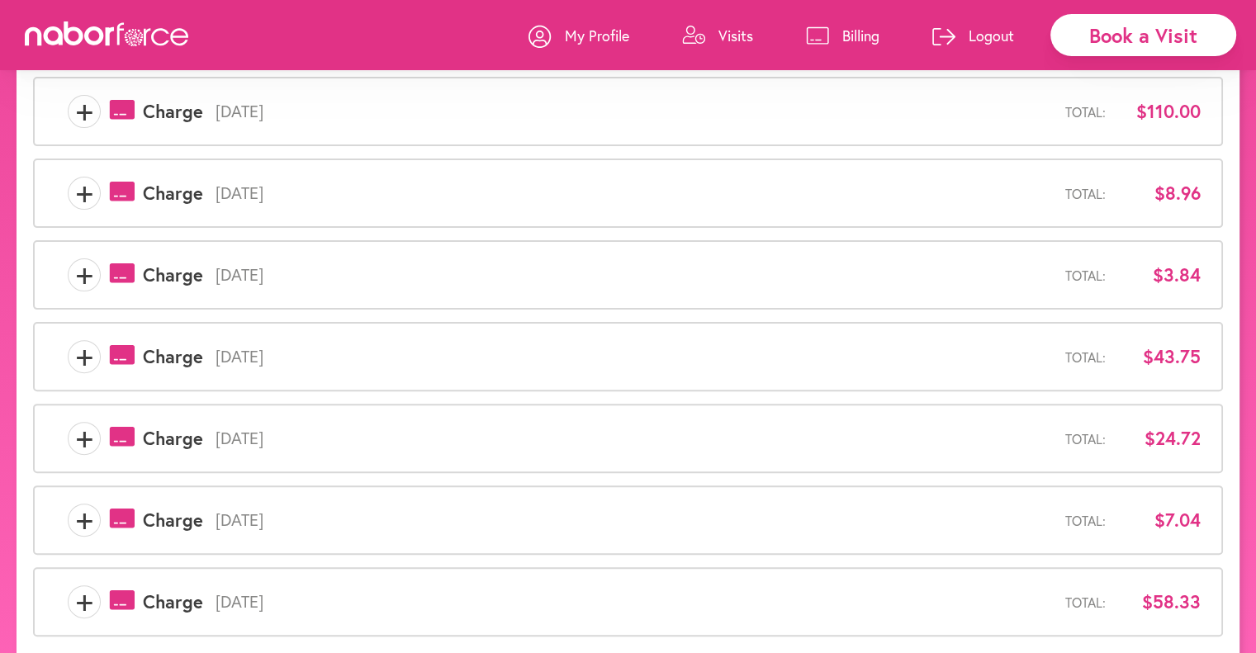
scroll to position [238, 0]
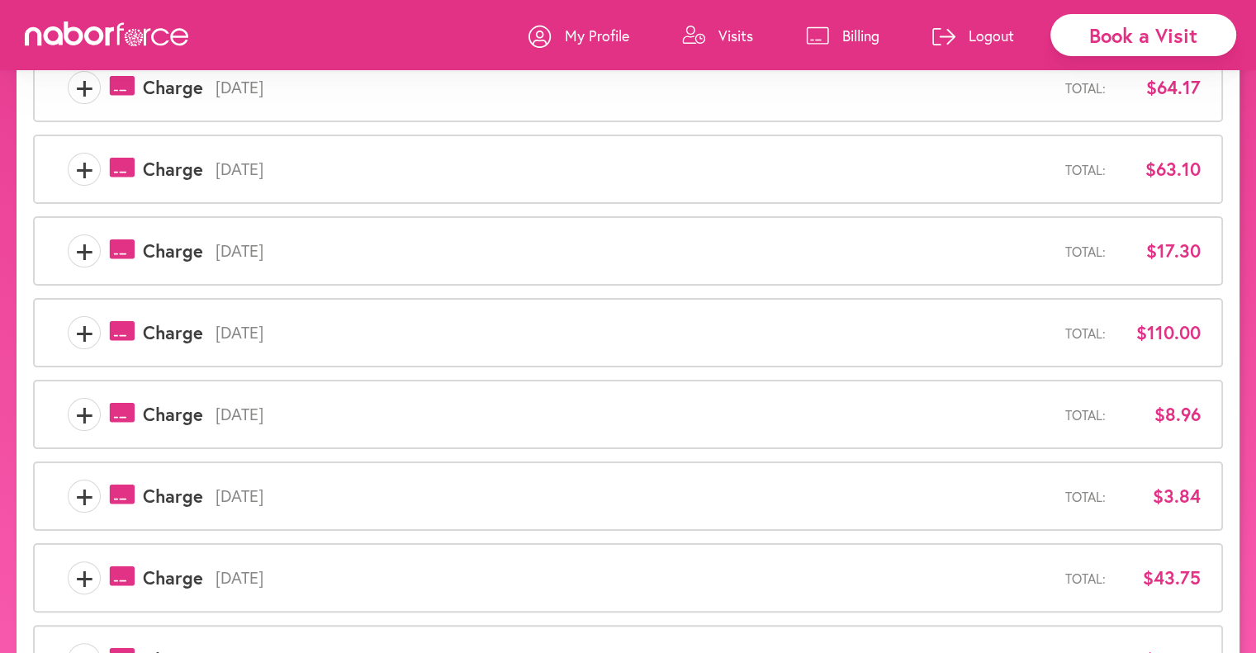
click at [88, 255] on span "+" at bounding box center [84, 251] width 31 height 33
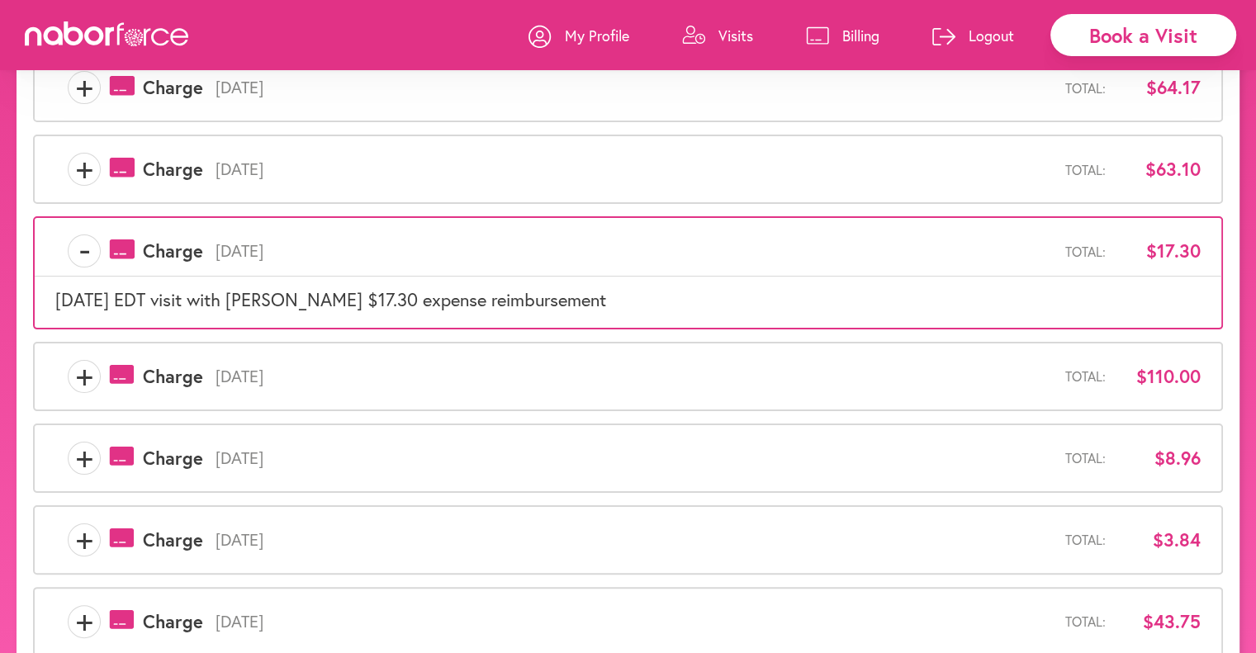
click at [84, 174] on span "+" at bounding box center [84, 169] width 31 height 33
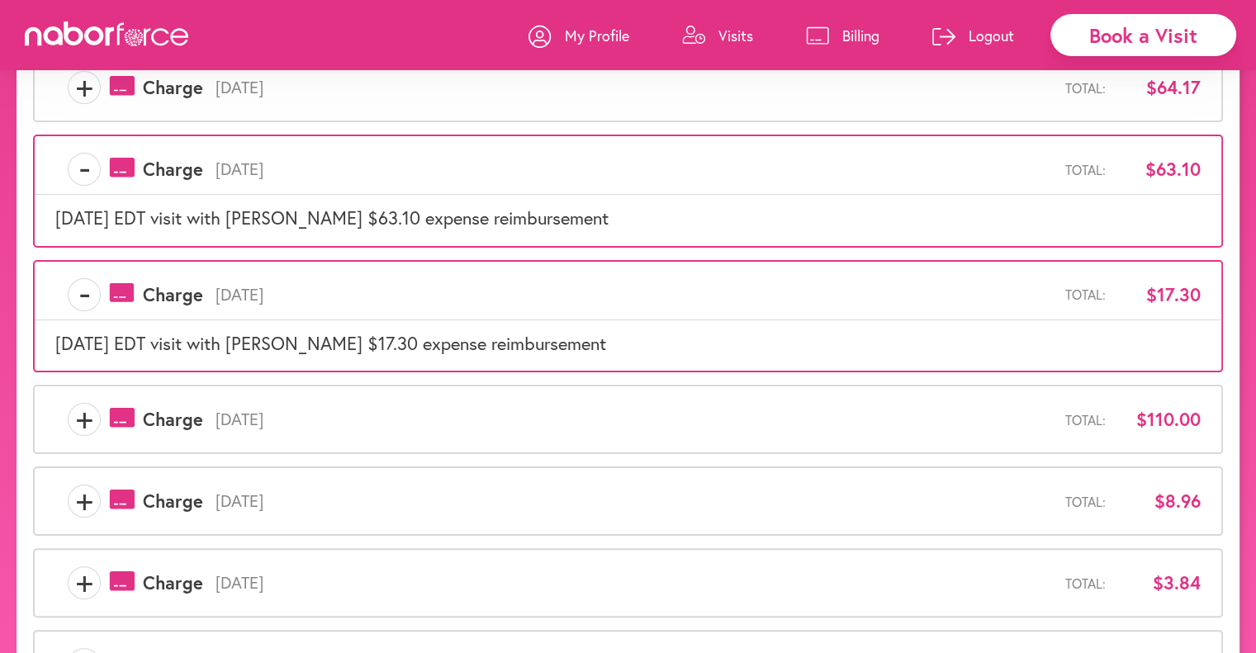
click at [810, 35] on icon at bounding box center [817, 35] width 23 height 18
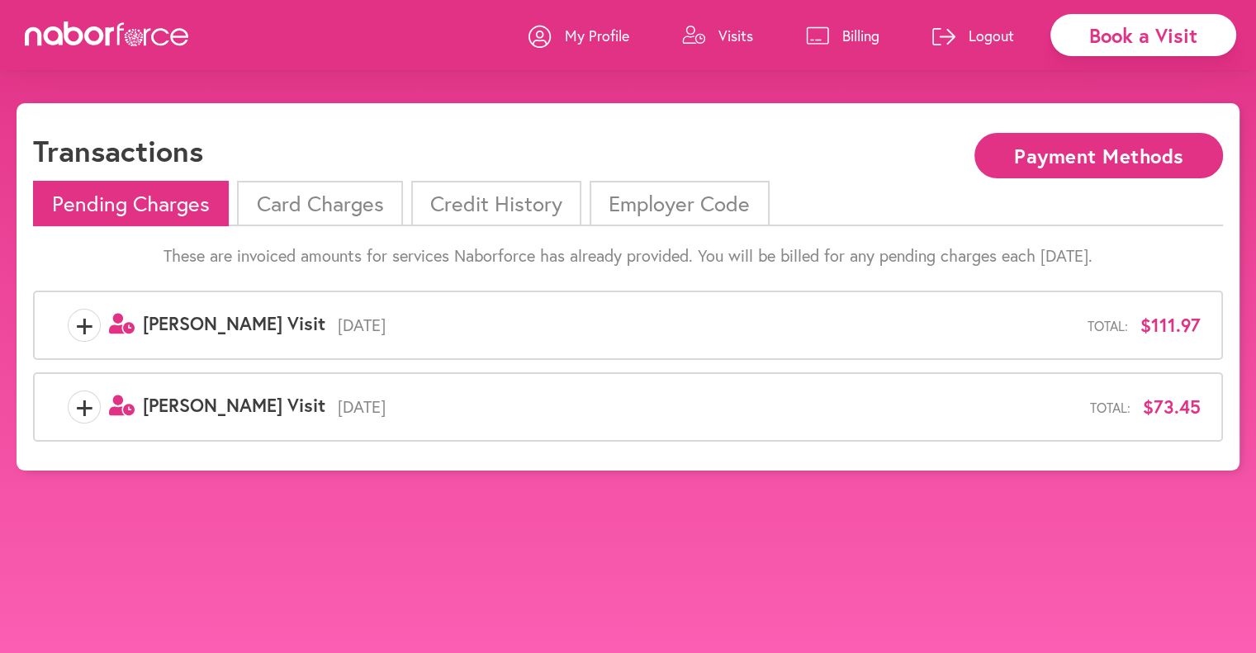
click at [500, 198] on li "Credit History" at bounding box center [496, 203] width 170 height 45
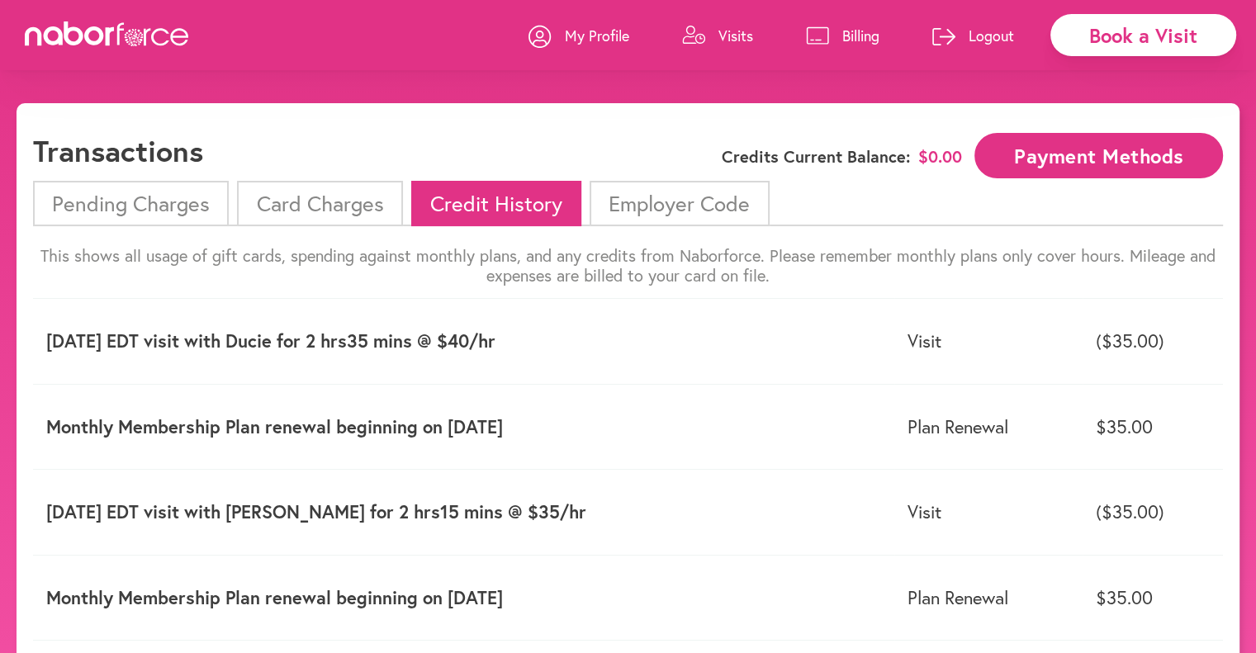
click at [607, 37] on p "My Profile" at bounding box center [597, 36] width 64 height 20
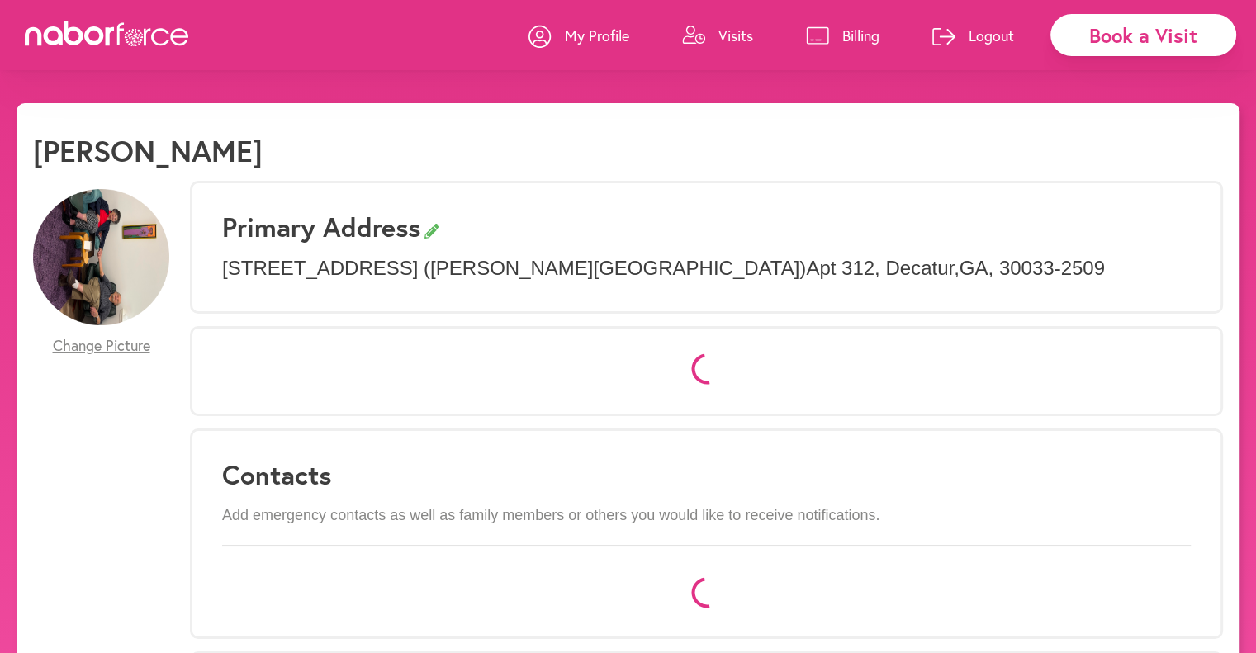
select select "*"
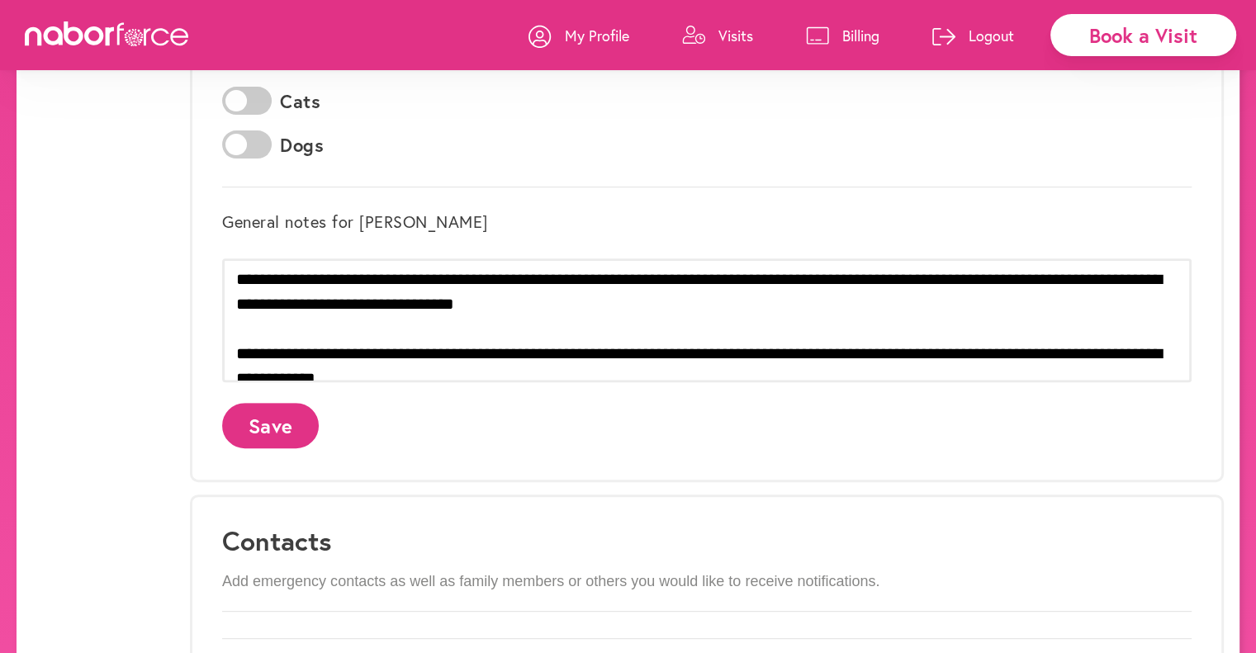
scroll to position [83, 0]
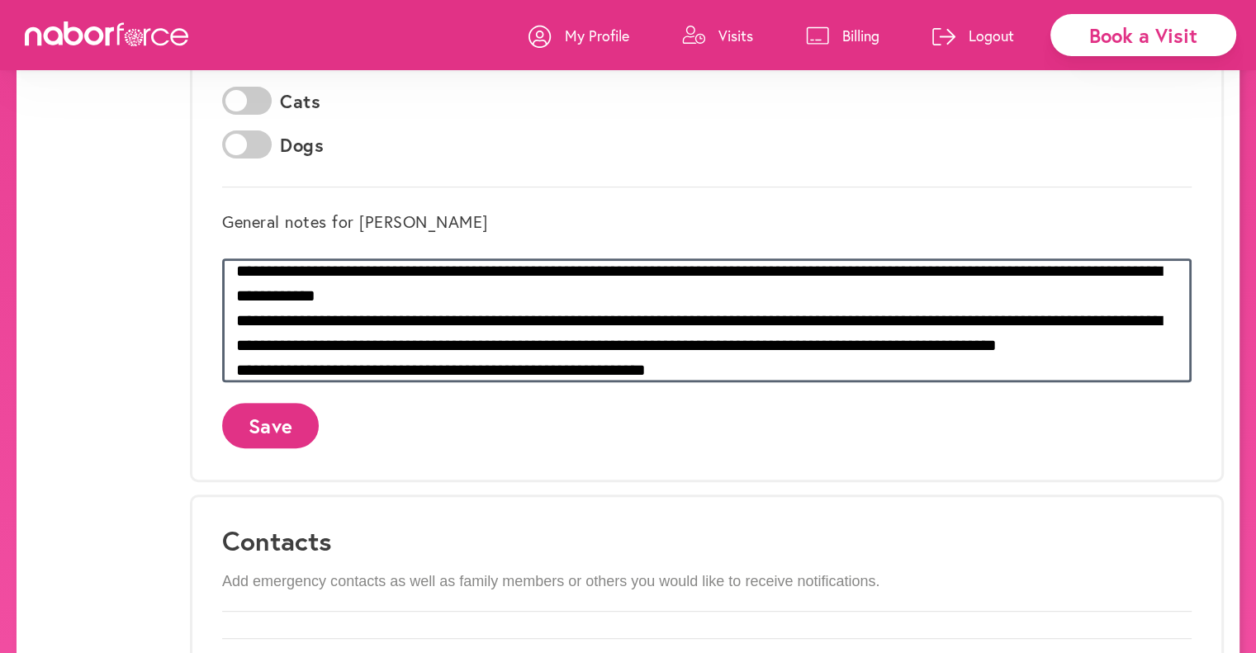
click at [1005, 345] on textarea "**********" at bounding box center [707, 320] width 970 height 124
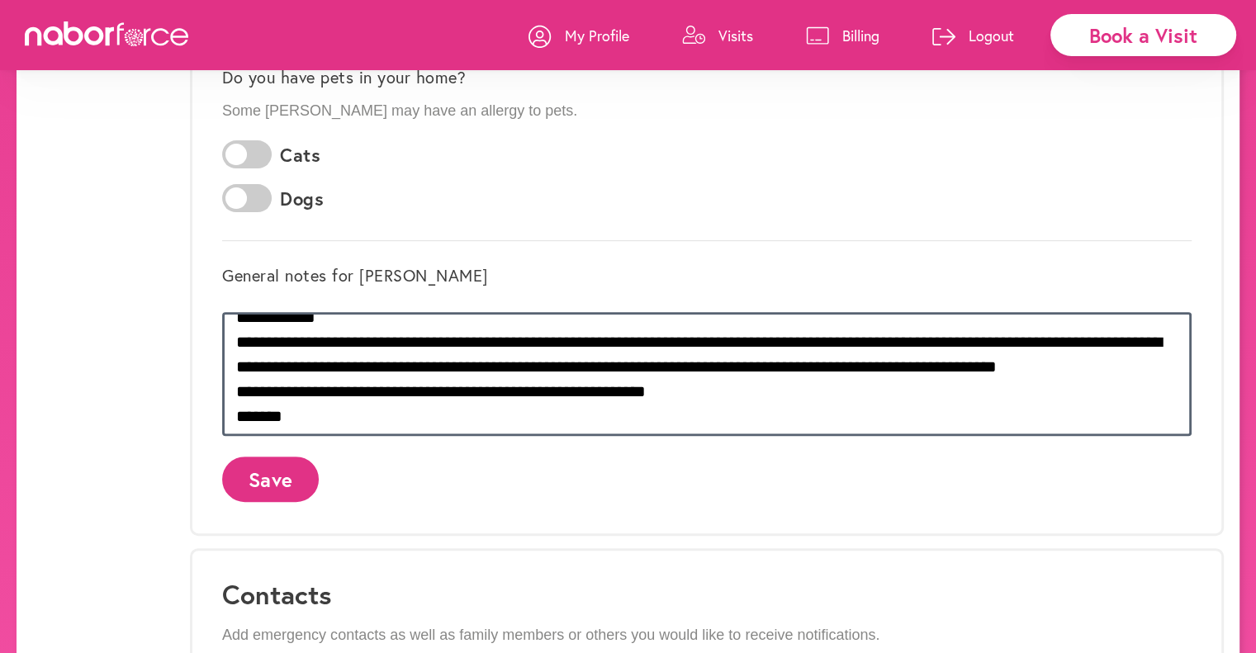
scroll to position [496, 0]
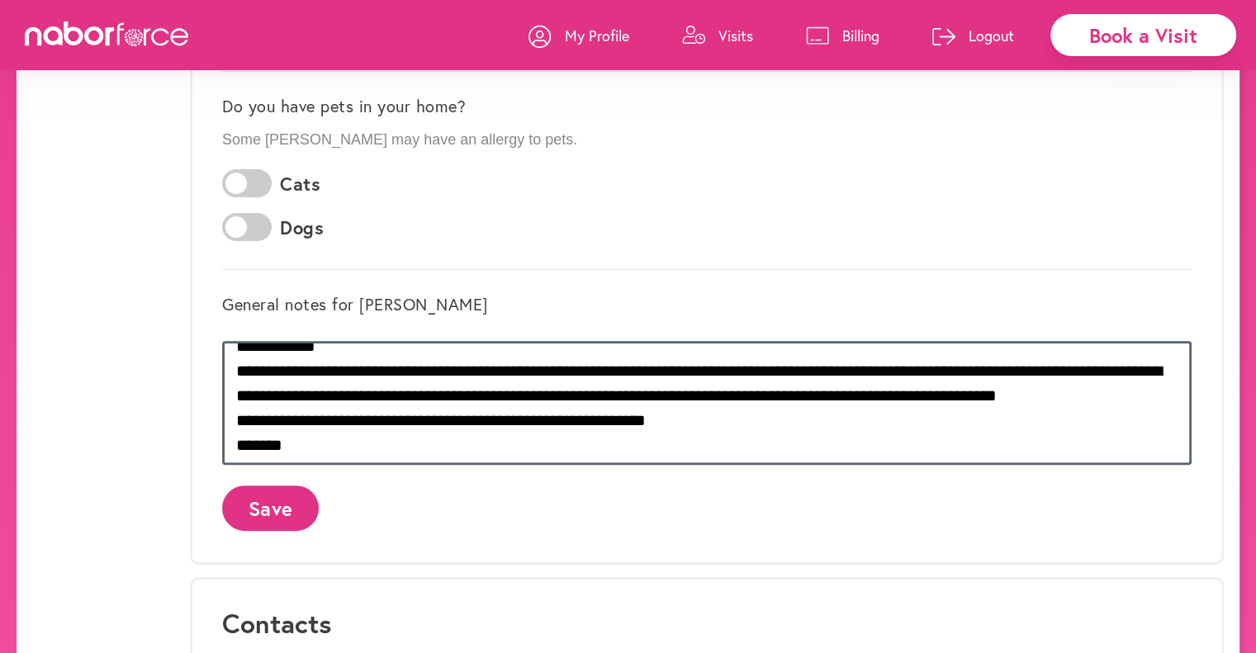
type textarea "**********"
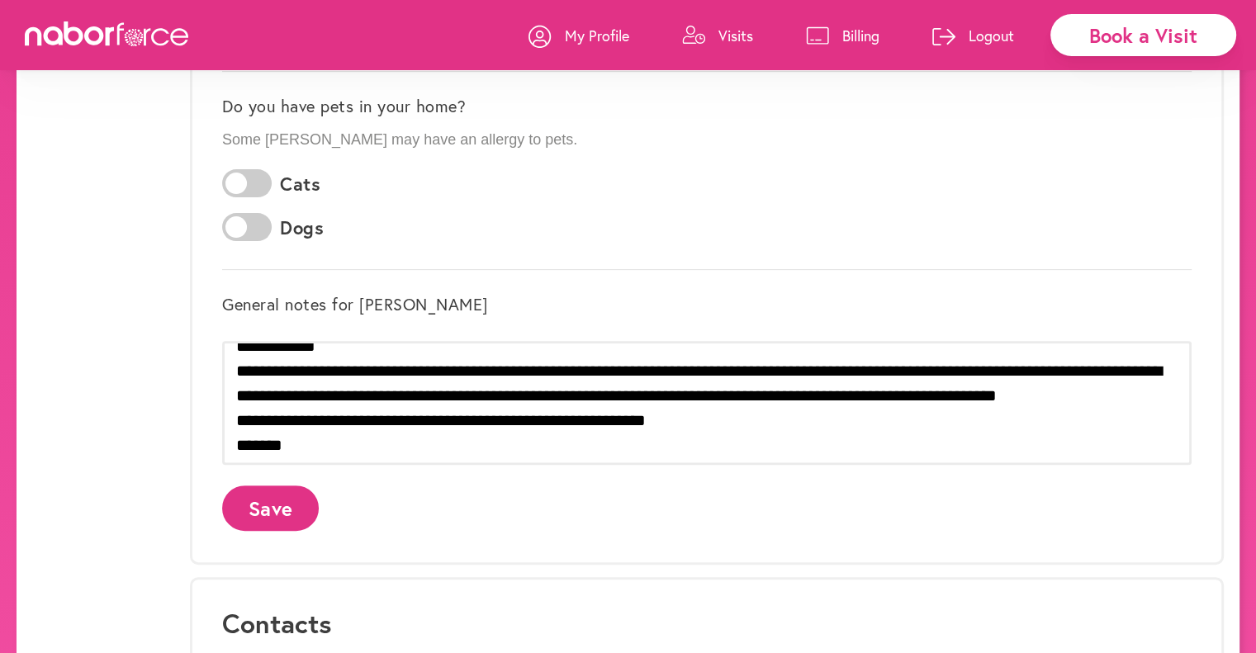
click at [258, 489] on button "Save" at bounding box center [270, 508] width 97 height 45
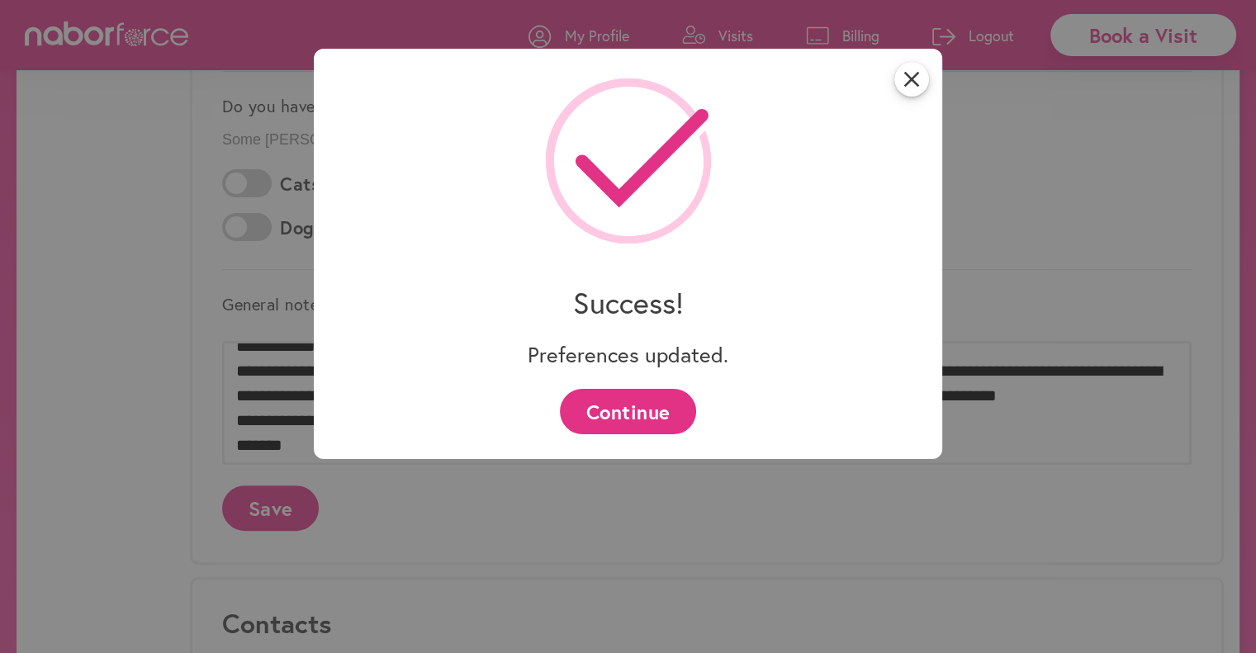
scroll to position [0, 0]
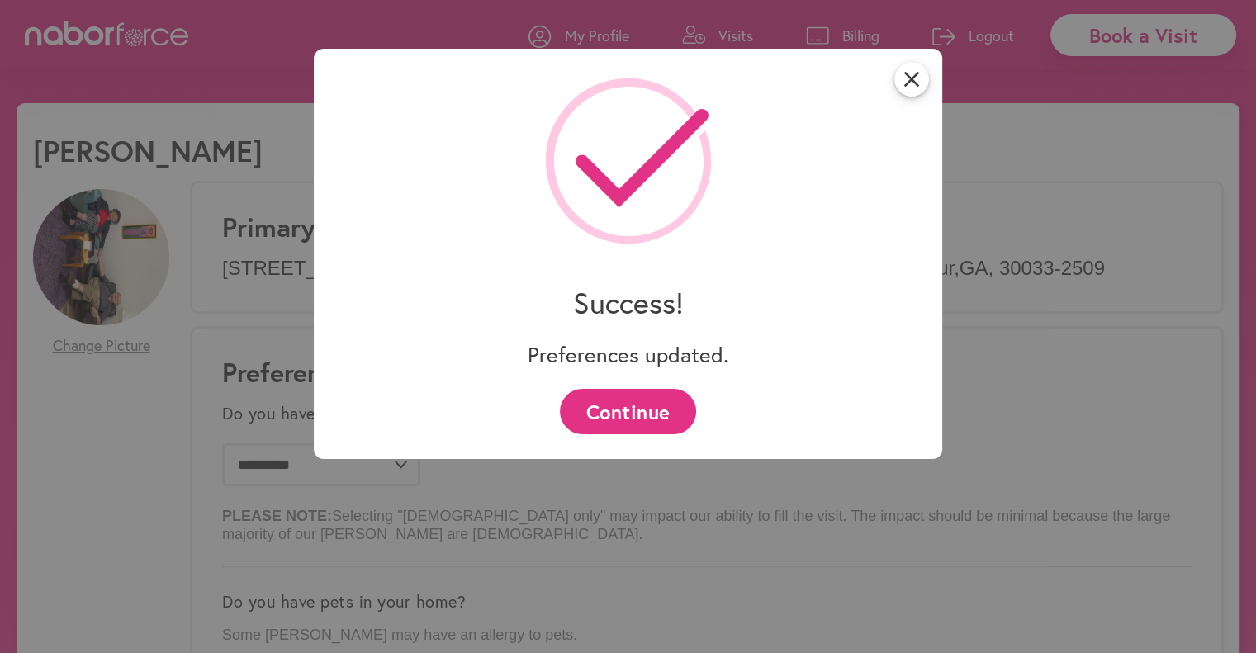
click at [639, 408] on button "Continue" at bounding box center [628, 411] width 136 height 45
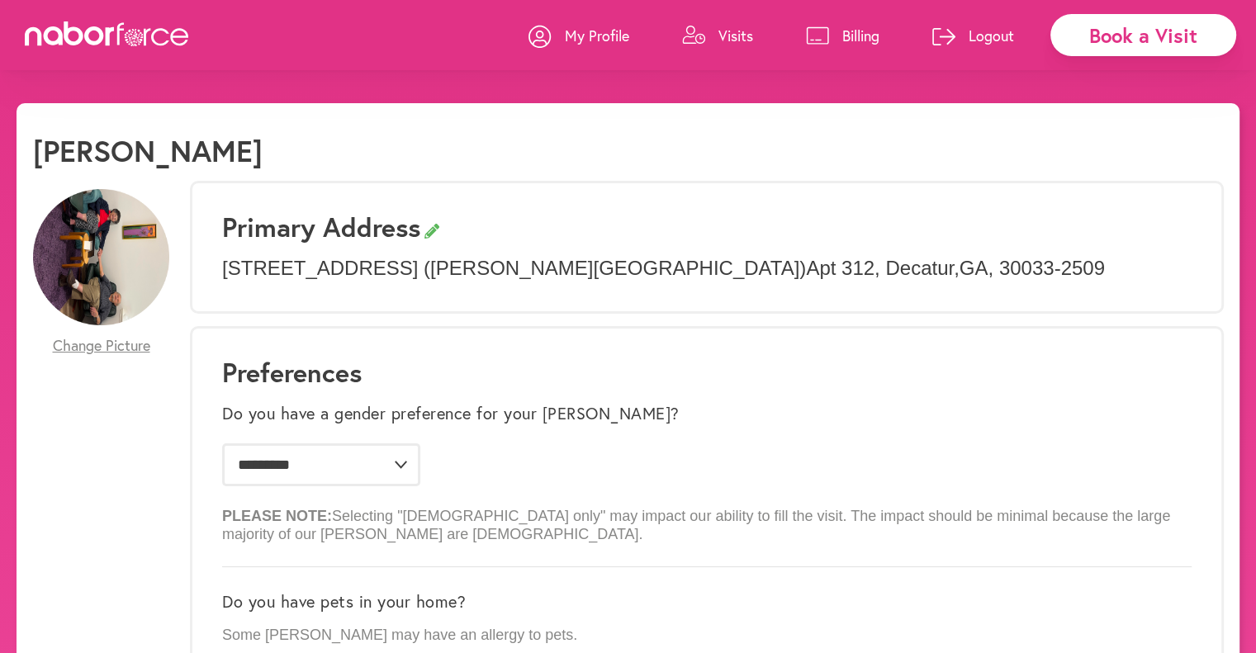
click at [590, 211] on h3 "Primary Address" at bounding box center [707, 226] width 970 height 31
click at [148, 34] on icon at bounding box center [107, 33] width 165 height 25
click at [590, 35] on p "My Profile" at bounding box center [597, 36] width 64 height 20
click at [823, 33] on icon at bounding box center [817, 35] width 23 height 18
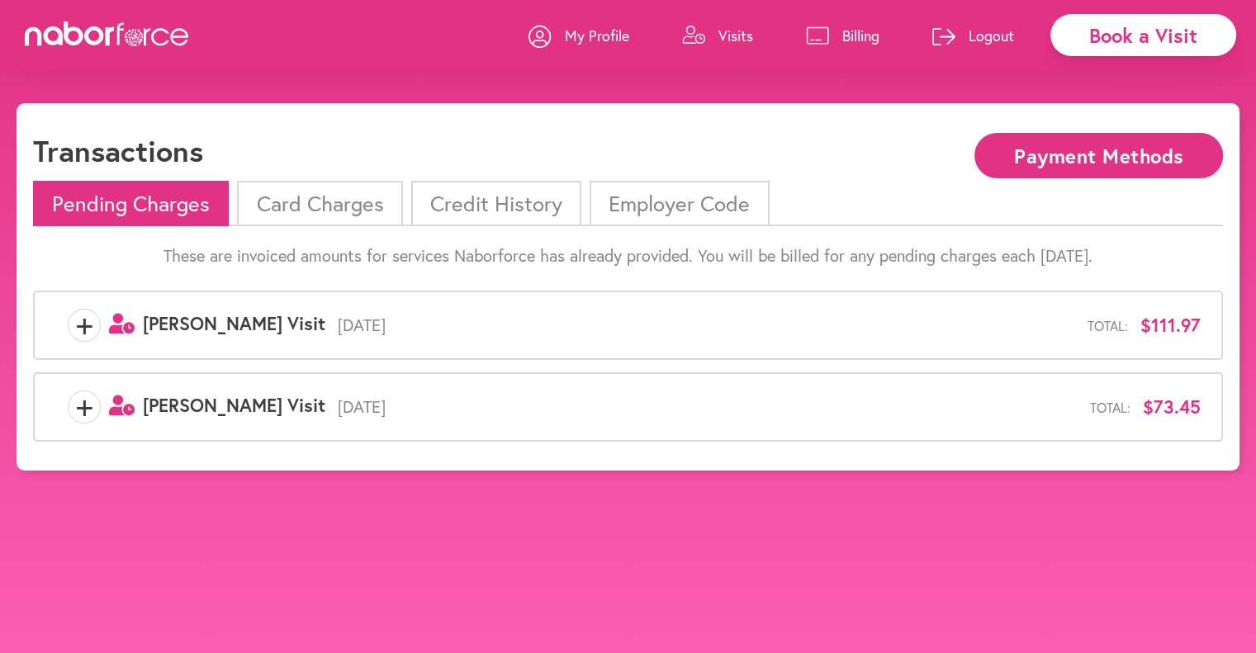
click at [85, 334] on span "+" at bounding box center [84, 325] width 31 height 33
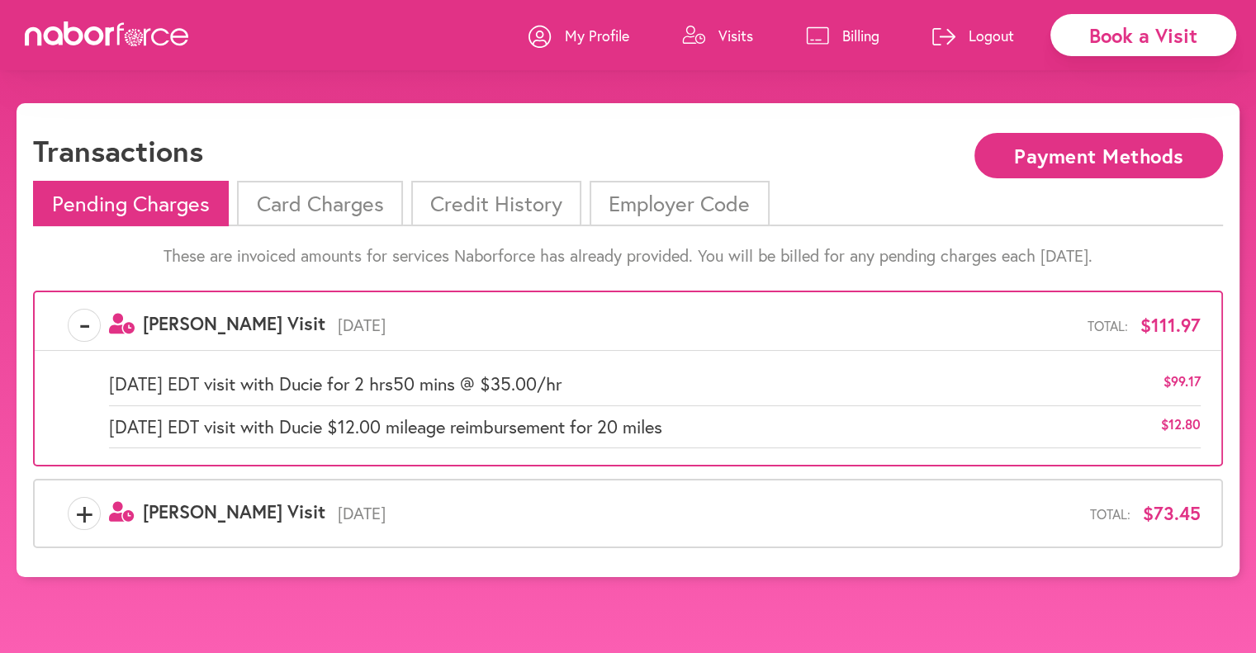
click at [96, 519] on span "+" at bounding box center [84, 513] width 31 height 33
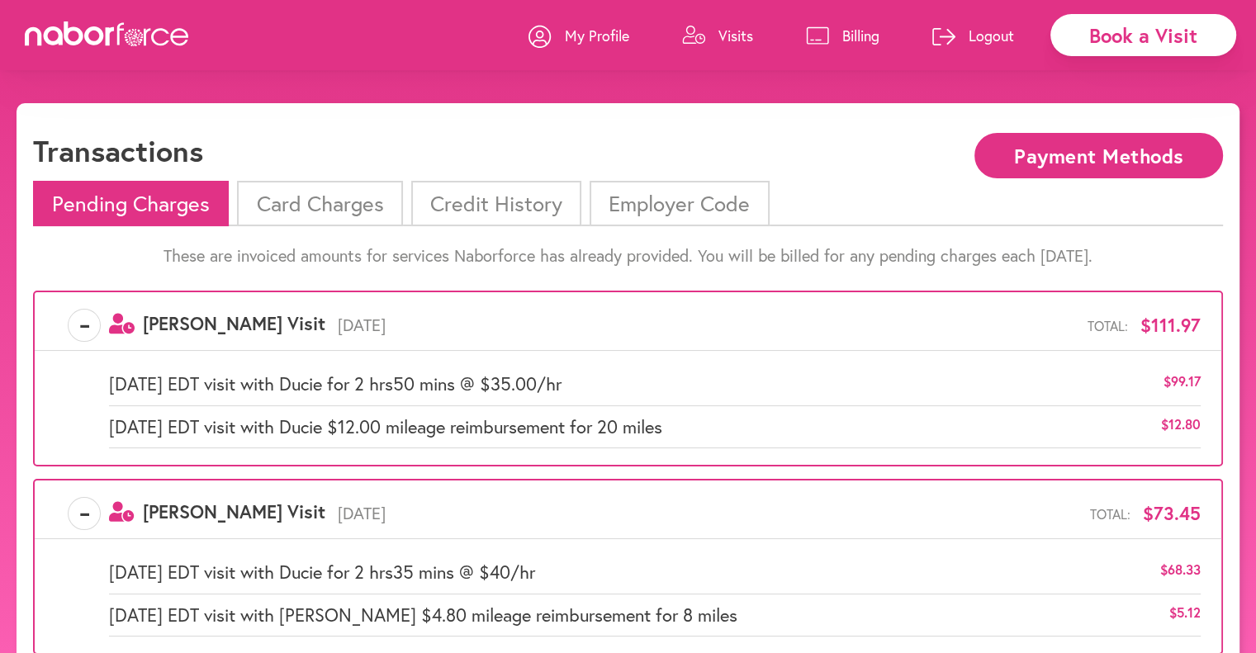
click at [589, 32] on p "My Profile" at bounding box center [597, 36] width 64 height 20
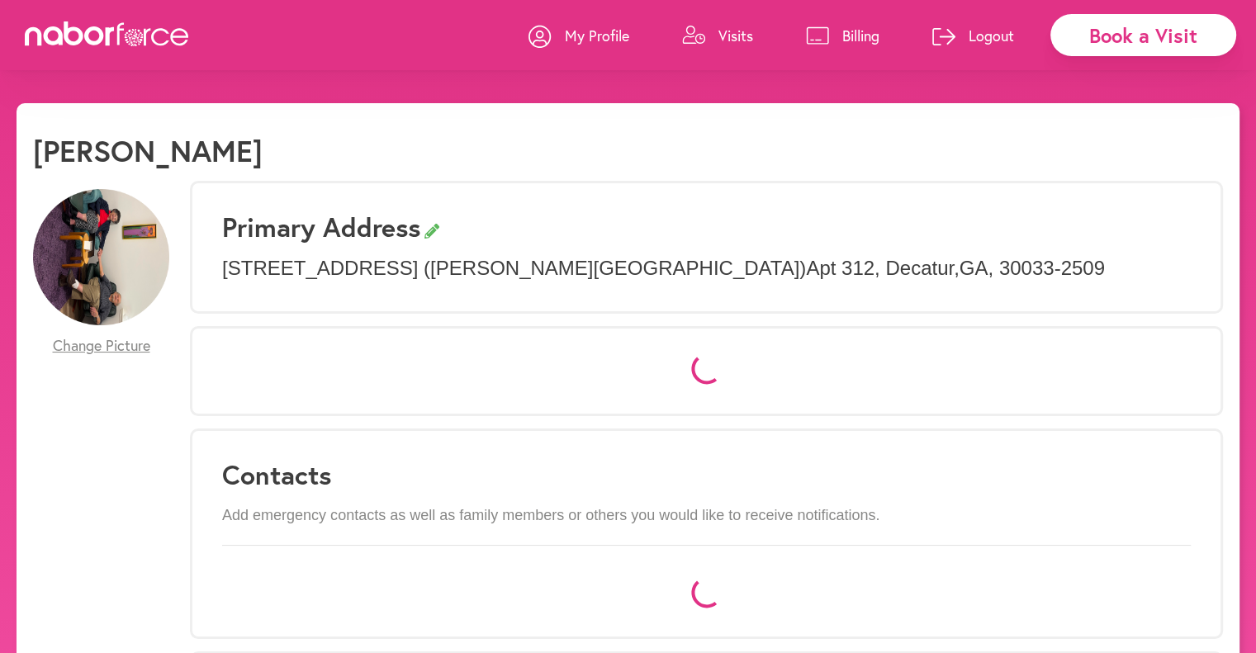
select select "*"
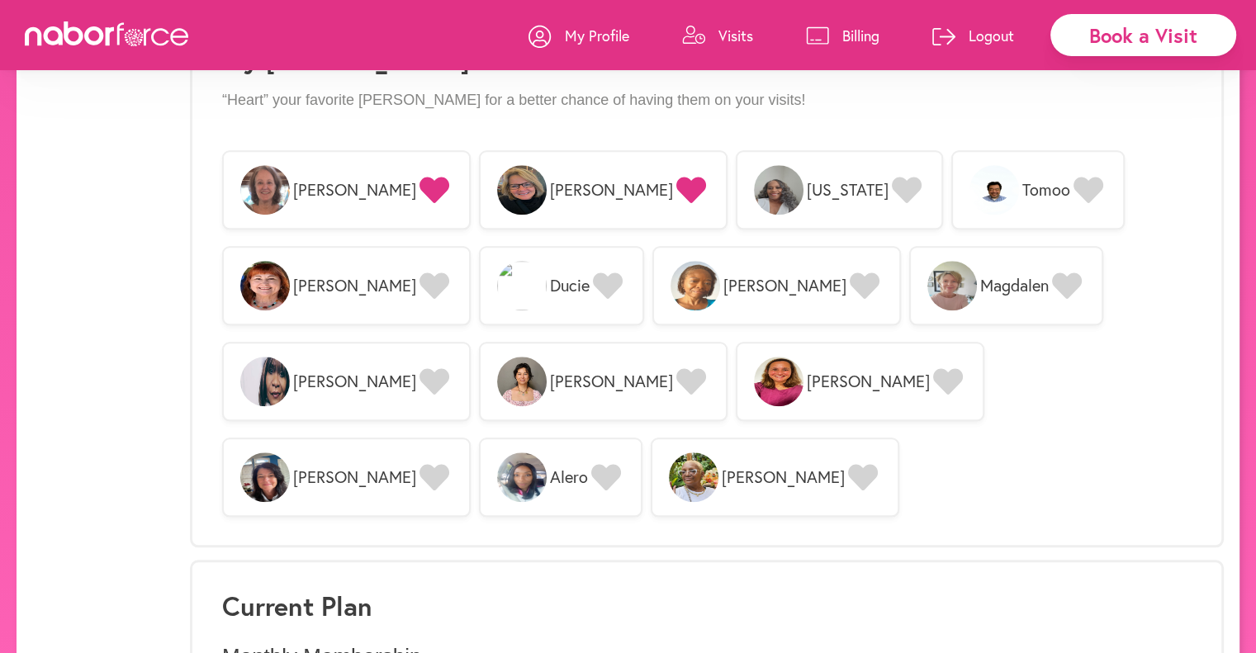
scroll to position [1556, 0]
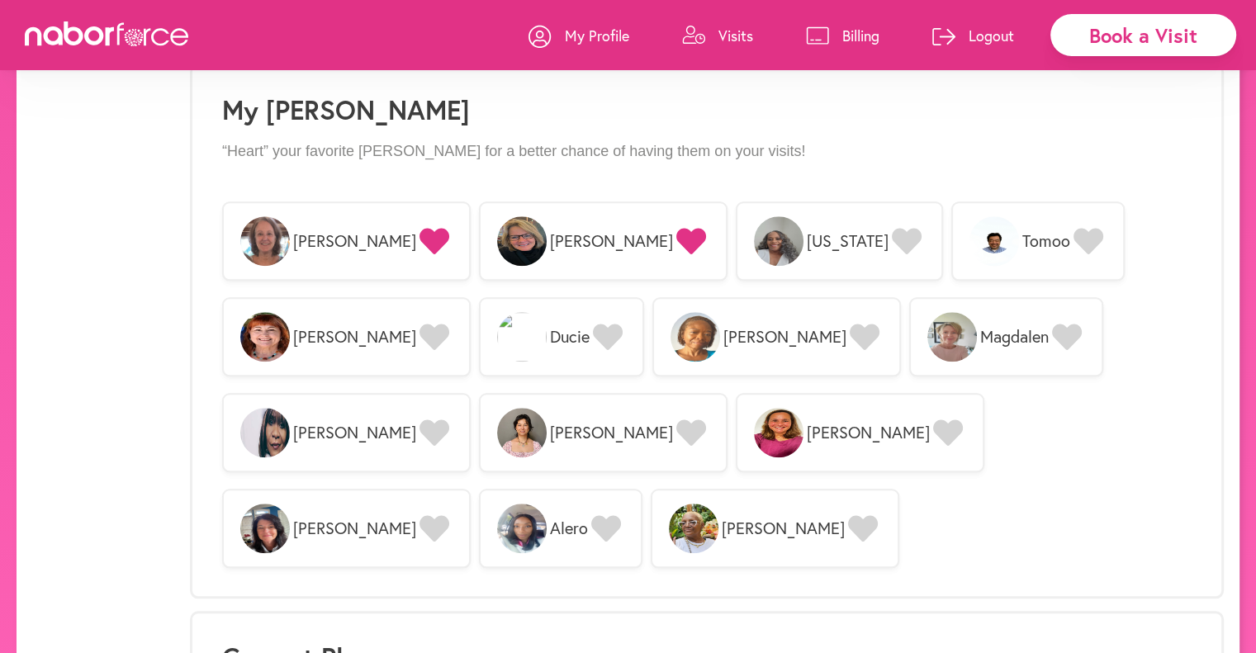
scroll to position [1226, 0]
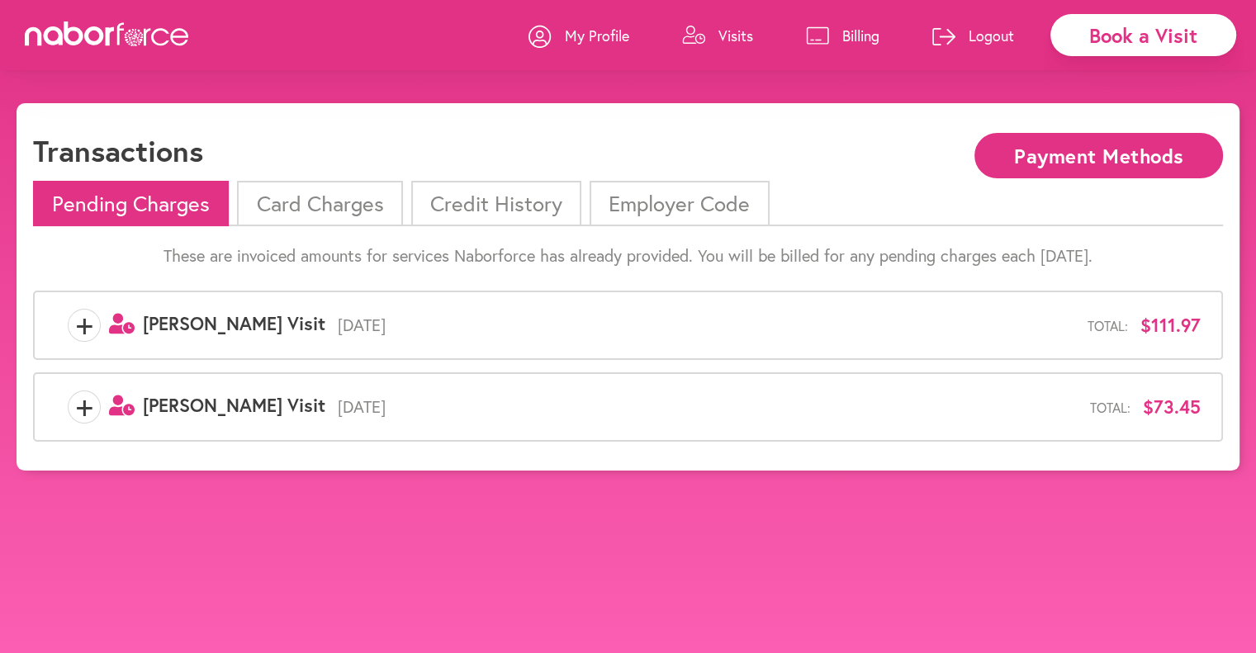
select select "*"
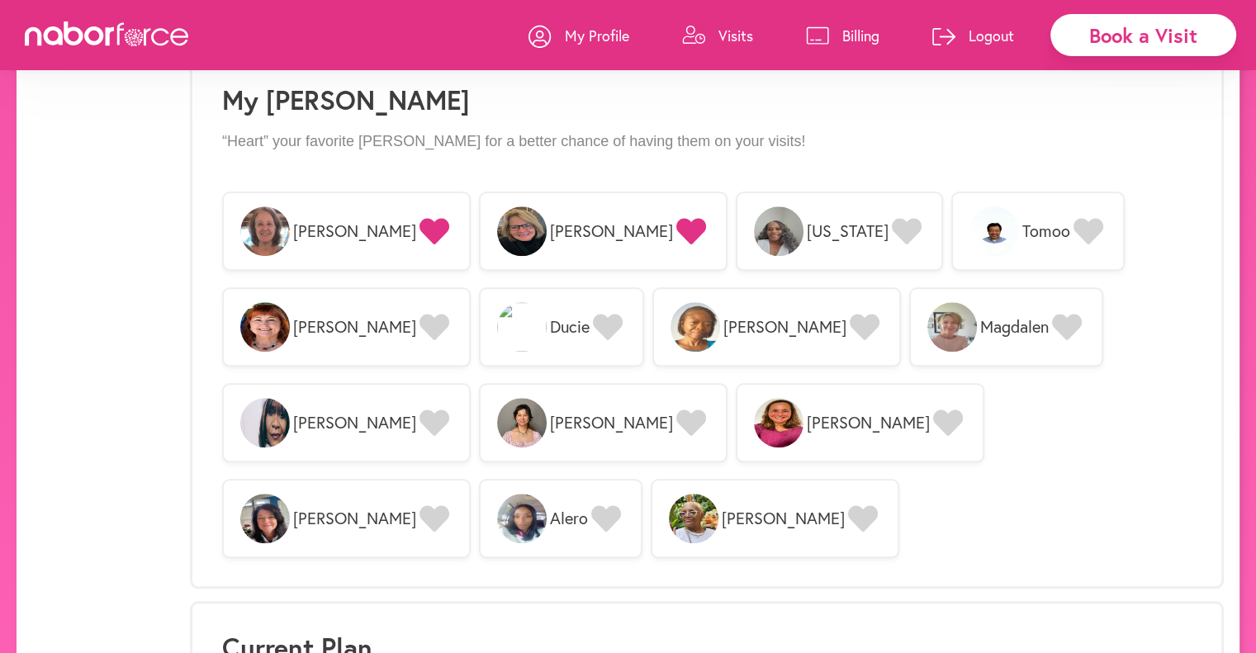
scroll to position [1556, 0]
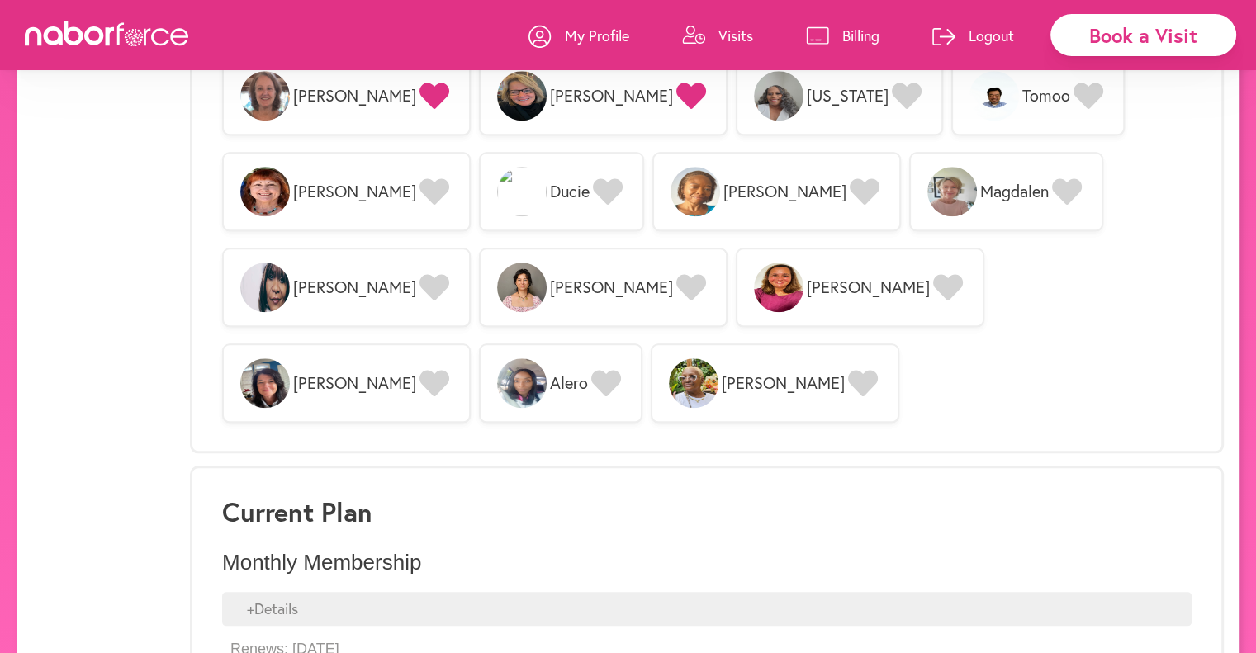
click at [602, 36] on p "My Profile" at bounding box center [597, 36] width 64 height 20
click at [726, 42] on p "Visits" at bounding box center [735, 36] width 35 height 20
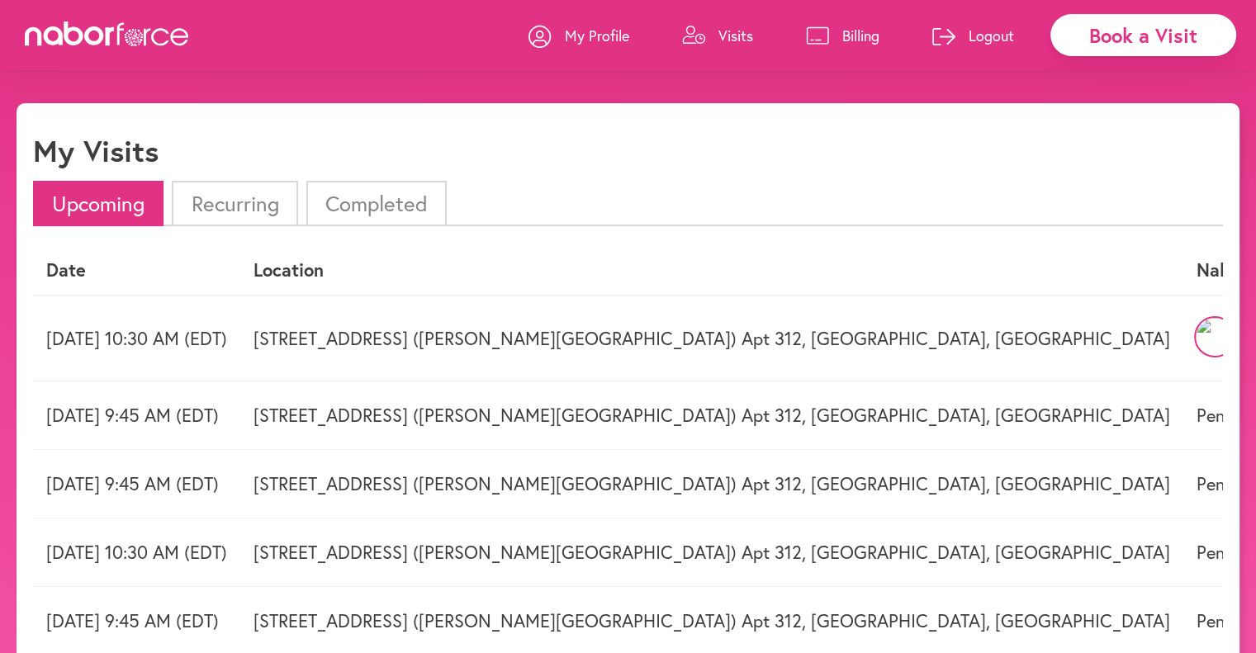
click at [865, 33] on p "Billing" at bounding box center [860, 36] width 37 height 20
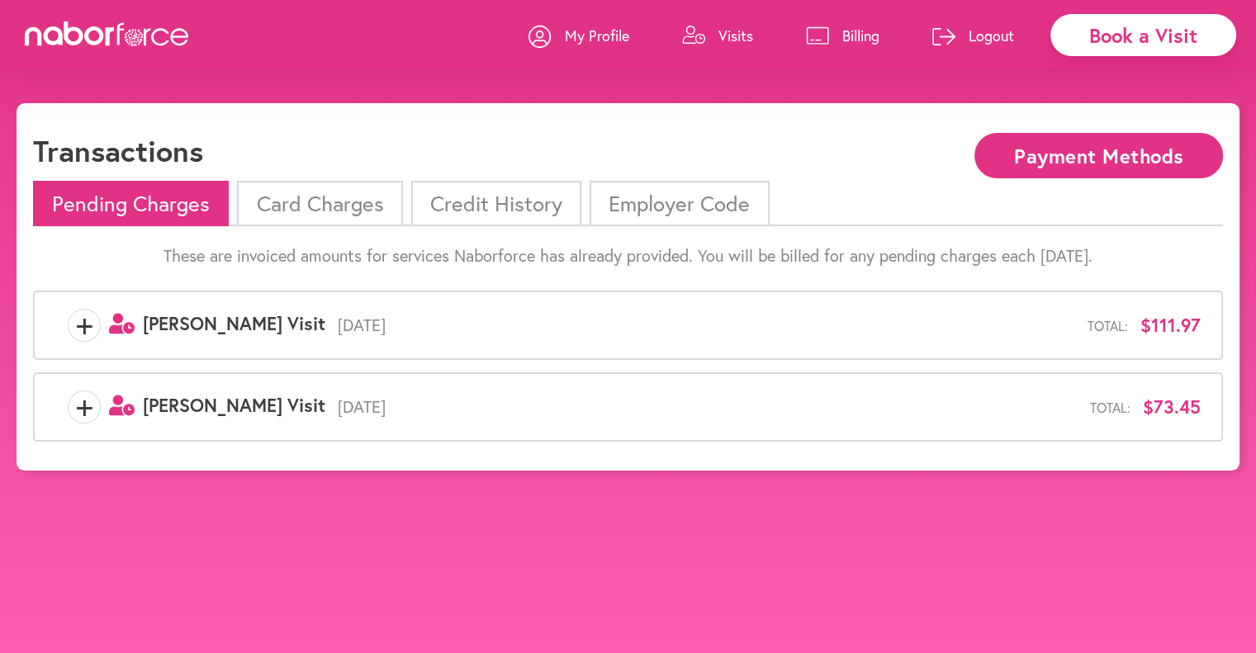
click at [374, 206] on li "Card Charges" at bounding box center [319, 203] width 165 height 45
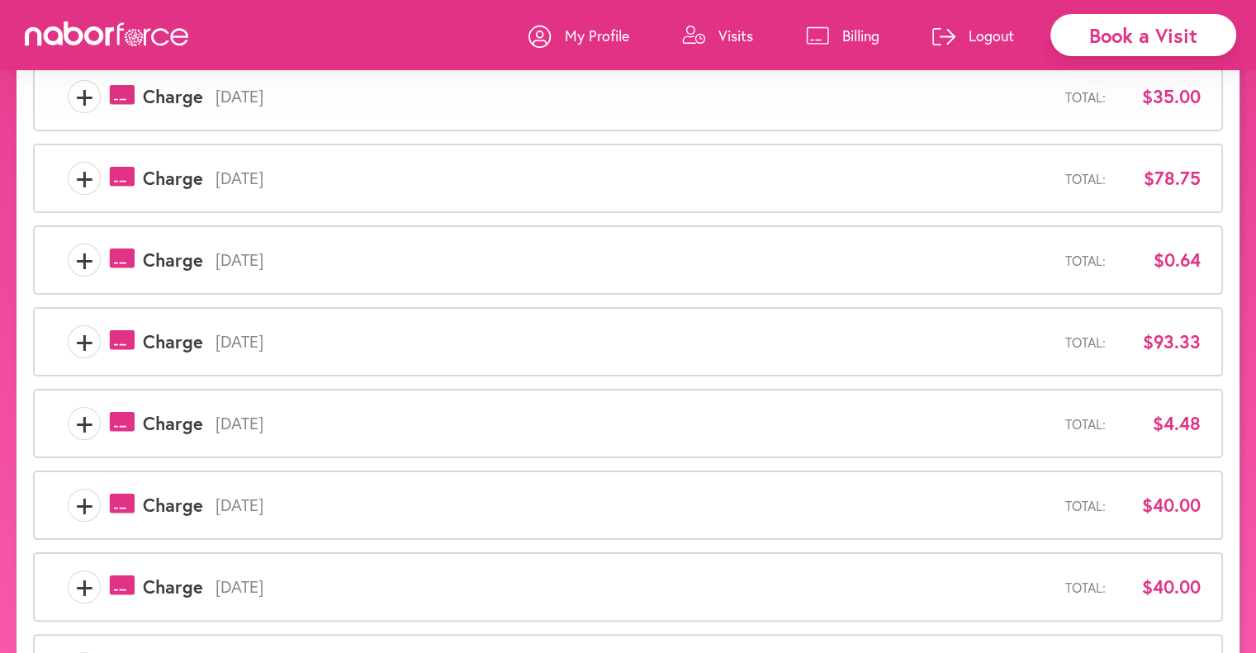
scroll to position [248, 0]
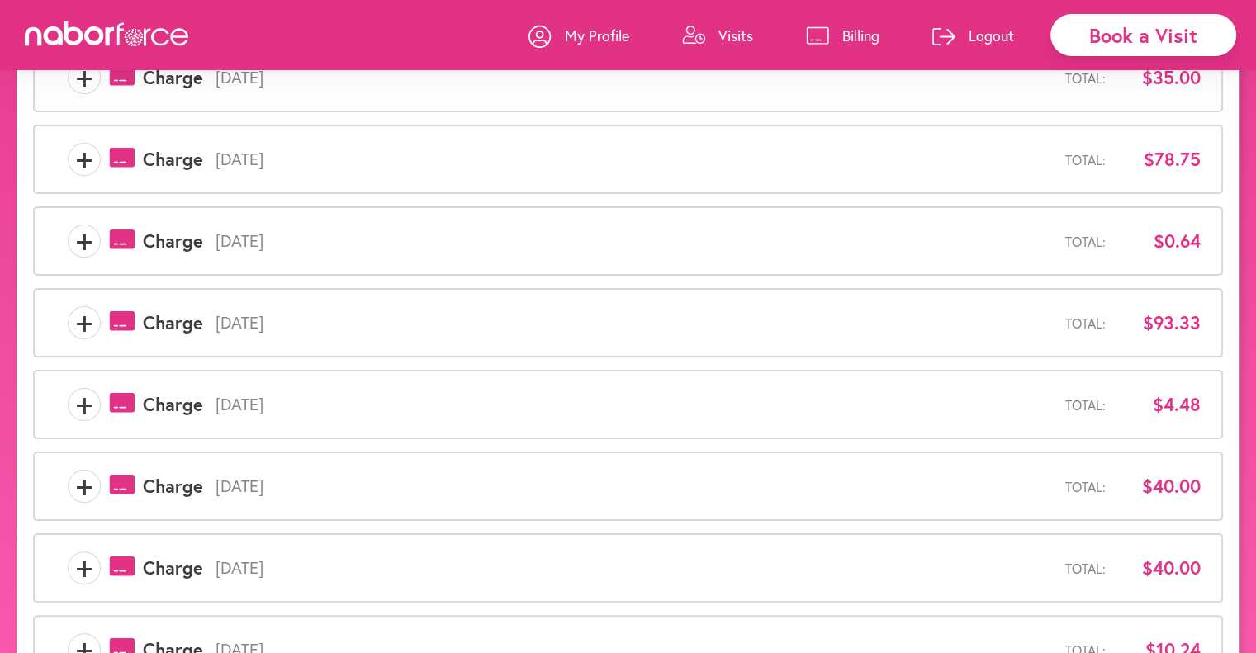
click at [90, 407] on span "+" at bounding box center [84, 404] width 31 height 33
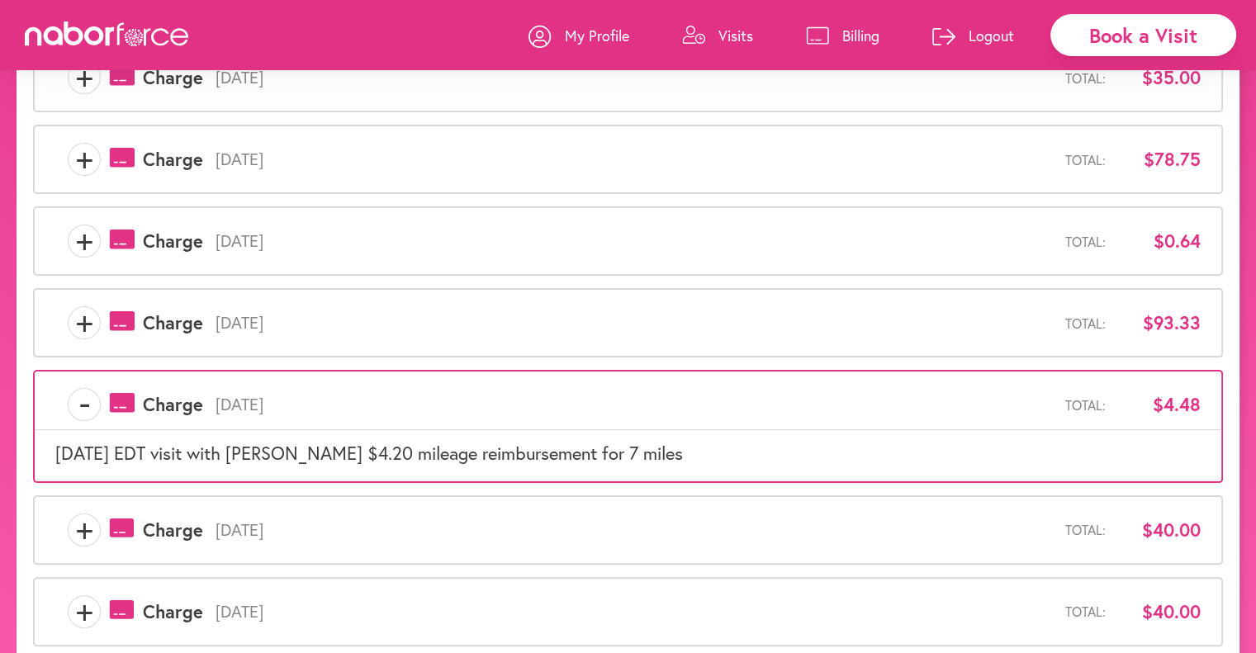
click at [85, 323] on span "+" at bounding box center [84, 322] width 31 height 33
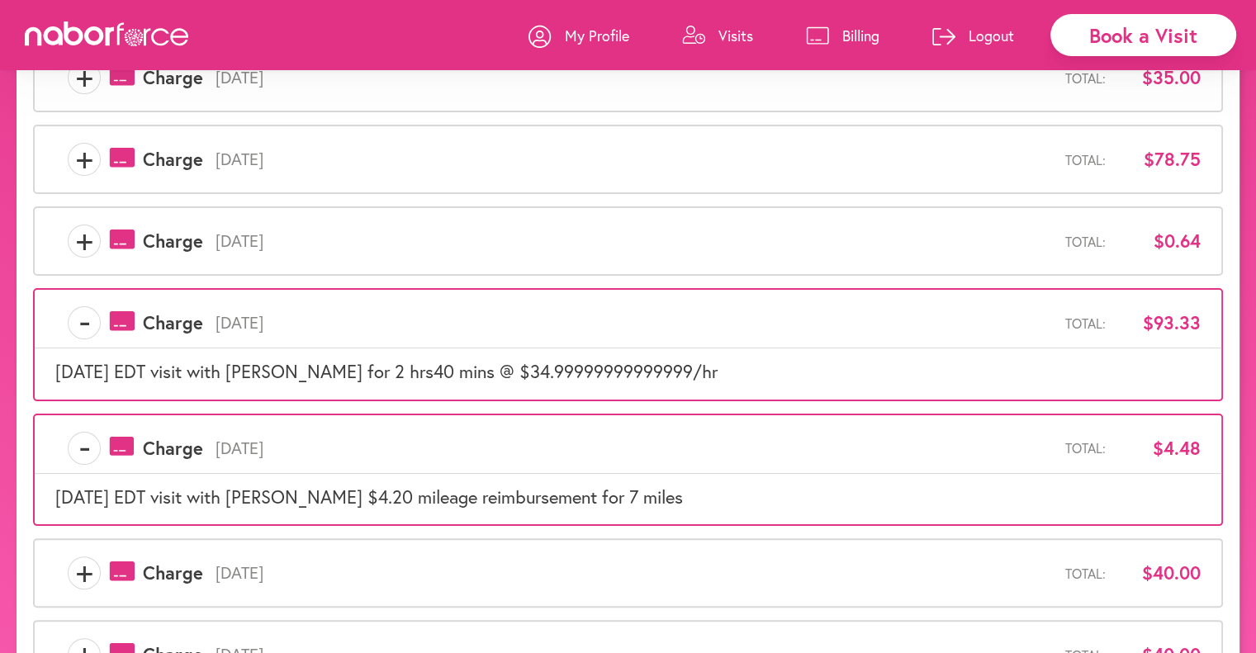
click at [87, 237] on span "+" at bounding box center [84, 241] width 31 height 33
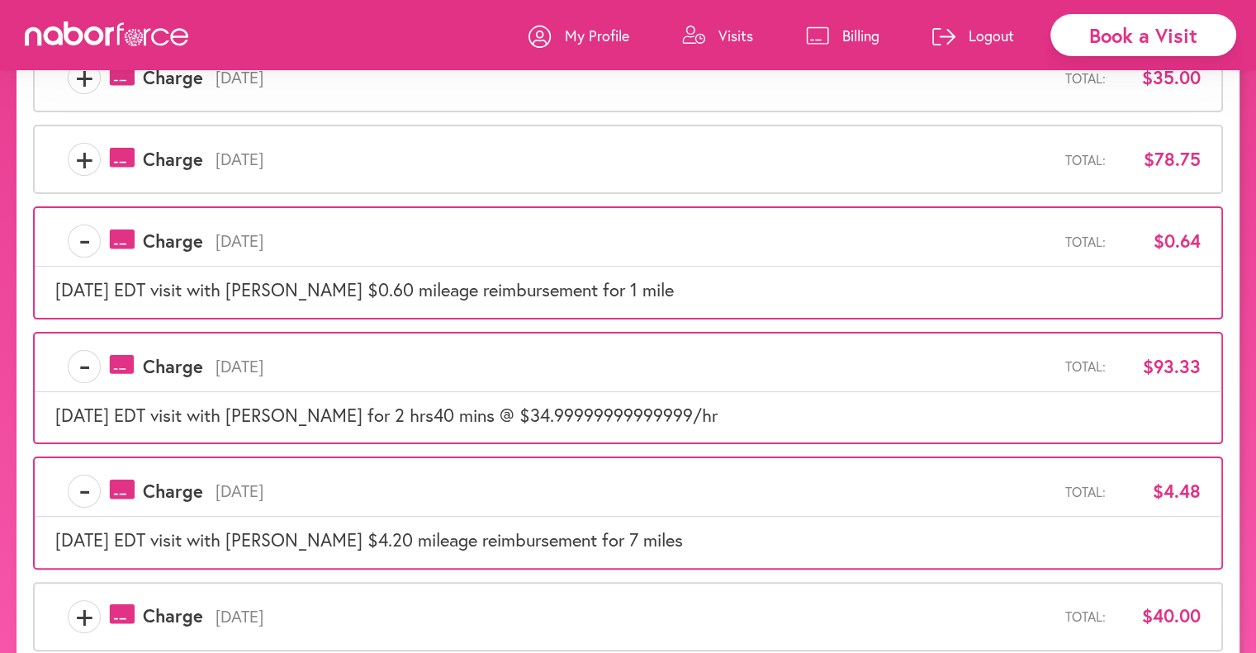
click at [83, 156] on span "+" at bounding box center [84, 159] width 31 height 33
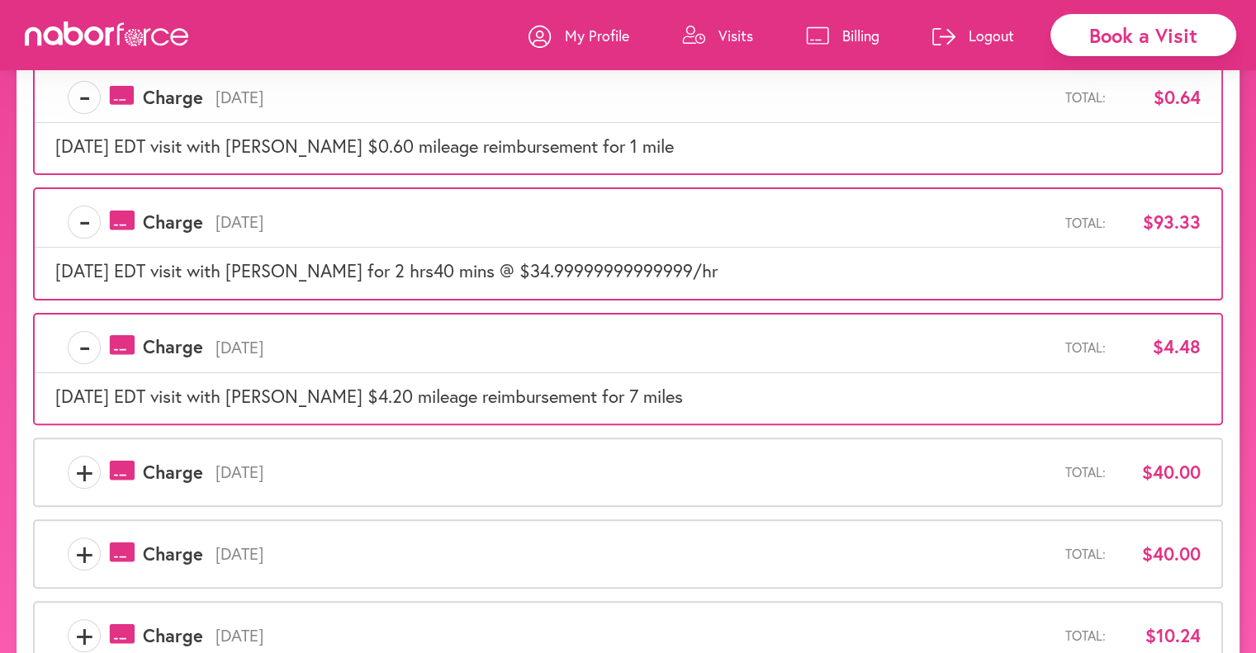
scroll to position [496, 0]
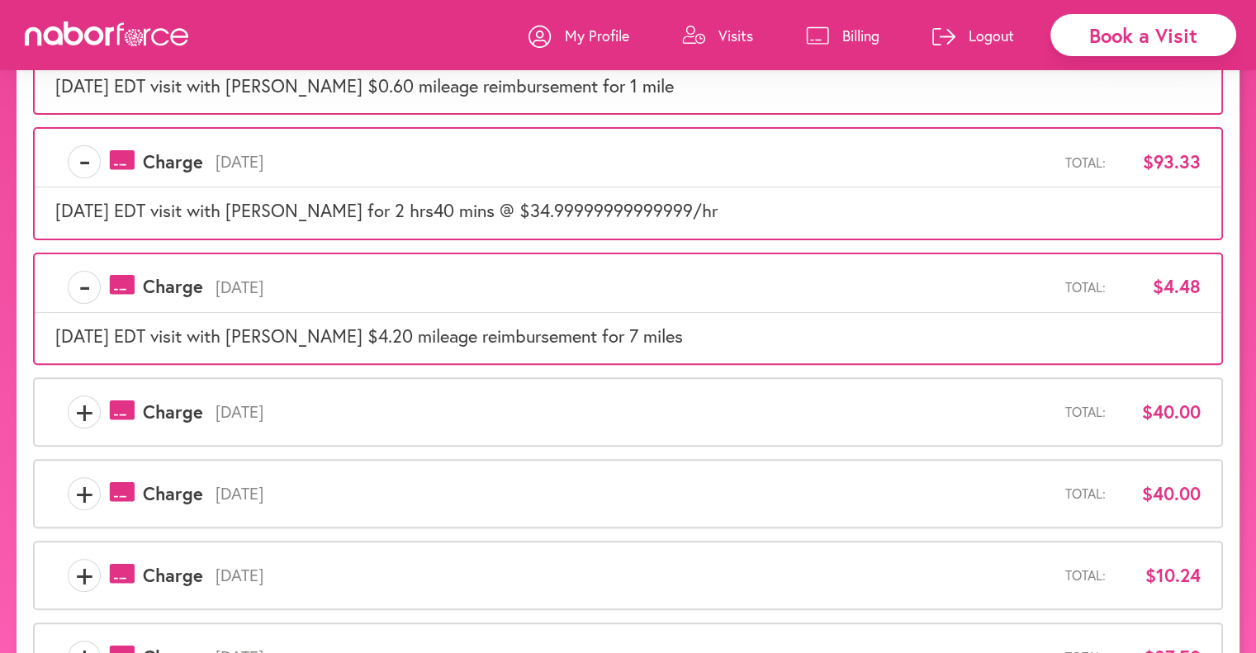
click at [89, 405] on span "+" at bounding box center [84, 412] width 31 height 33
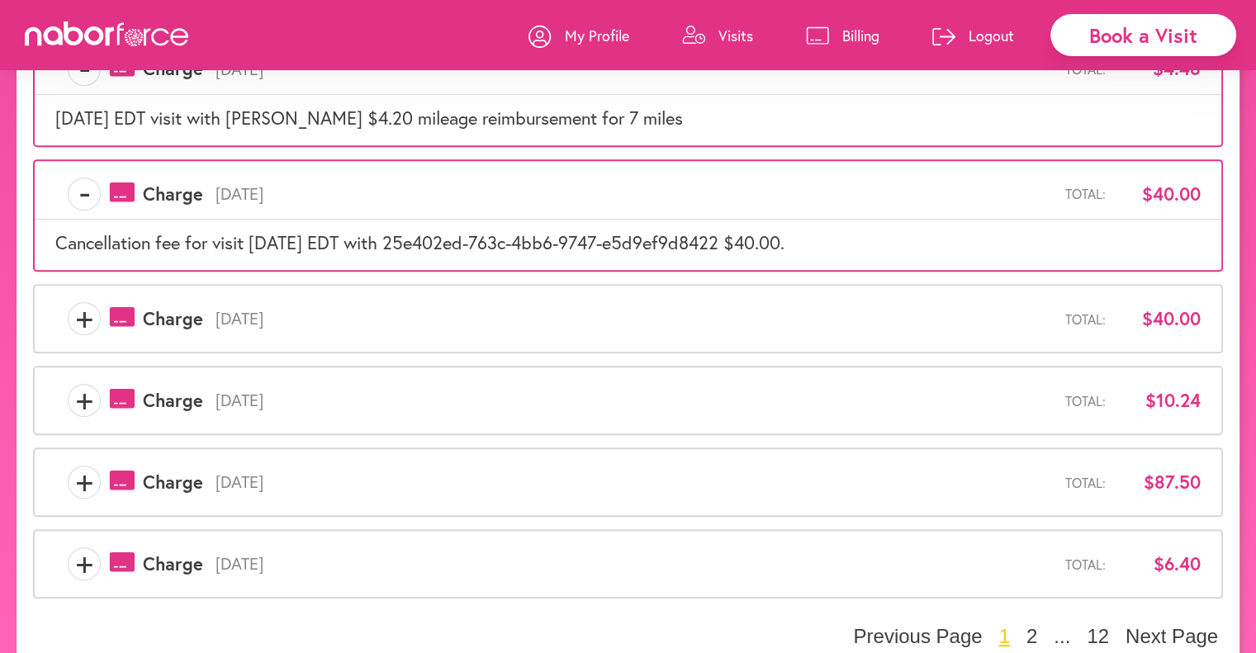
scroll to position [733, 0]
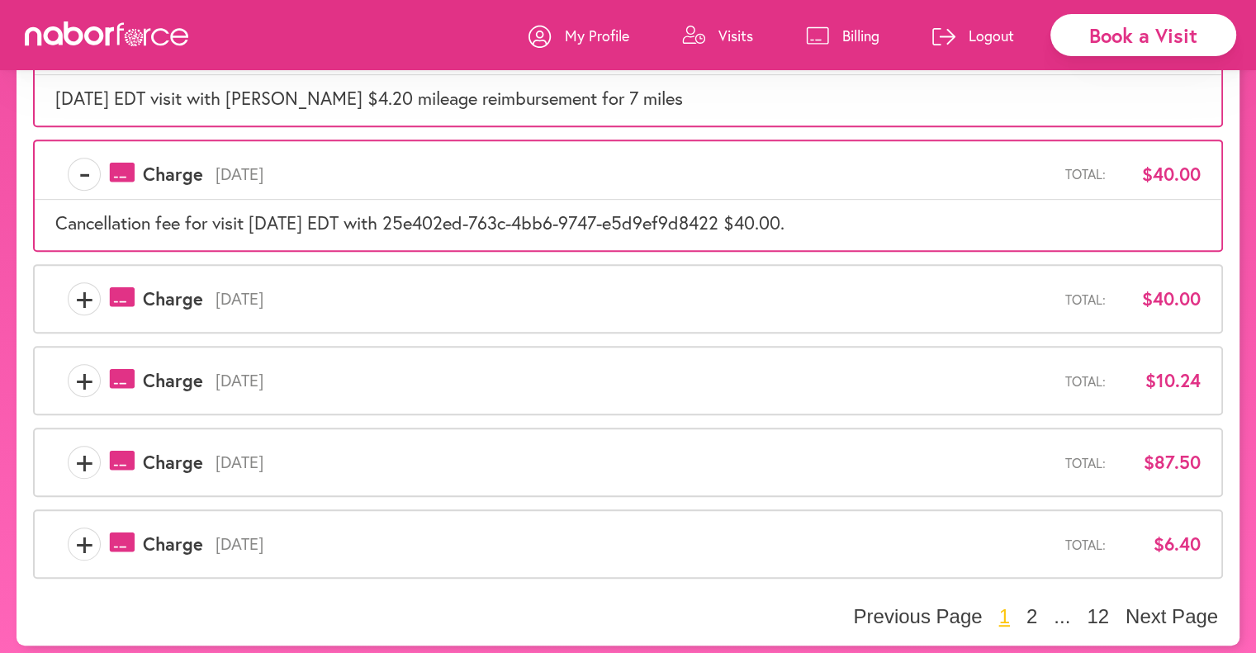
click at [89, 542] on span "+" at bounding box center [84, 544] width 31 height 33
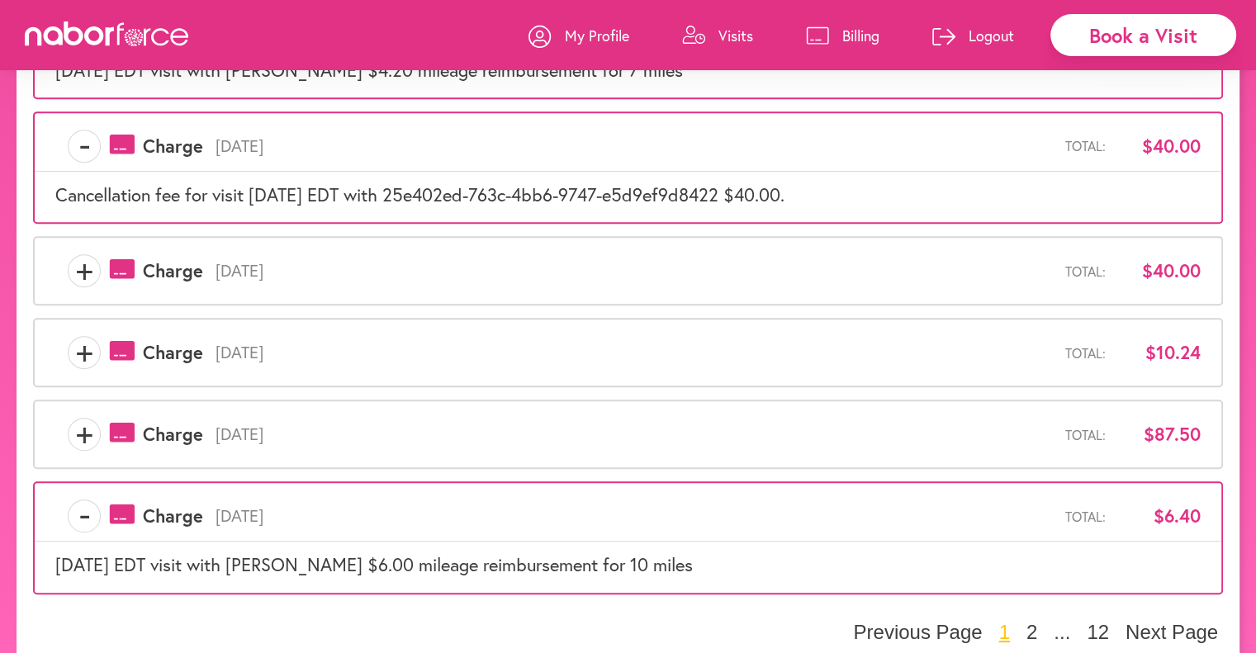
scroll to position [776, 0]
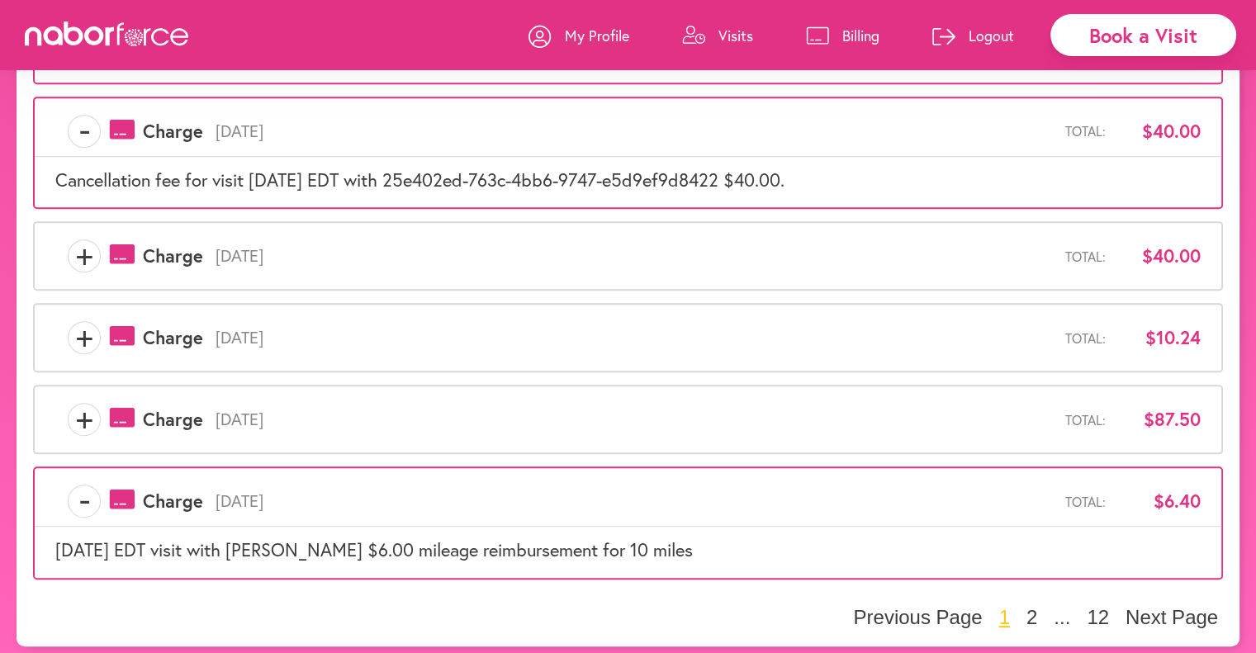
click at [88, 419] on span "+" at bounding box center [84, 419] width 31 height 33
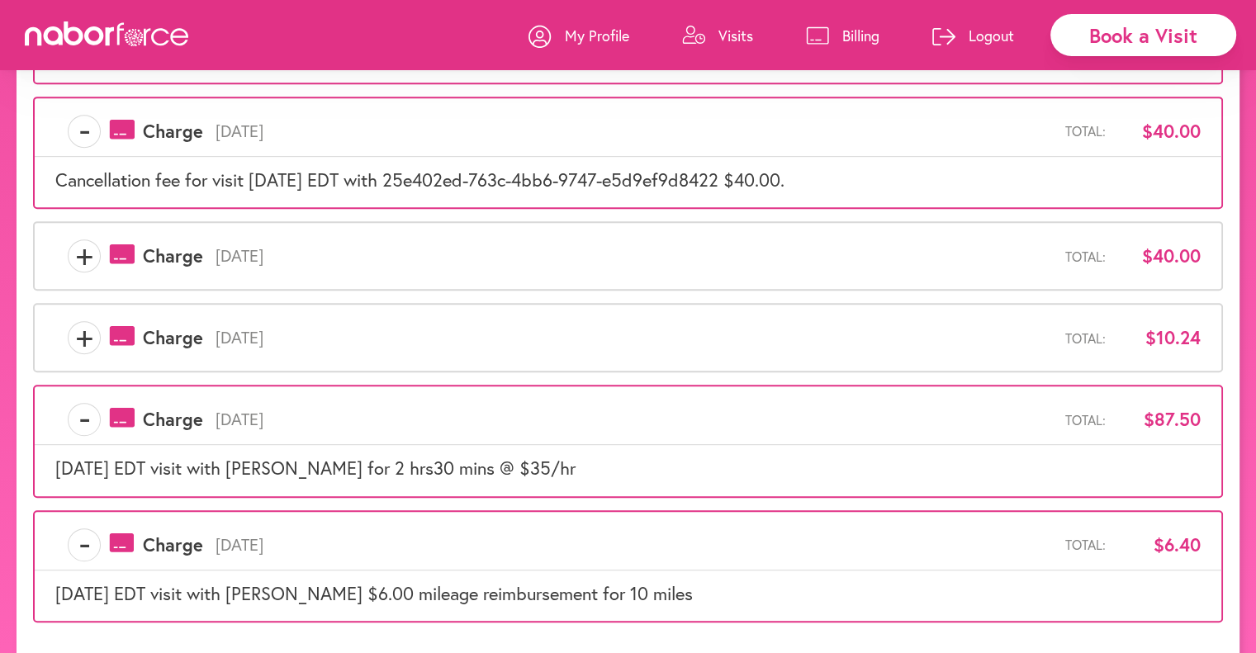
scroll to position [819, 0]
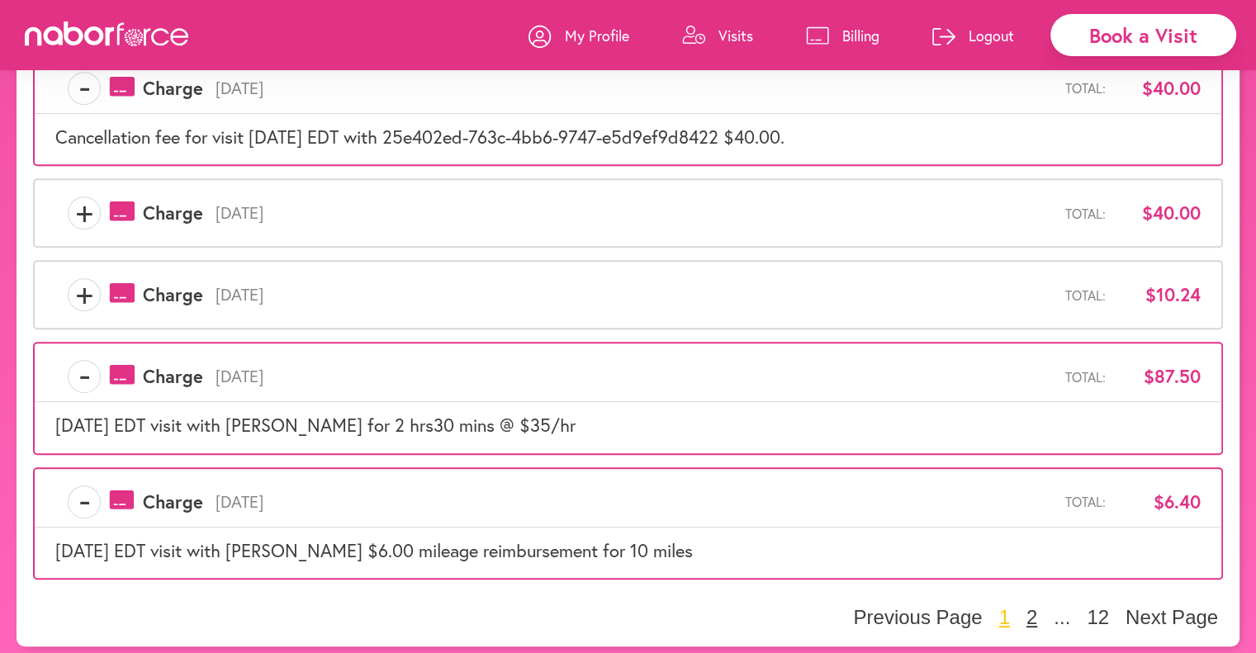
click at [1022, 610] on button "2" at bounding box center [1032, 617] width 21 height 25
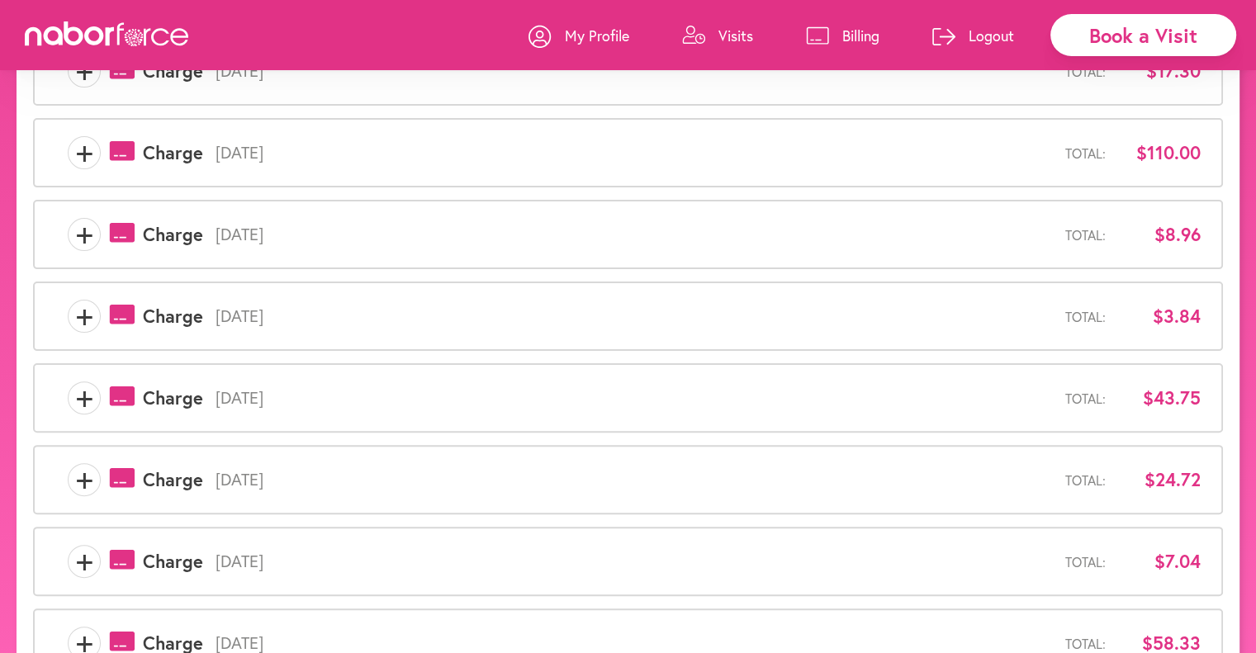
scroll to position [353, 0]
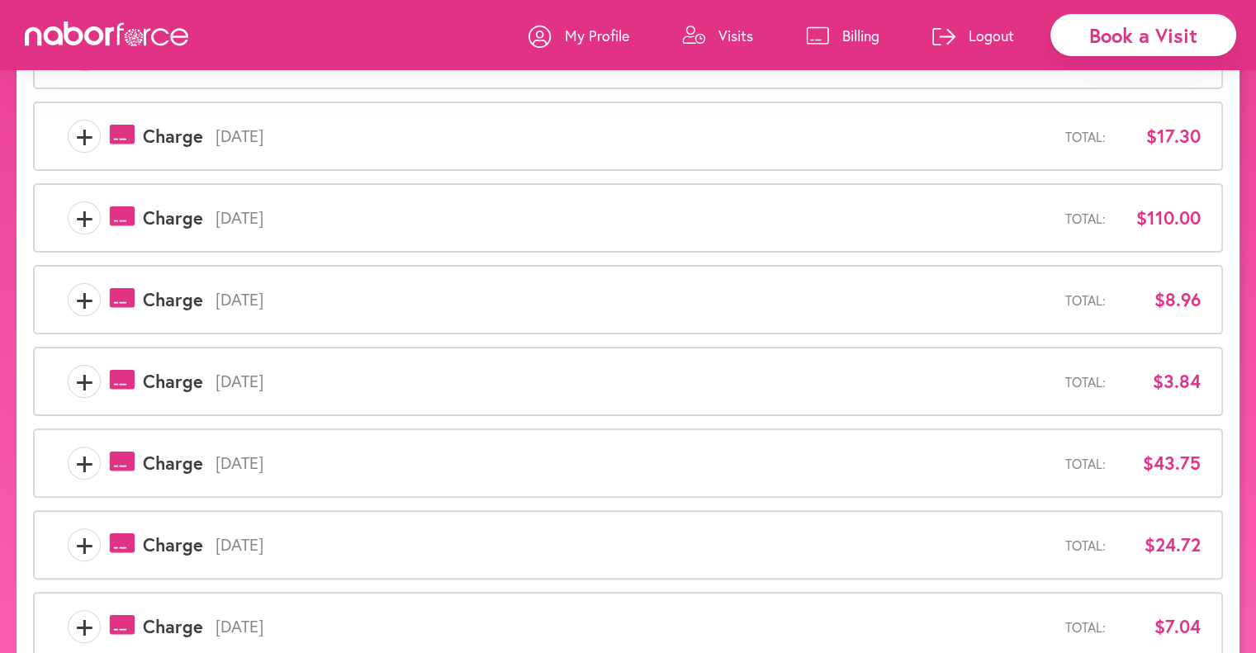
click at [76, 214] on span "+" at bounding box center [84, 218] width 31 height 33
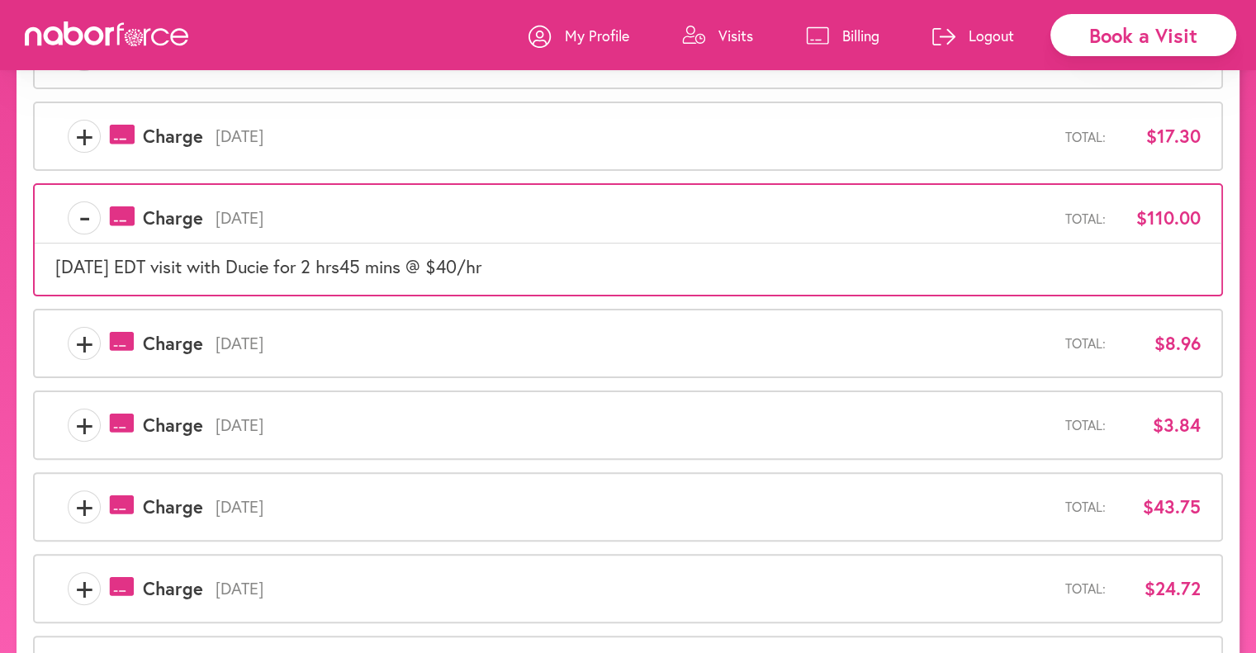
click at [90, 344] on span "+" at bounding box center [84, 343] width 31 height 33
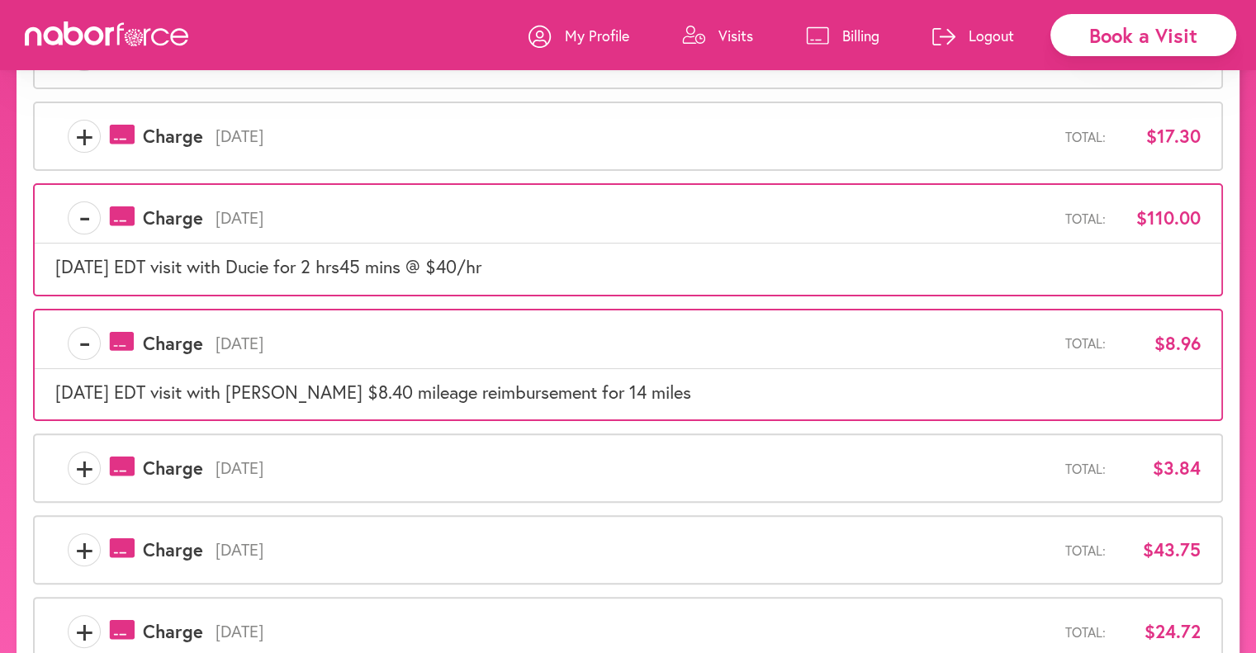
click at [88, 140] on span "+" at bounding box center [84, 136] width 31 height 33
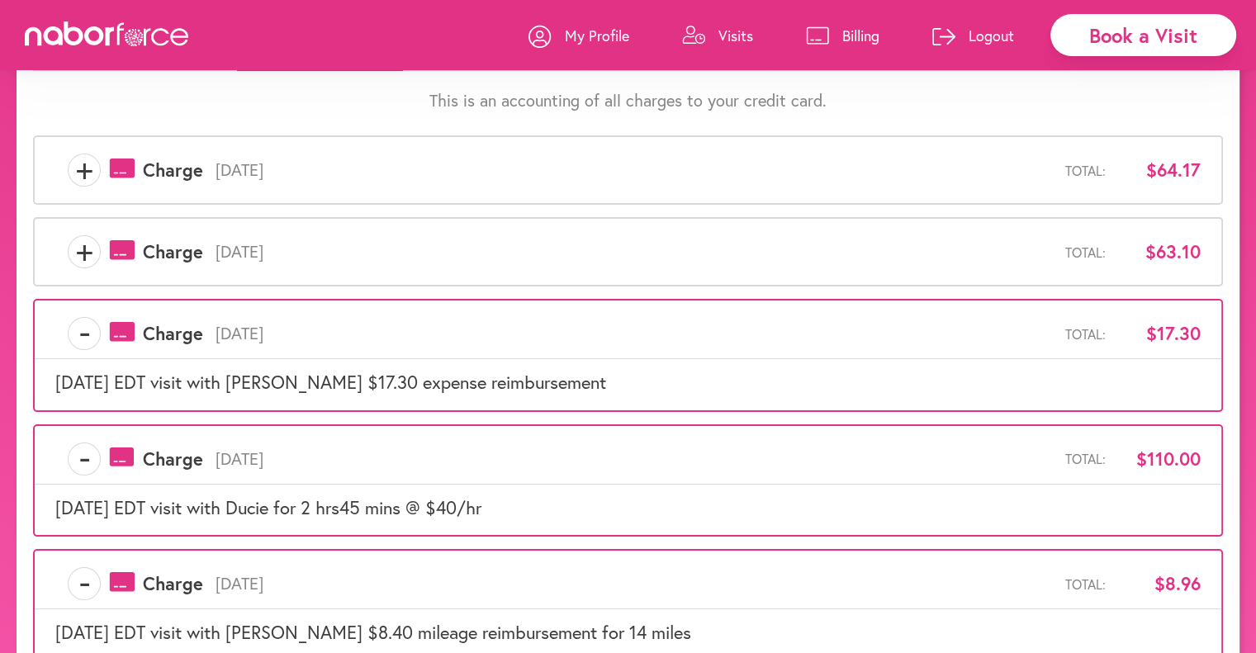
scroll to position [105, 0]
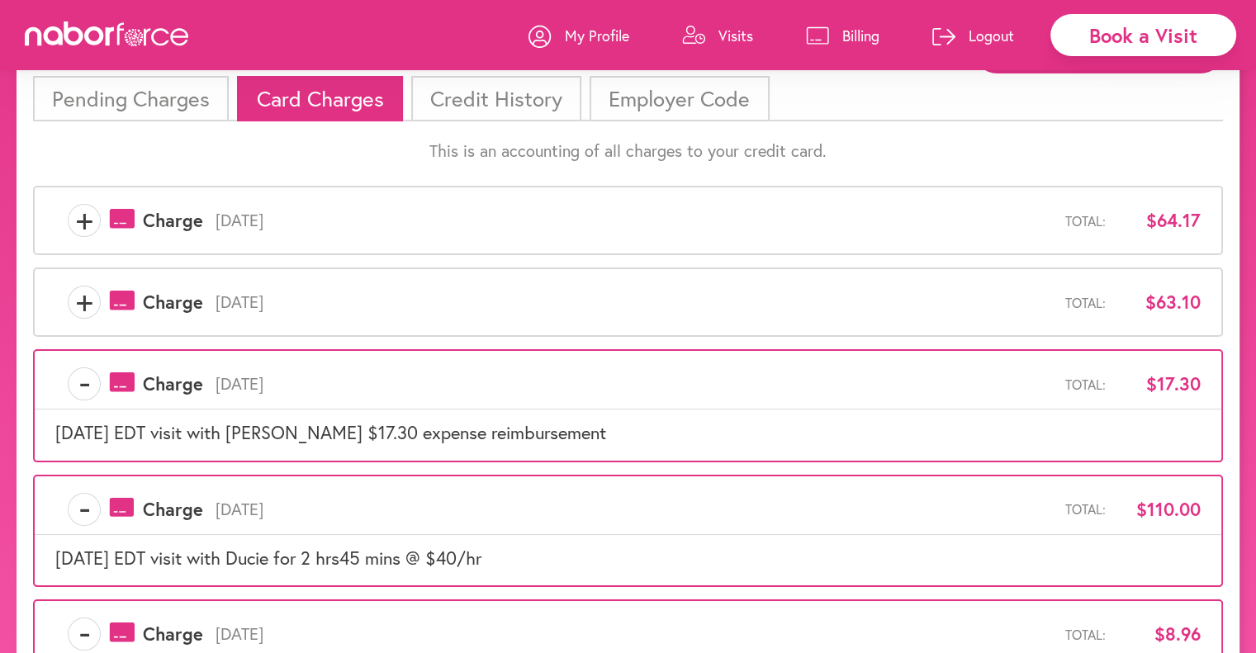
click at [86, 301] on span "+" at bounding box center [84, 302] width 31 height 33
